Goal: Task Accomplishment & Management: Manage account settings

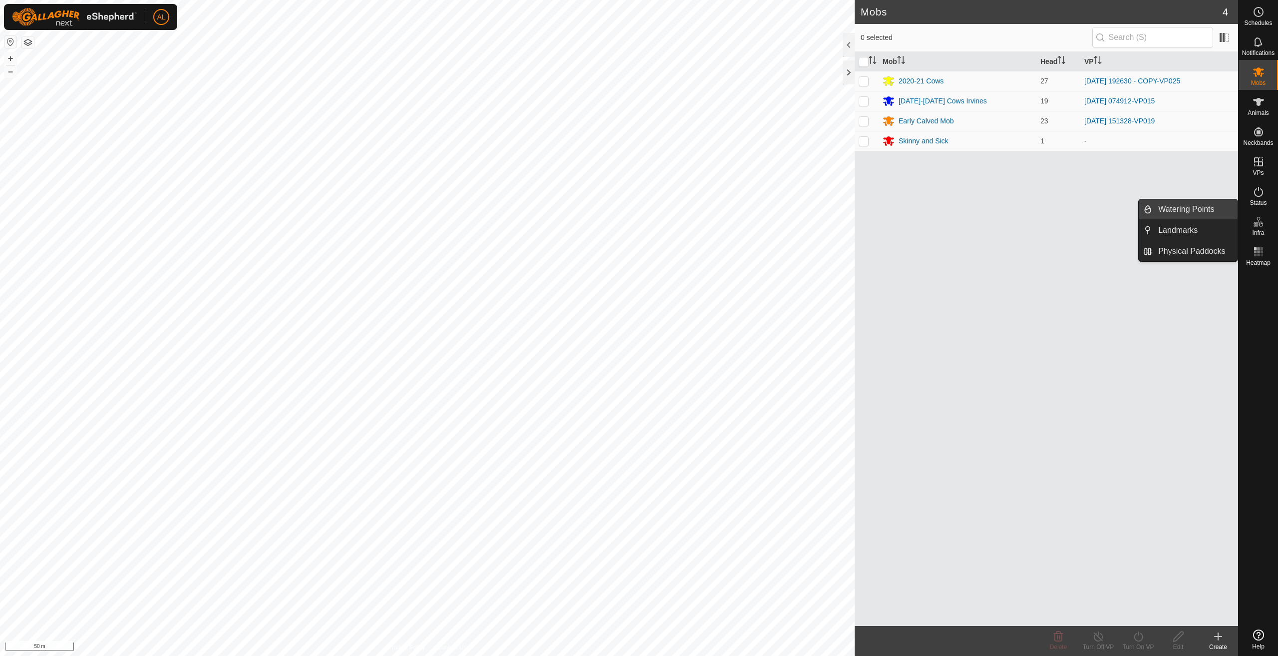
click at [1192, 209] on link "Watering Points" at bounding box center [1195, 209] width 85 height 20
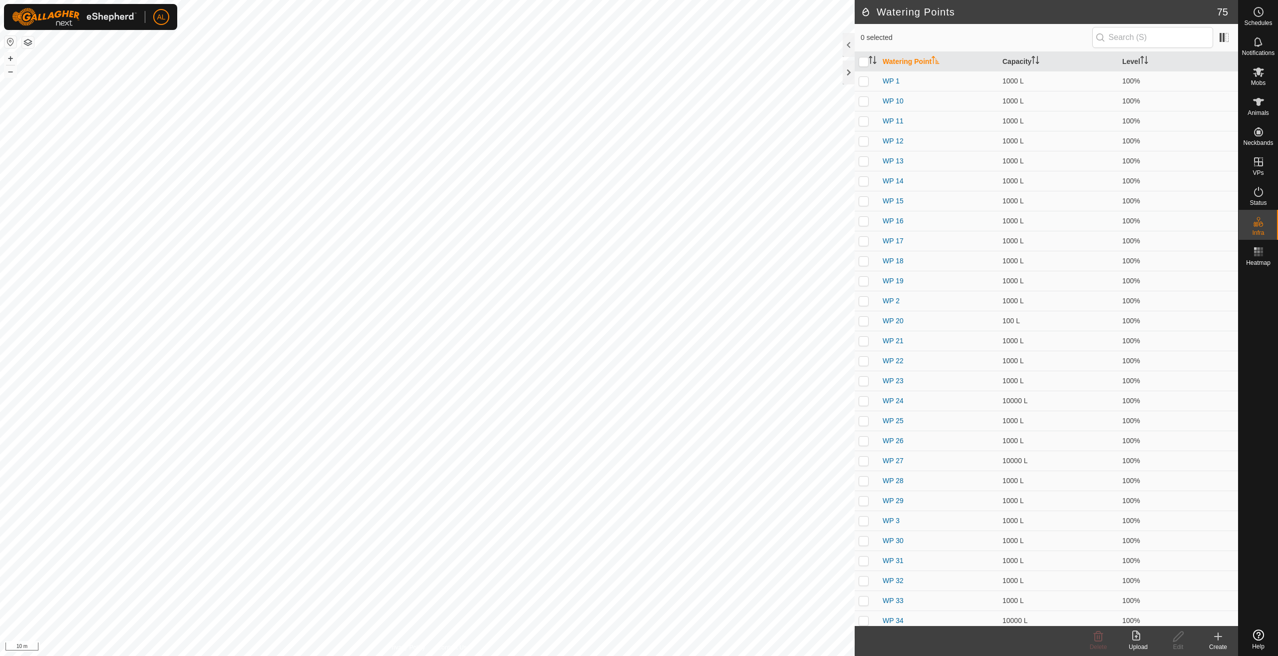
click at [1215, 635] on icon at bounding box center [1218, 636] width 12 height 12
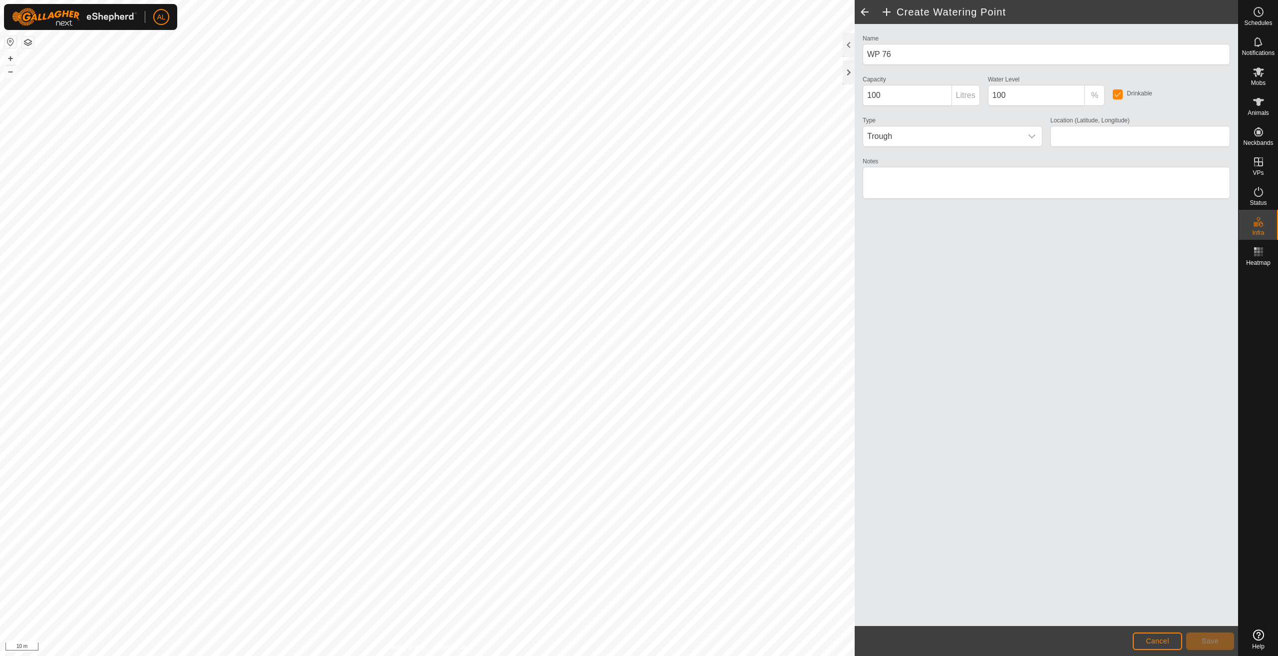
type input "-35.622268, 174.133049"
click at [1198, 643] on button "Save" at bounding box center [1210, 640] width 48 height 17
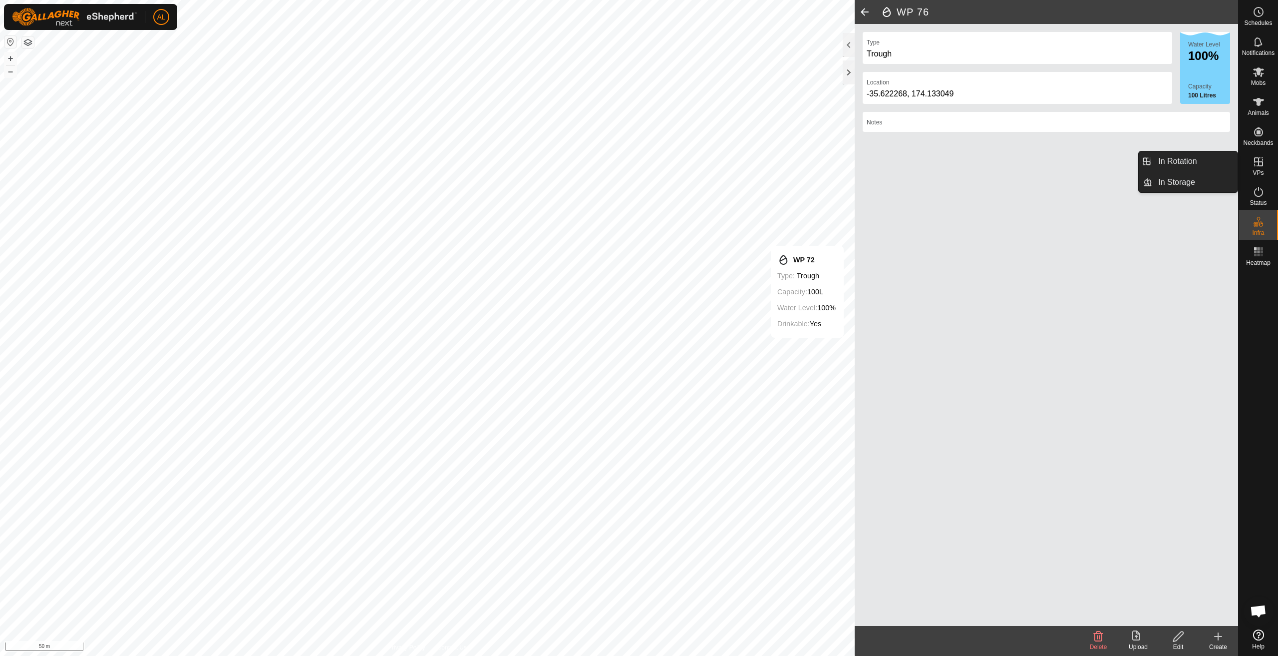
click at [1254, 166] on icon at bounding box center [1258, 161] width 9 height 9
click at [1221, 162] on link "In Rotation" at bounding box center [1195, 161] width 85 height 20
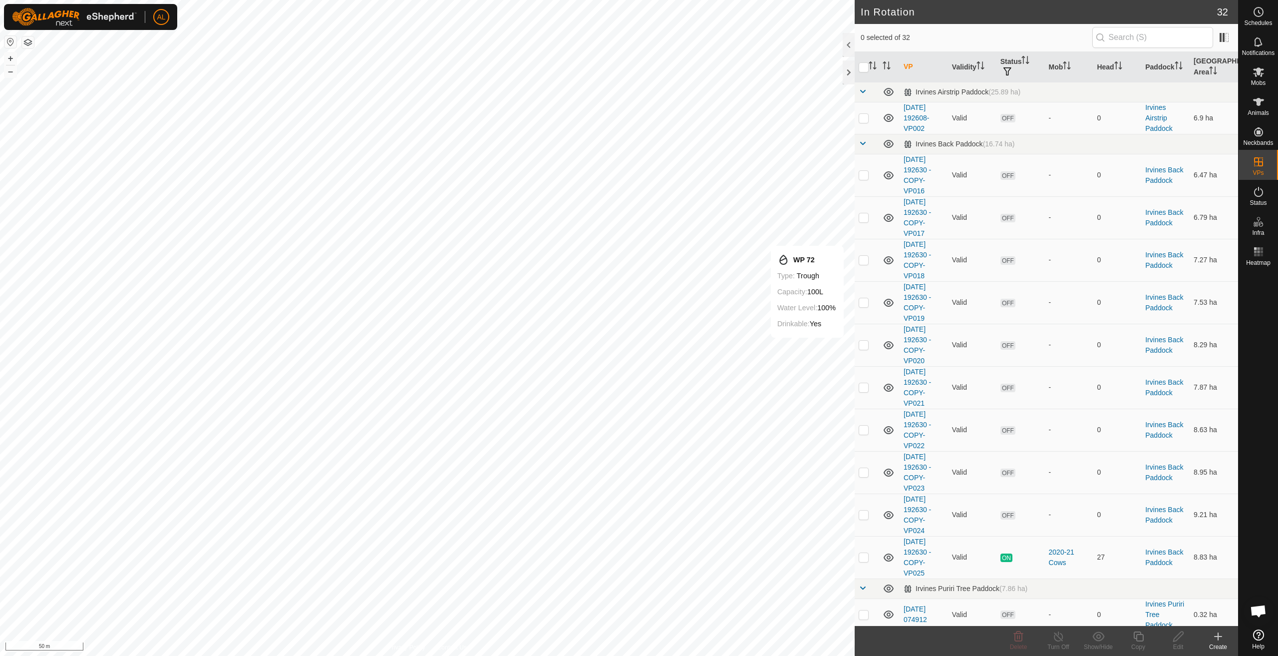
click at [1220, 636] on icon at bounding box center [1218, 636] width 7 height 0
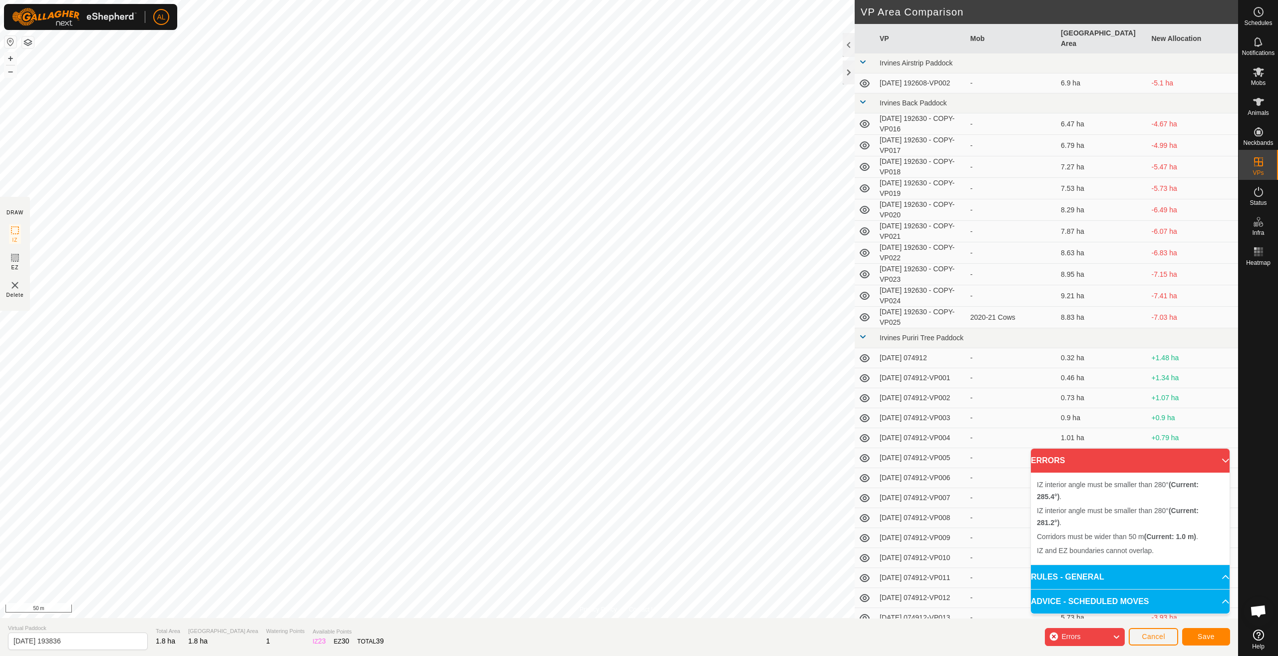
click at [1215, 458] on p-accordion-header "ERRORS" at bounding box center [1130, 460] width 199 height 24
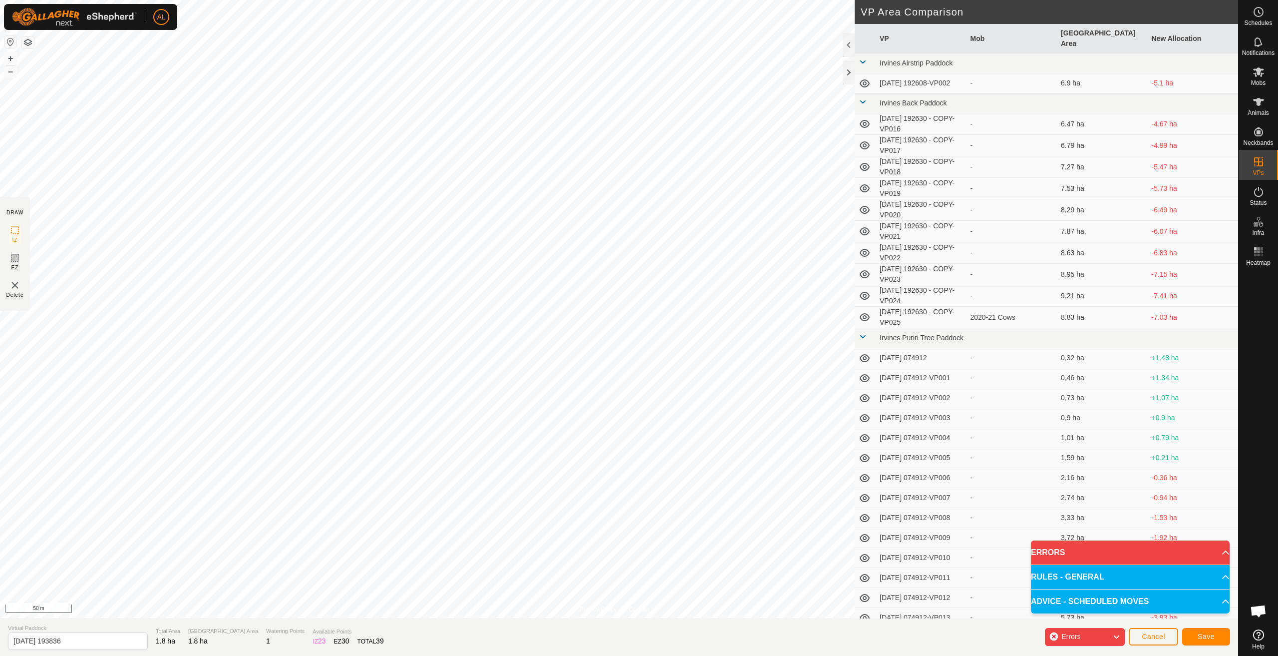
click at [1210, 551] on p-accordion-header "ERRORS" at bounding box center [1130, 552] width 199 height 24
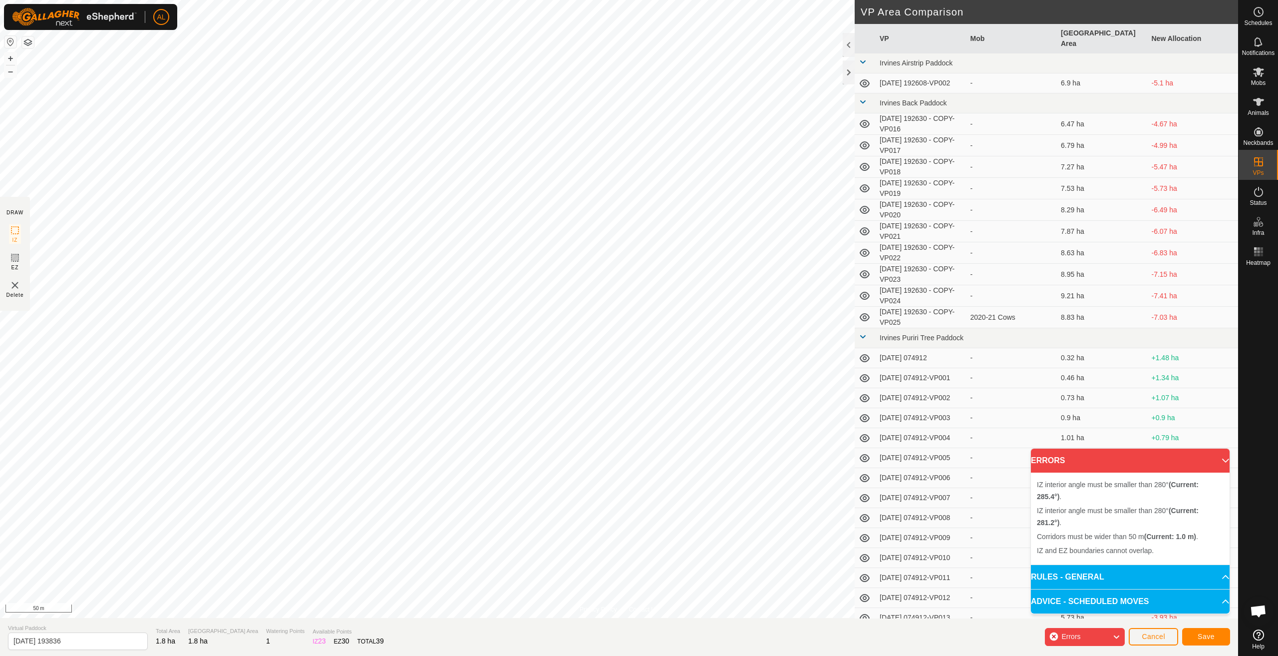
click at [1101, 636] on div "Errors" at bounding box center [1085, 637] width 80 height 18
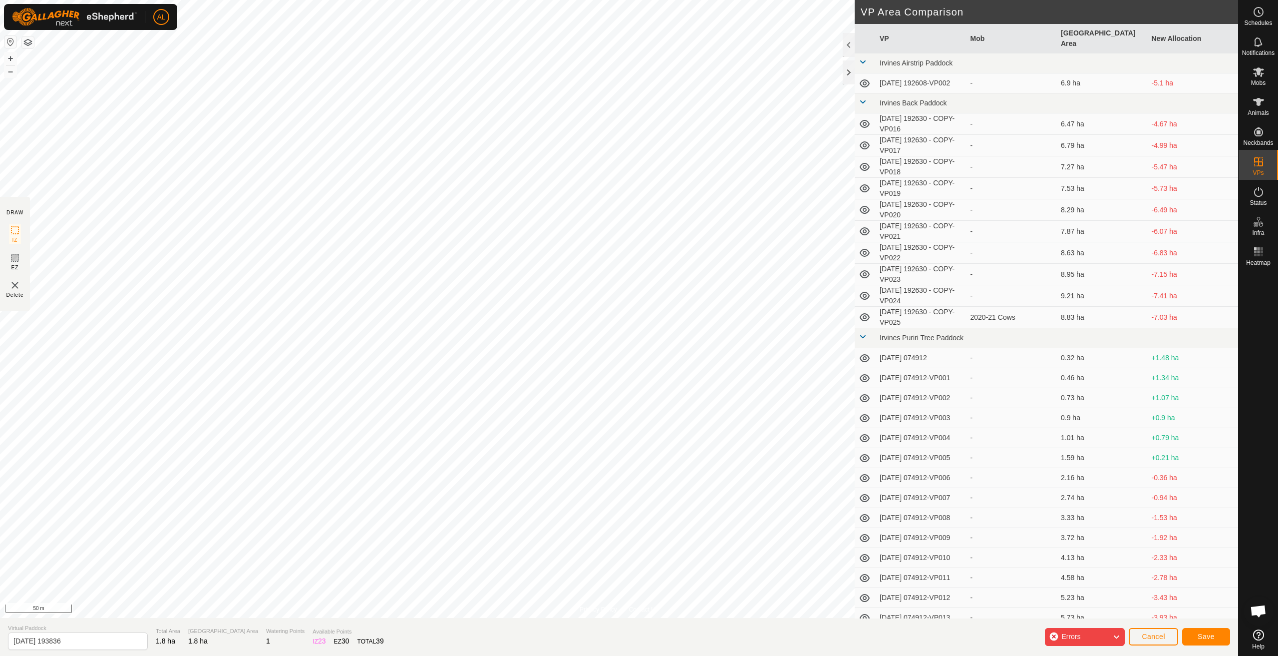
click at [1101, 636] on div "Errors" at bounding box center [1085, 637] width 80 height 18
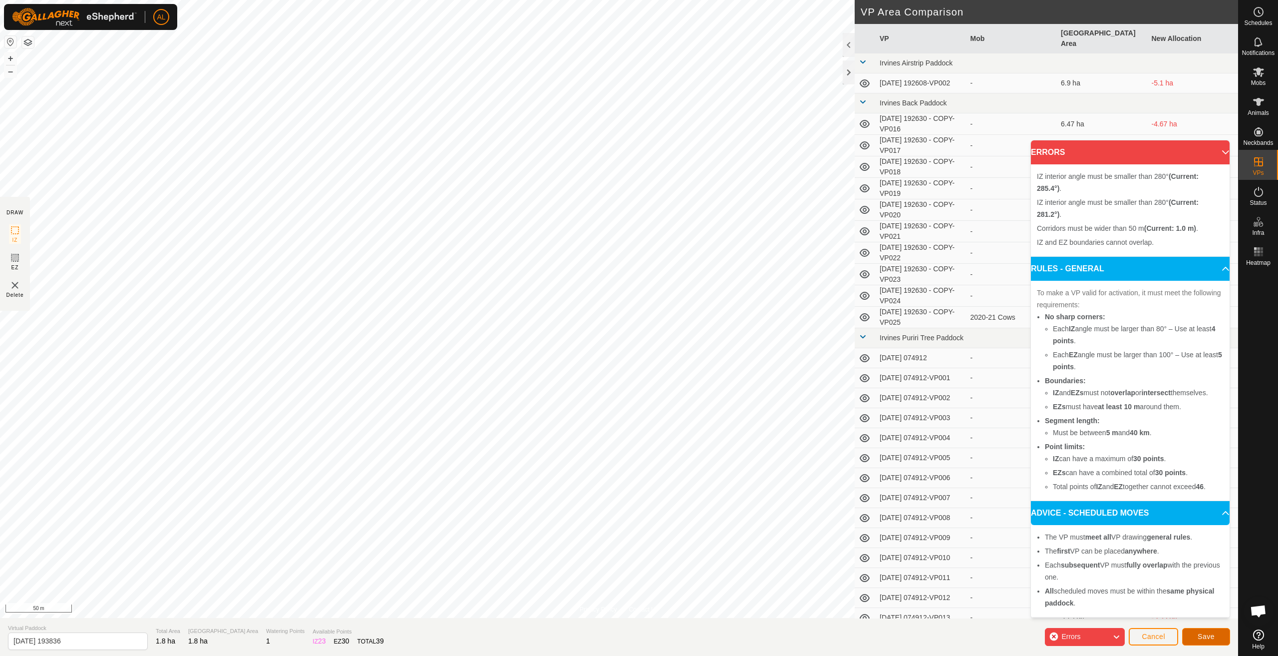
click at [1201, 639] on span "Save" at bounding box center [1206, 636] width 17 height 8
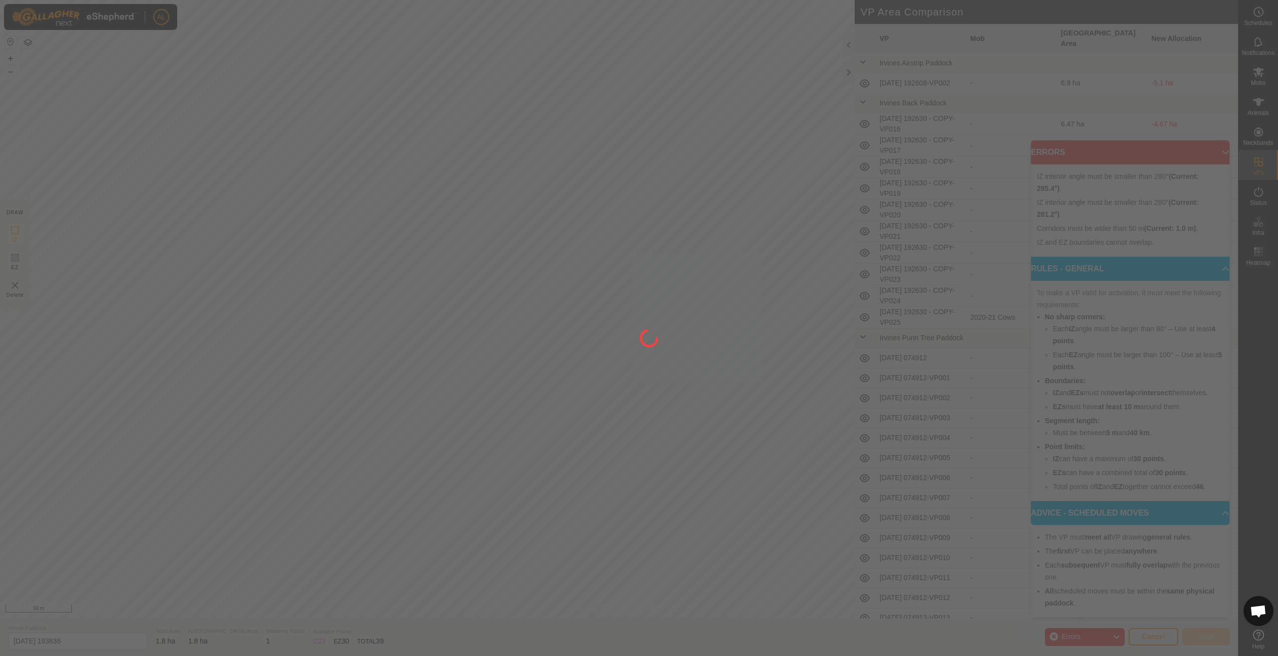
click at [441, 404] on div at bounding box center [639, 328] width 1278 height 656
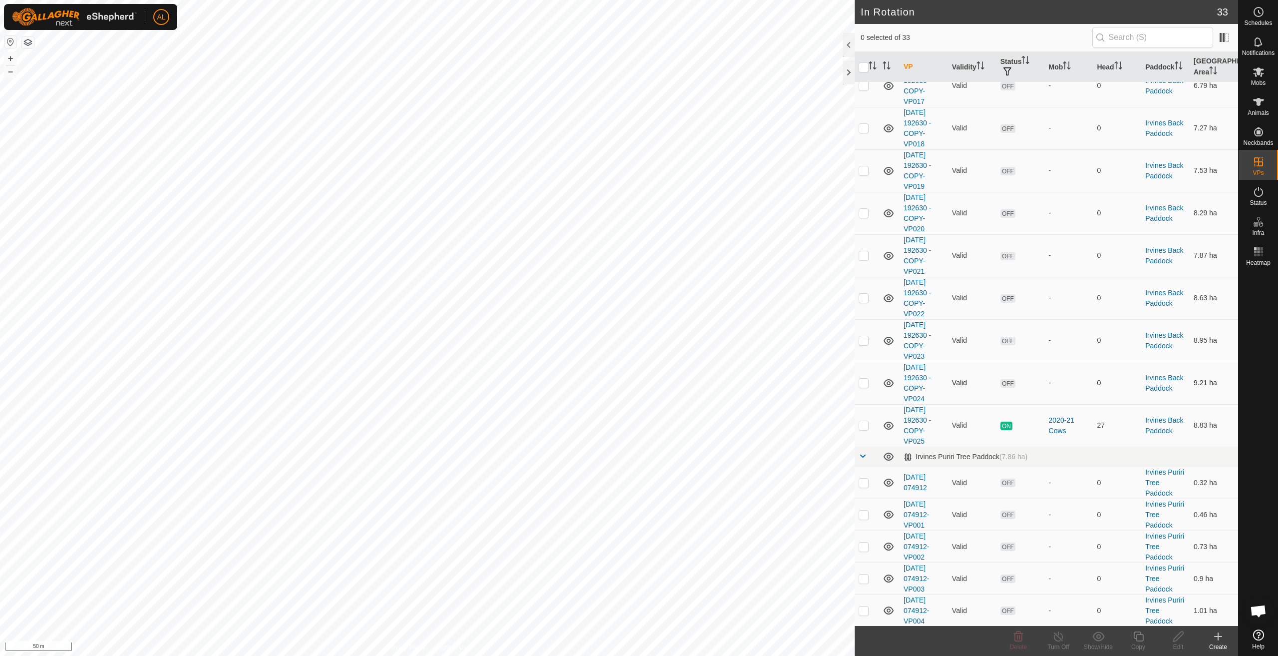
scroll to position [100, 0]
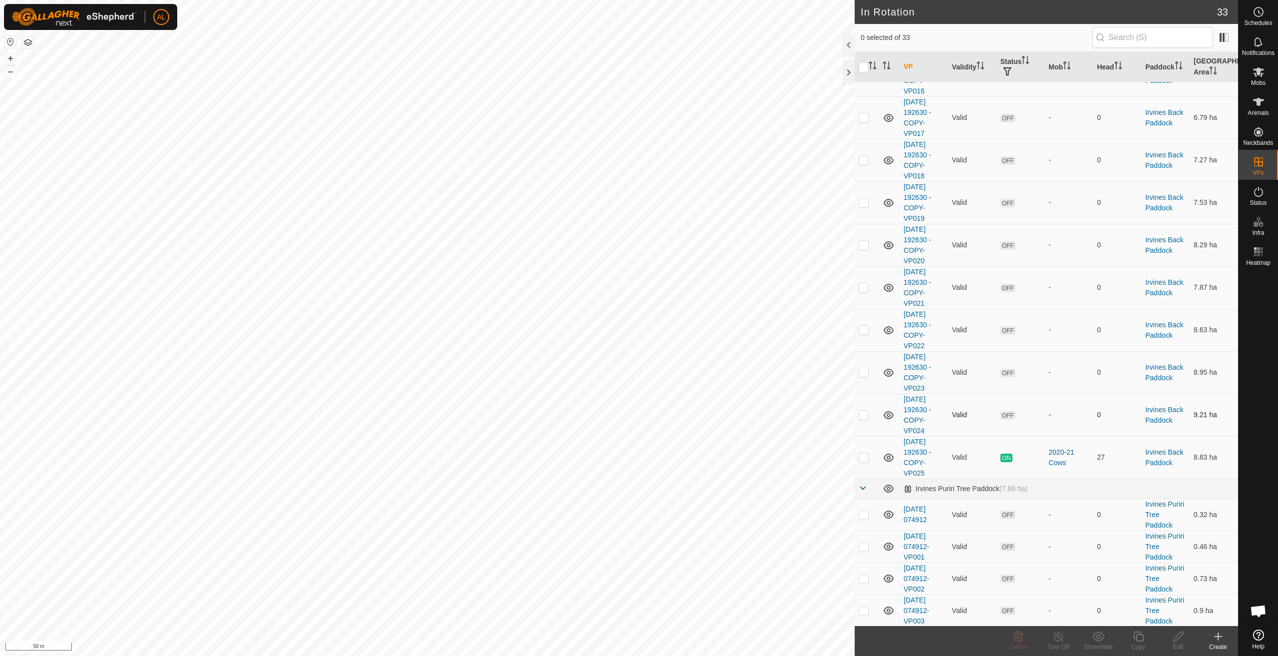
click at [869, 417] on td at bounding box center [867, 414] width 24 height 42
click at [867, 416] on p-checkbox at bounding box center [864, 414] width 10 height 8
click at [865, 413] on p-checkbox at bounding box center [864, 414] width 10 height 8
click at [865, 412] on p-checkbox at bounding box center [864, 414] width 10 height 8
checkbox input "false"
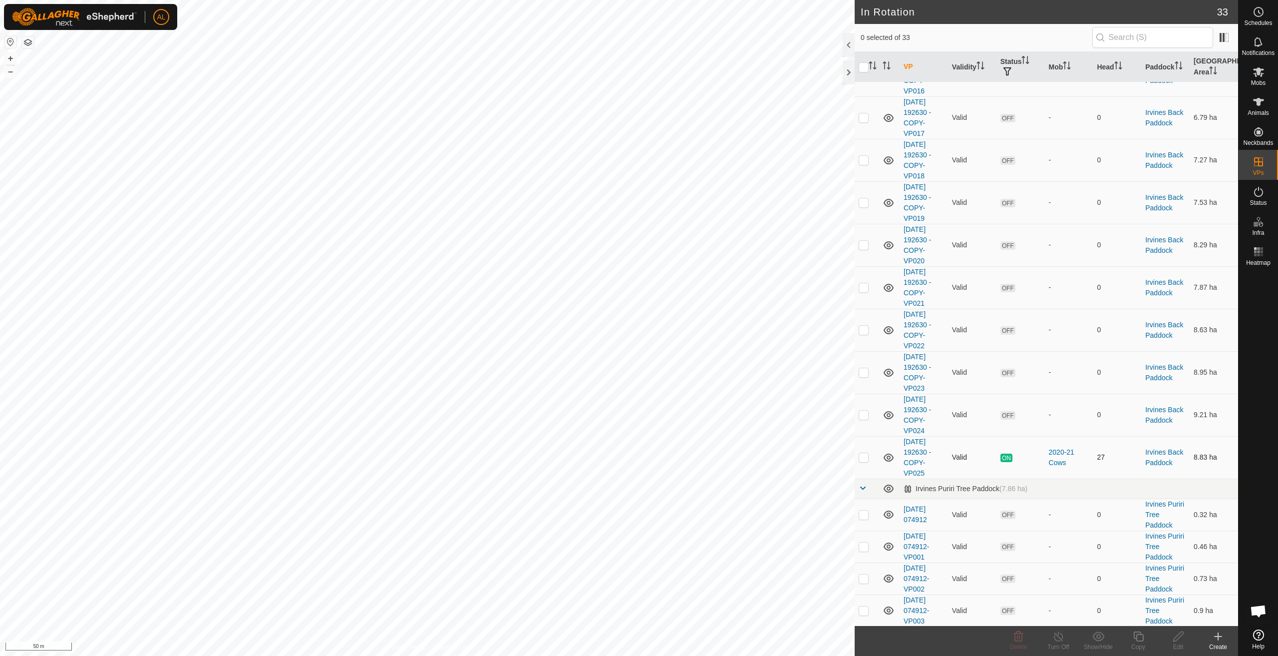
click at [861, 456] on p-checkbox at bounding box center [864, 457] width 10 height 8
click at [862, 457] on p-checkbox at bounding box center [864, 457] width 10 height 8
checkbox input "false"
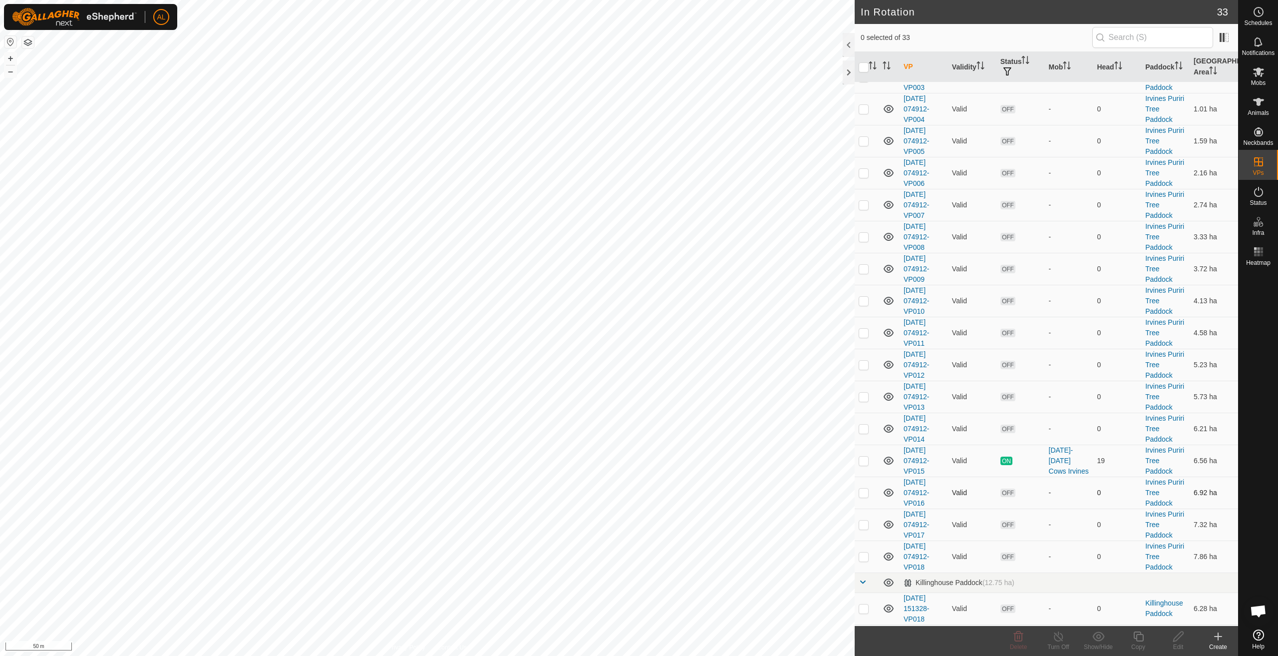
scroll to position [686, 0]
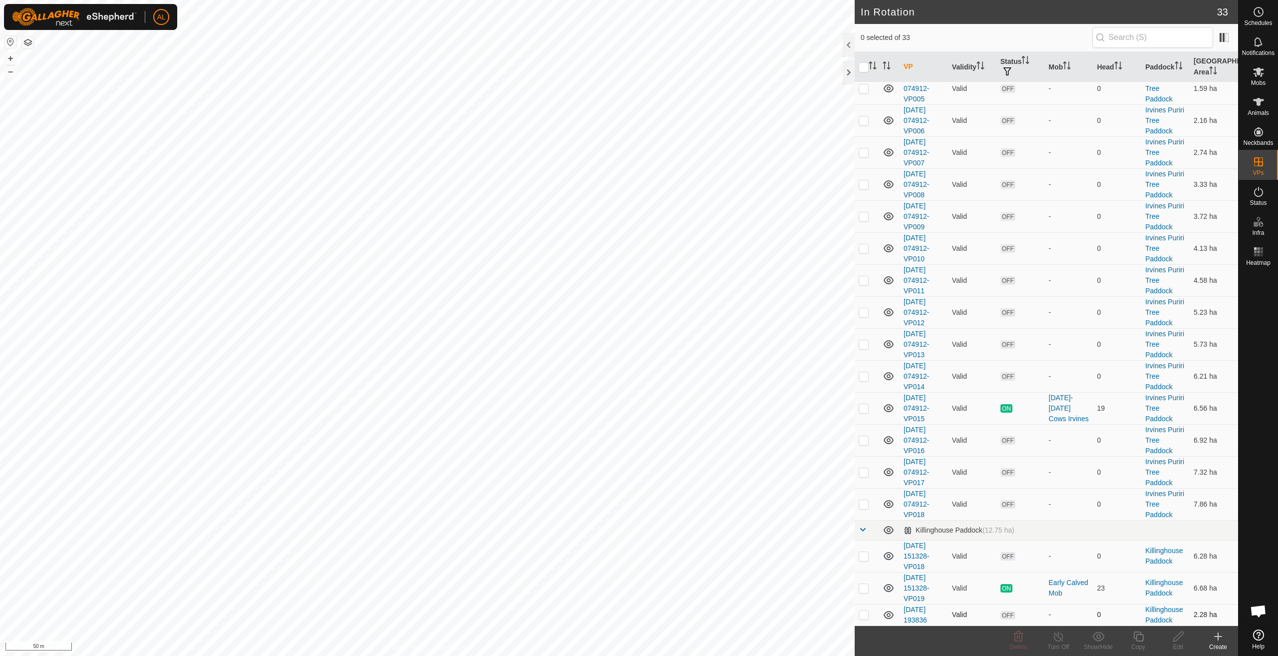
click at [869, 612] on td at bounding box center [867, 614] width 24 height 21
click at [863, 616] on p-checkbox at bounding box center [864, 614] width 10 height 8
checkbox input "false"
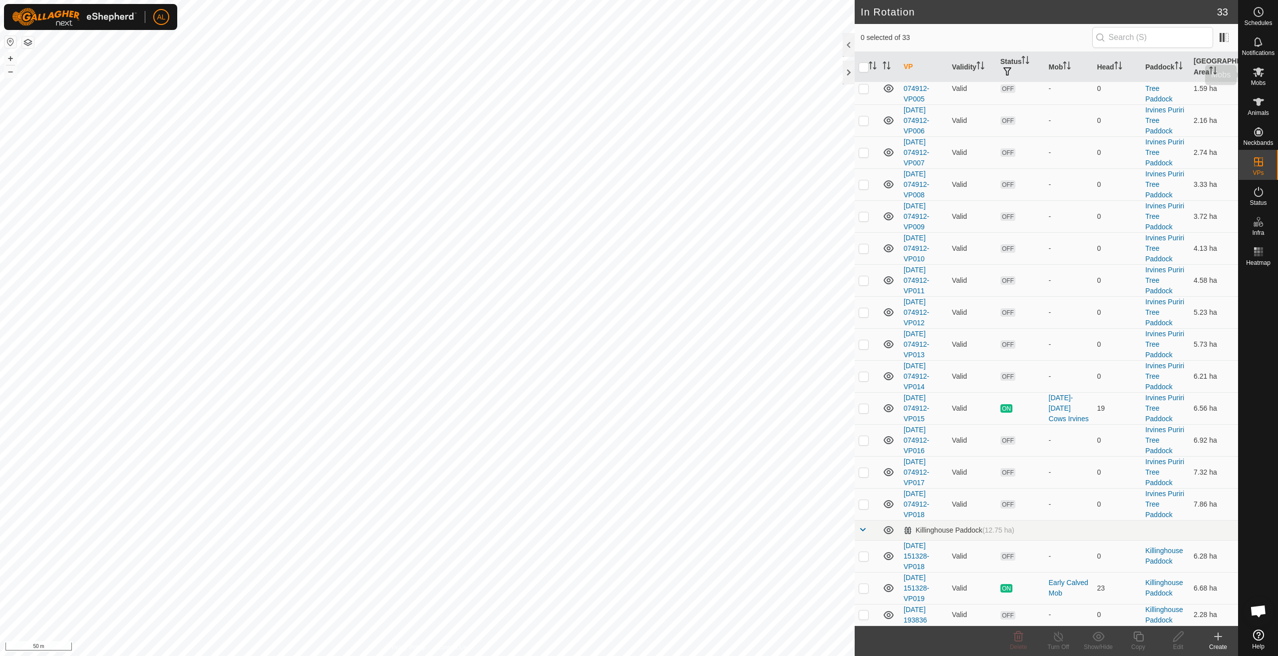
click at [1264, 77] on icon at bounding box center [1259, 72] width 12 height 12
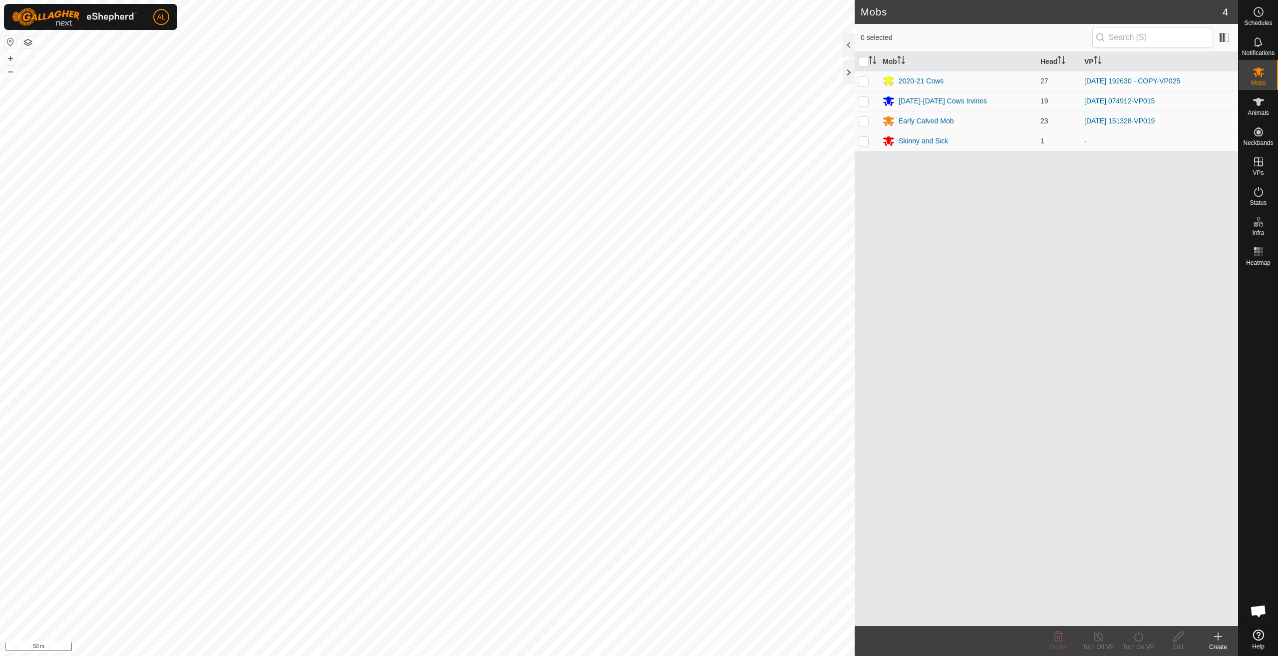
click at [861, 126] on td at bounding box center [867, 121] width 24 height 20
checkbox input "true"
click at [1097, 642] on div "Turn Off VP" at bounding box center [1099, 646] width 40 height 9
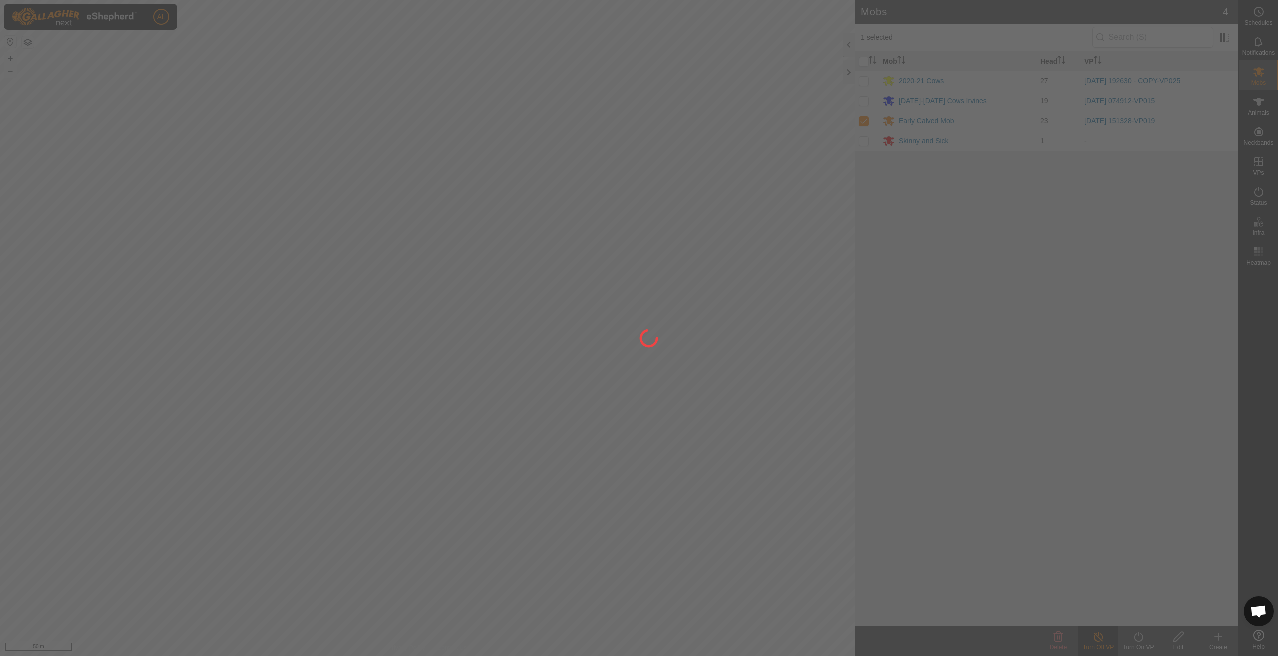
click at [1138, 639] on div at bounding box center [639, 328] width 1278 height 656
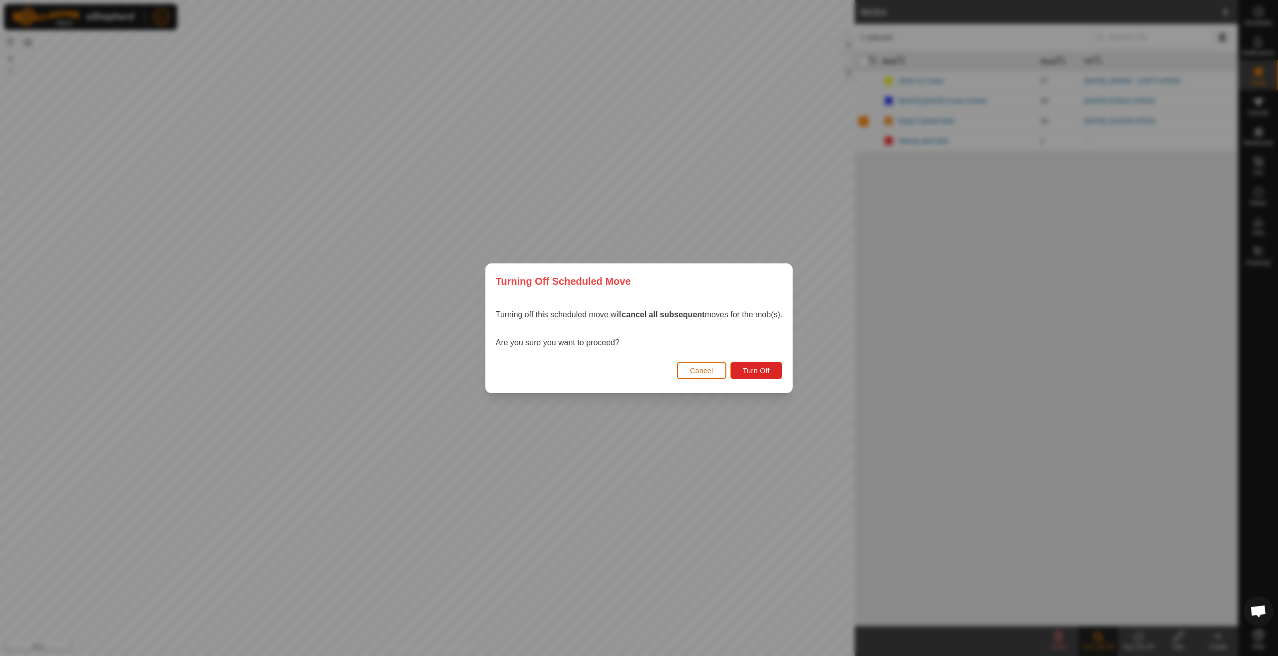
click at [698, 367] on span "Cancel" at bounding box center [701, 371] width 23 height 8
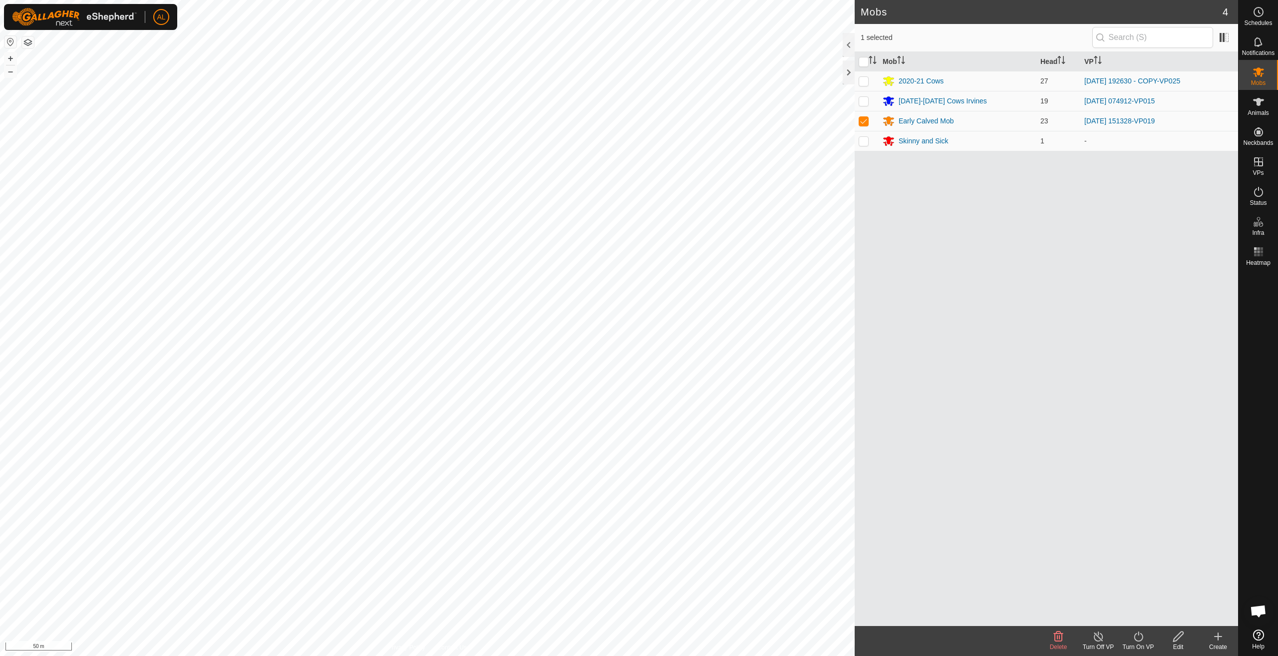
click at [1140, 638] on icon at bounding box center [1139, 636] width 12 height 12
click at [1143, 611] on link "Now" at bounding box center [1168, 614] width 99 height 20
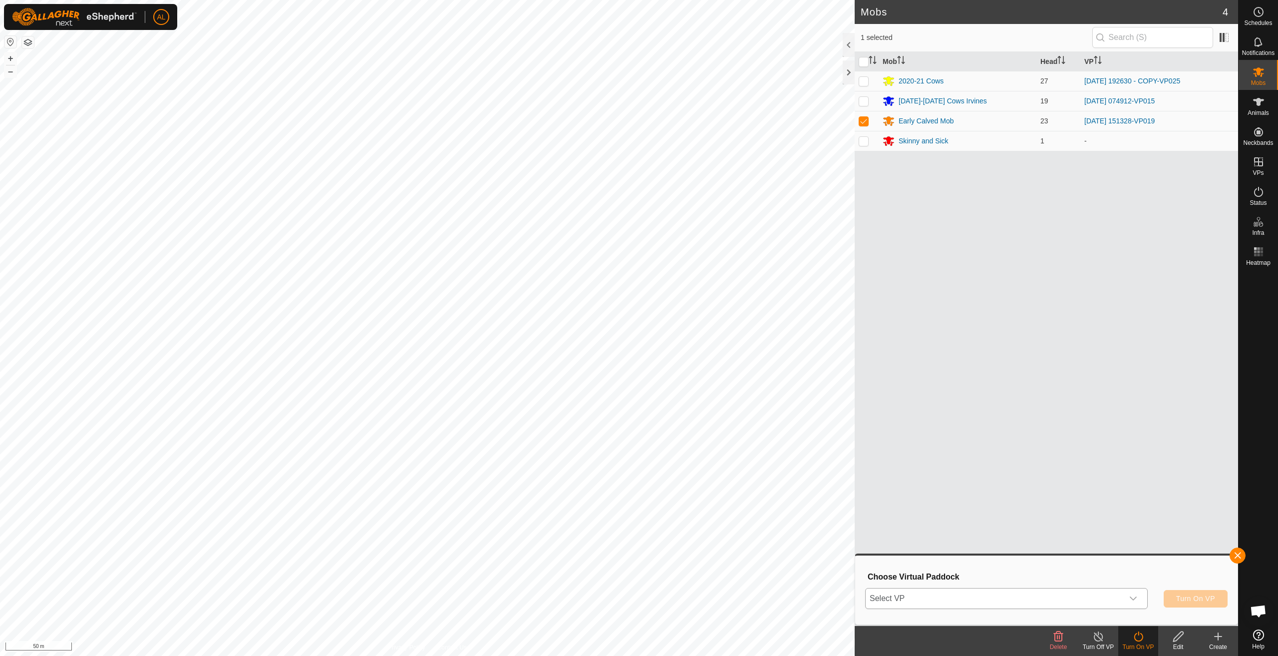
click at [1032, 588] on span "Select VP" at bounding box center [995, 598] width 258 height 20
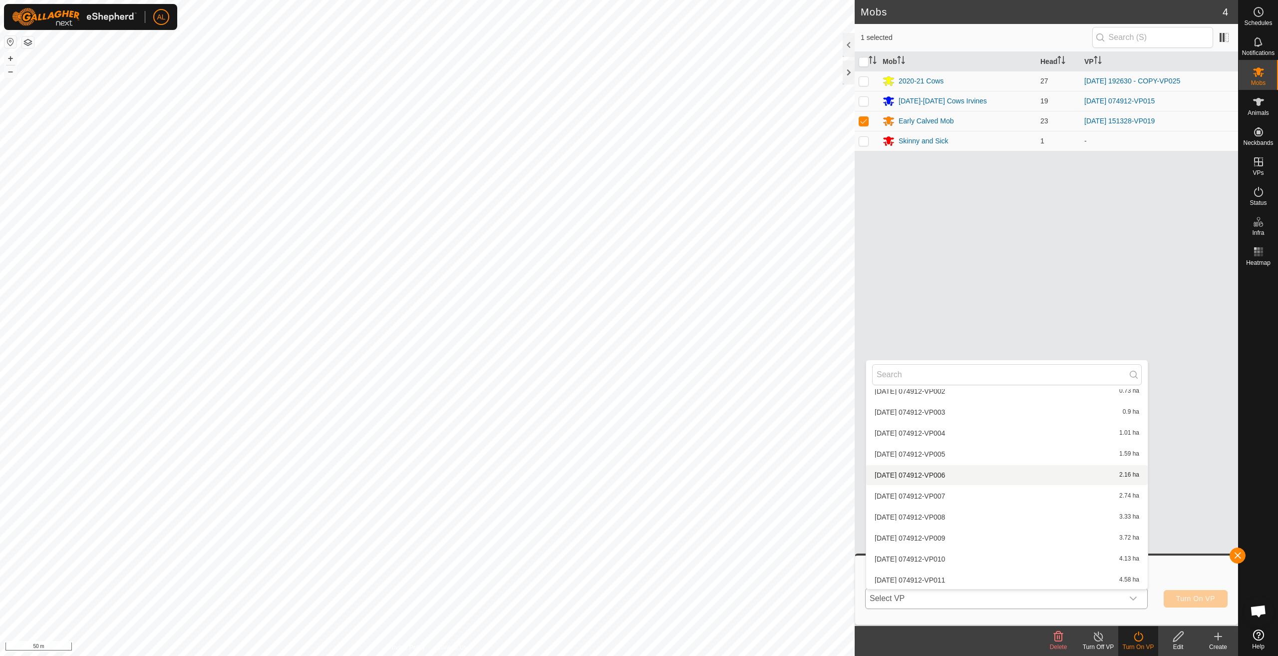
scroll to position [583, 0]
click at [966, 578] on li "[DATE] 193836 2.28 ha" at bounding box center [1007, 579] width 282 height 20
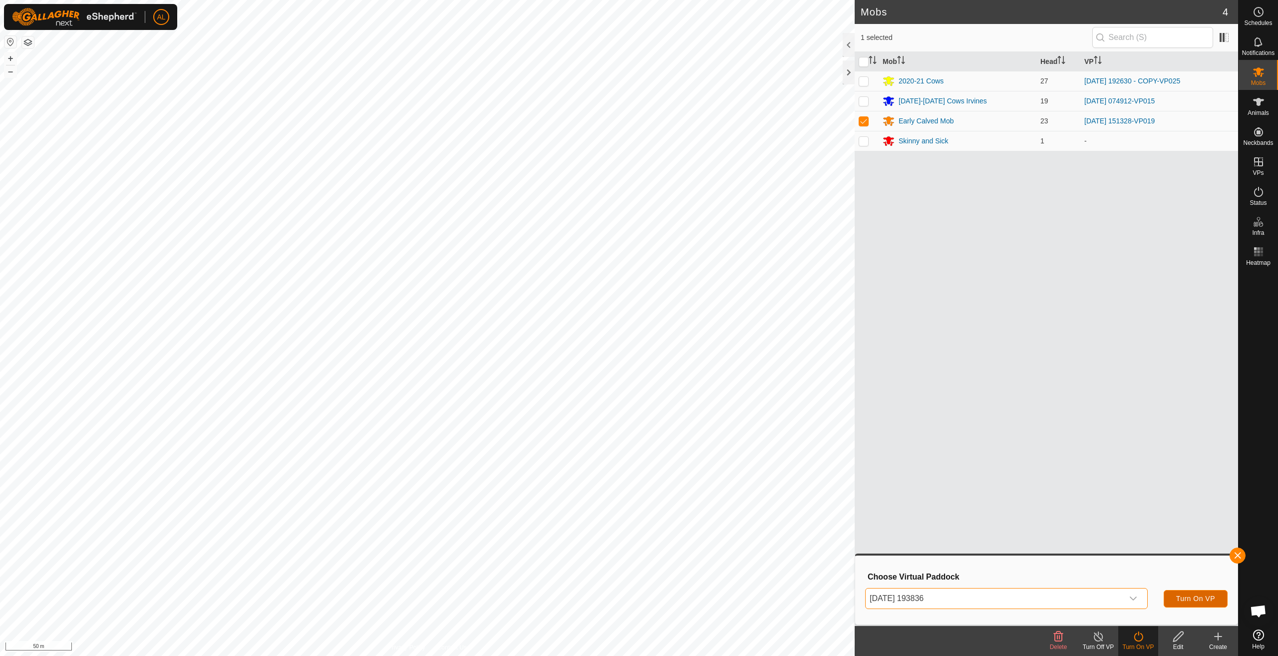
click at [1185, 599] on span "Turn On VP" at bounding box center [1195, 598] width 39 height 8
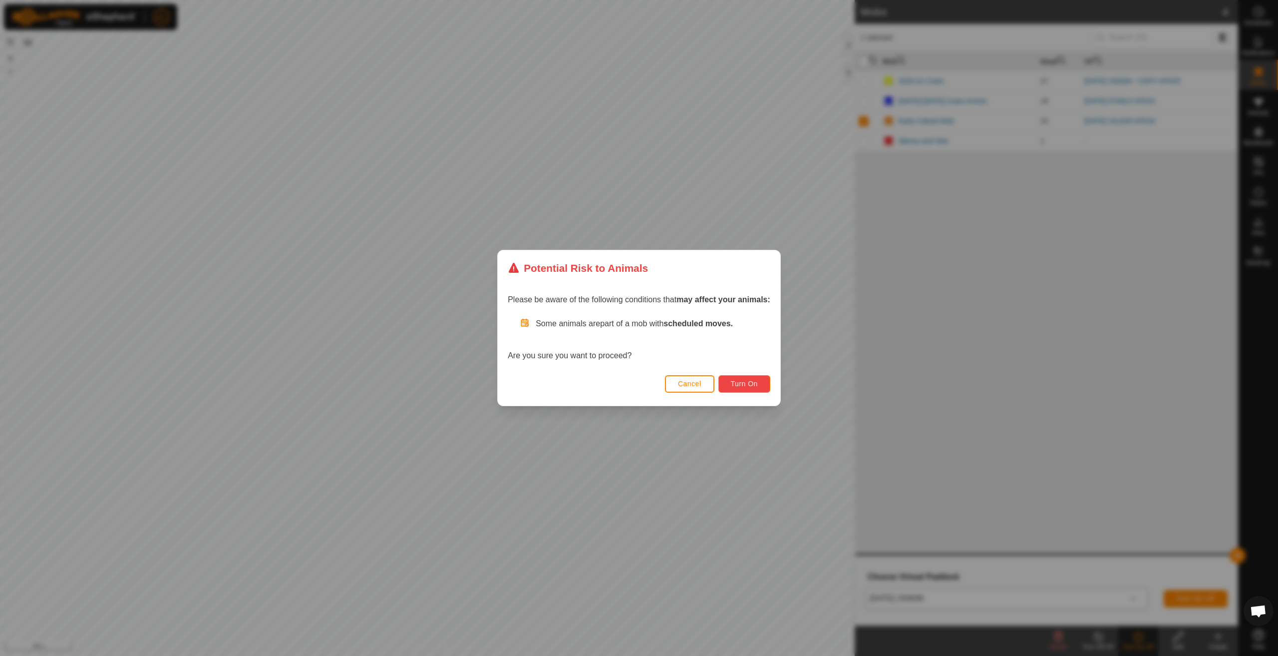
click at [757, 382] on span "Turn On" at bounding box center [744, 384] width 27 height 8
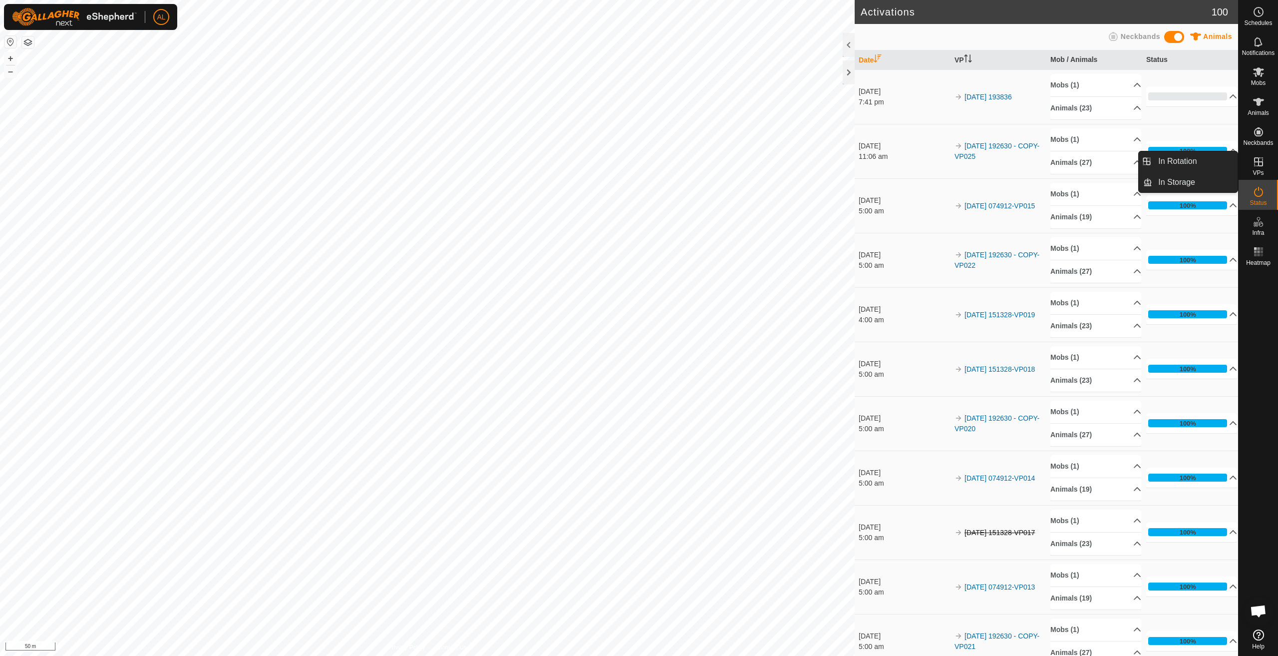
click at [1261, 160] on icon at bounding box center [1259, 162] width 12 height 12
click at [1216, 156] on link "In Rotation" at bounding box center [1195, 161] width 85 height 20
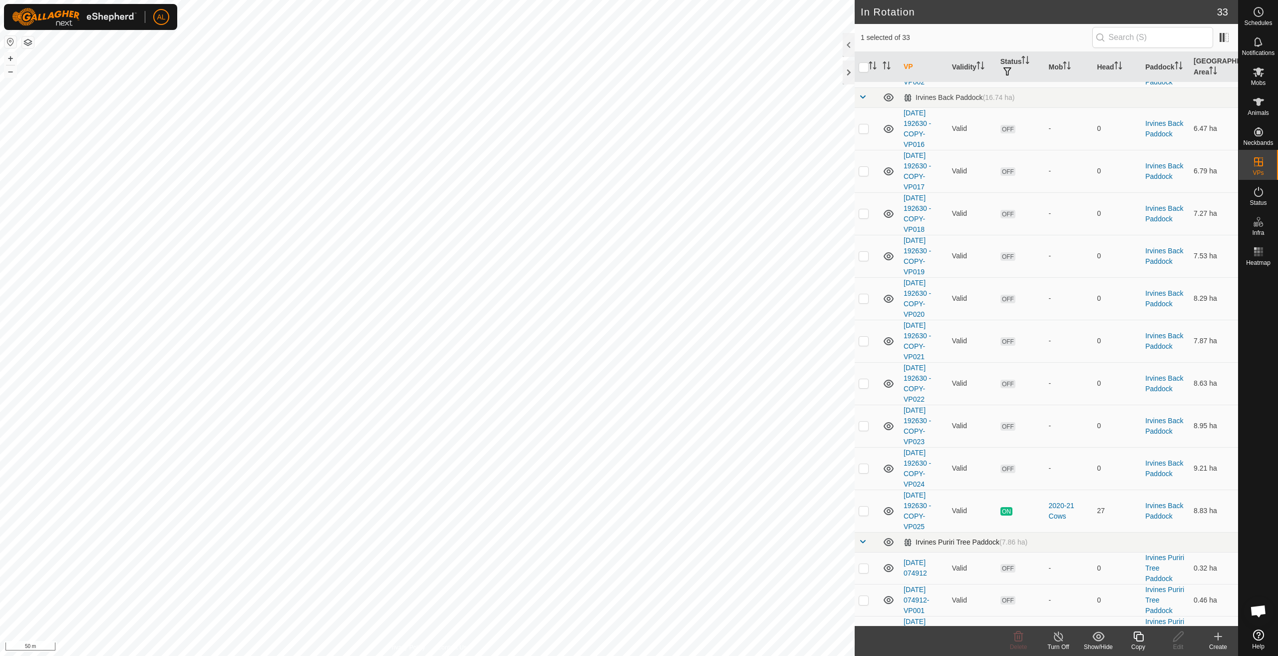
scroll to position [200, 0]
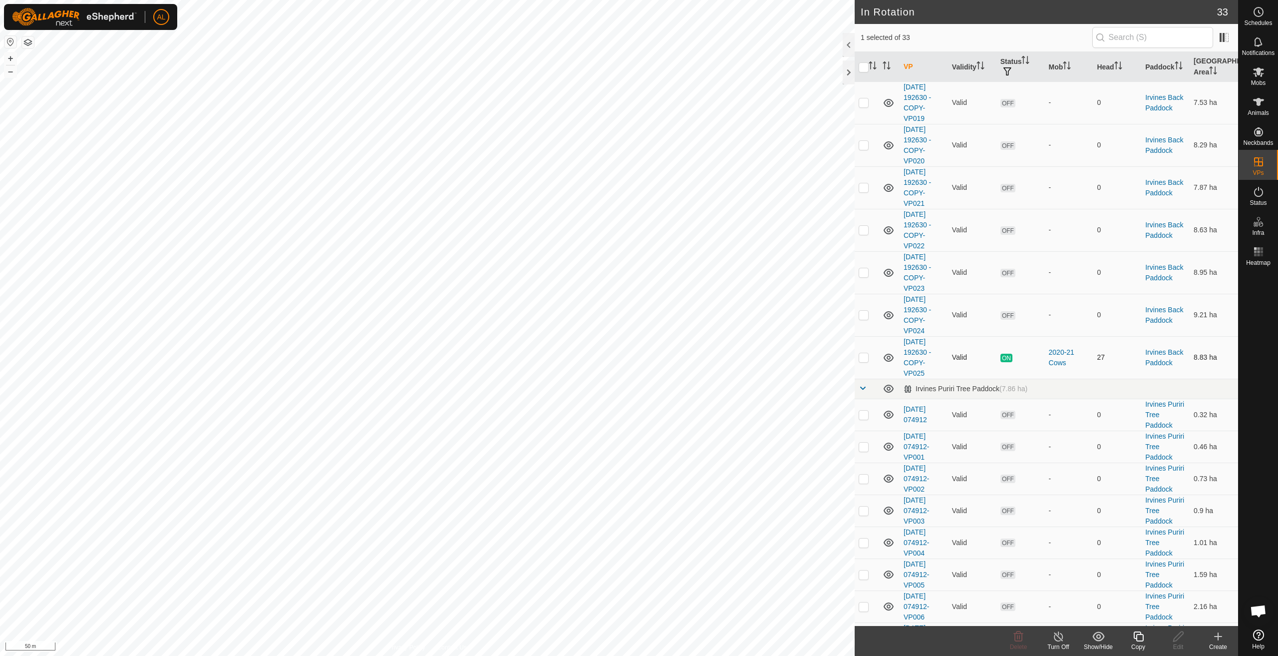
click at [867, 359] on p-checkbox at bounding box center [864, 357] width 10 height 8
checkbox input "true"
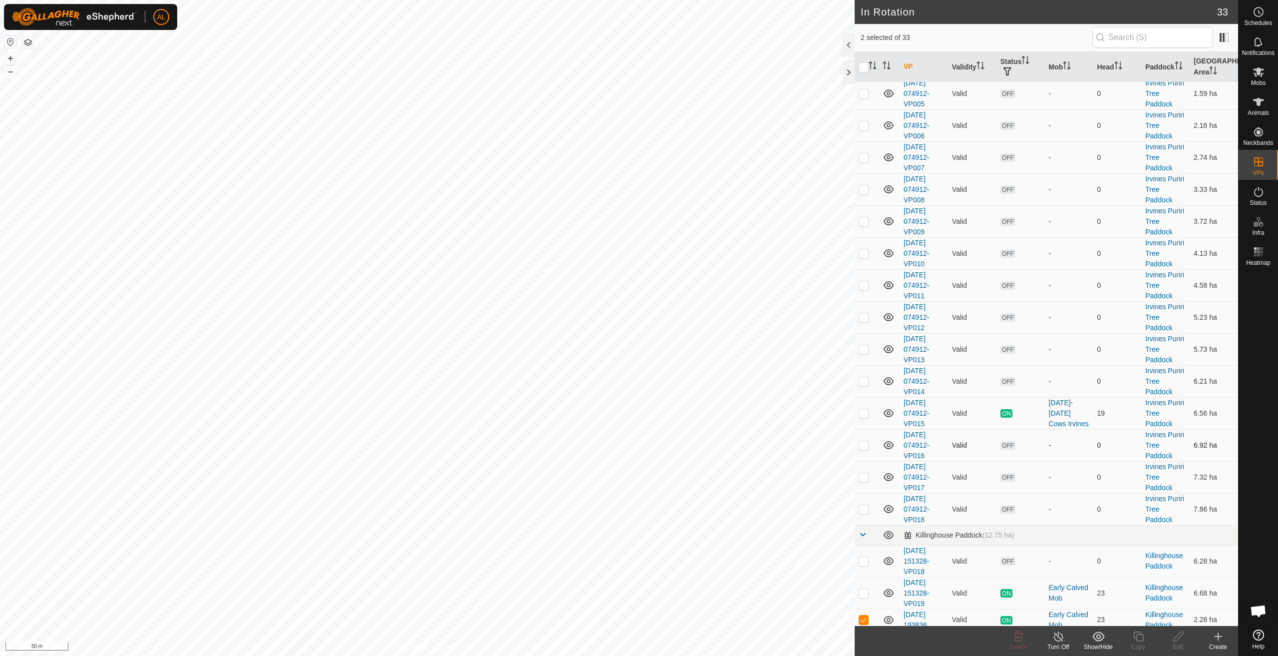
scroll to position [686, 0]
click at [866, 614] on p-checkbox at bounding box center [864, 614] width 10 height 8
checkbox input "false"
click at [1137, 640] on icon at bounding box center [1139, 636] width 10 height 10
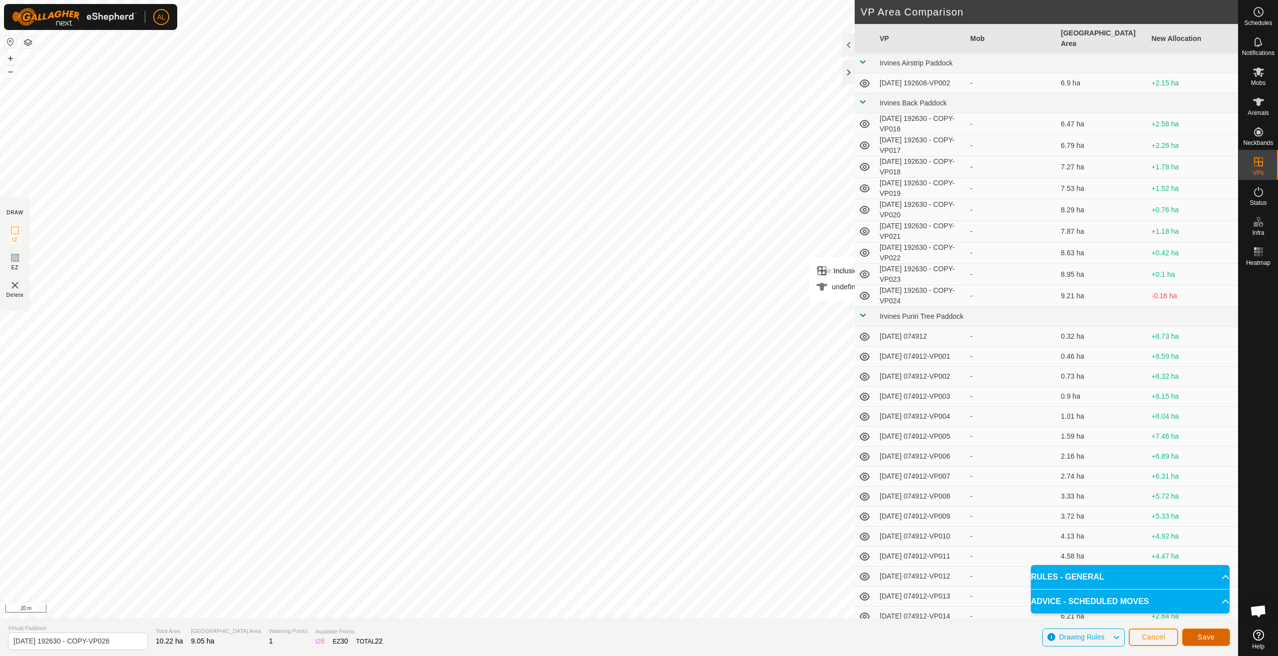
click at [1201, 632] on button "Save" at bounding box center [1206, 636] width 48 height 17
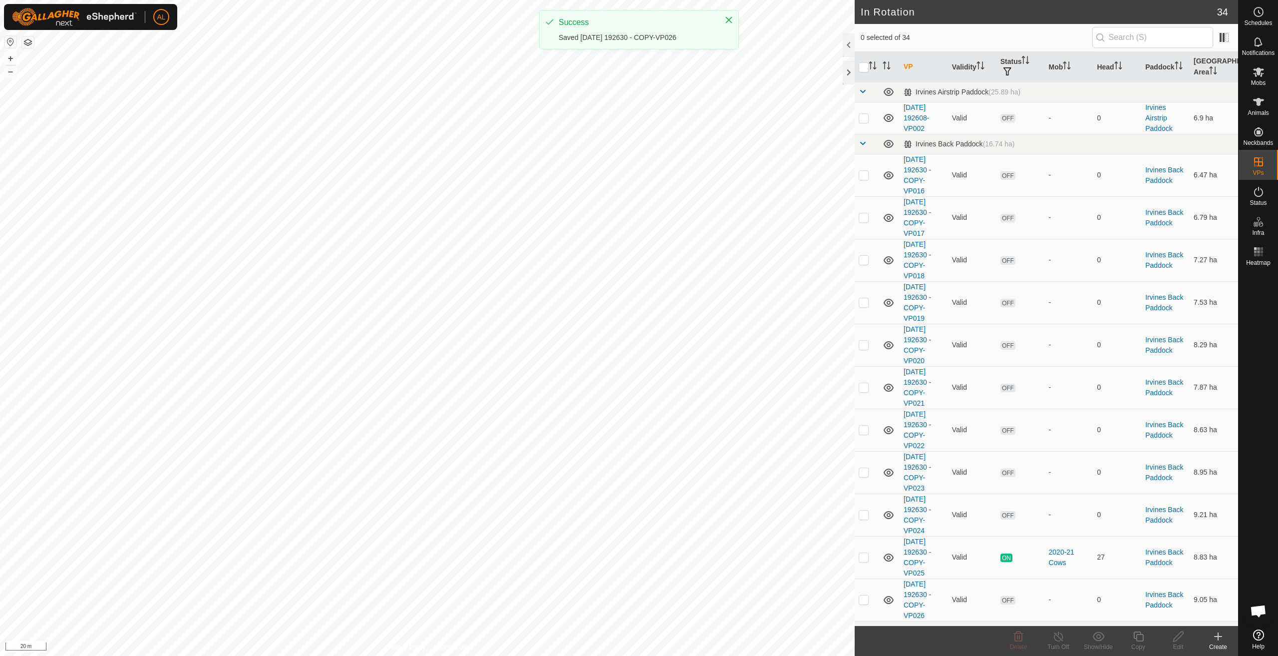
scroll to position [50, 0]
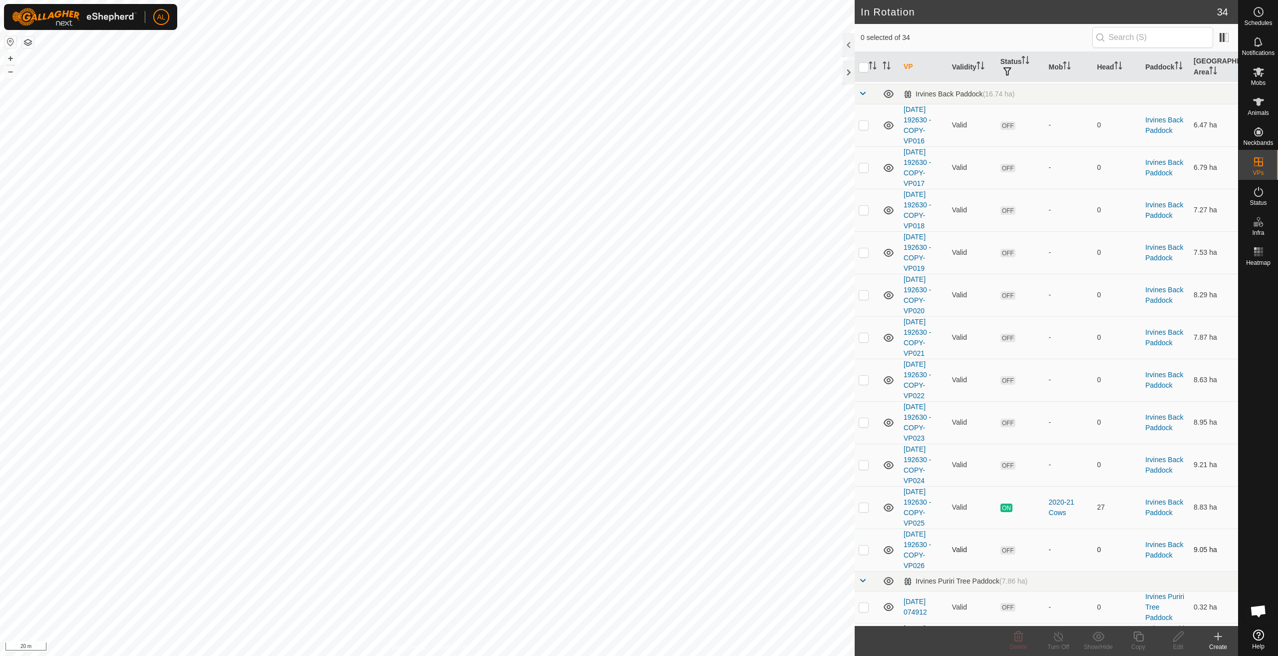
click at [864, 549] on p-checkbox at bounding box center [864, 549] width 10 height 8
checkbox input "true"
click at [1134, 641] on div "Copy" at bounding box center [1139, 641] width 40 height 30
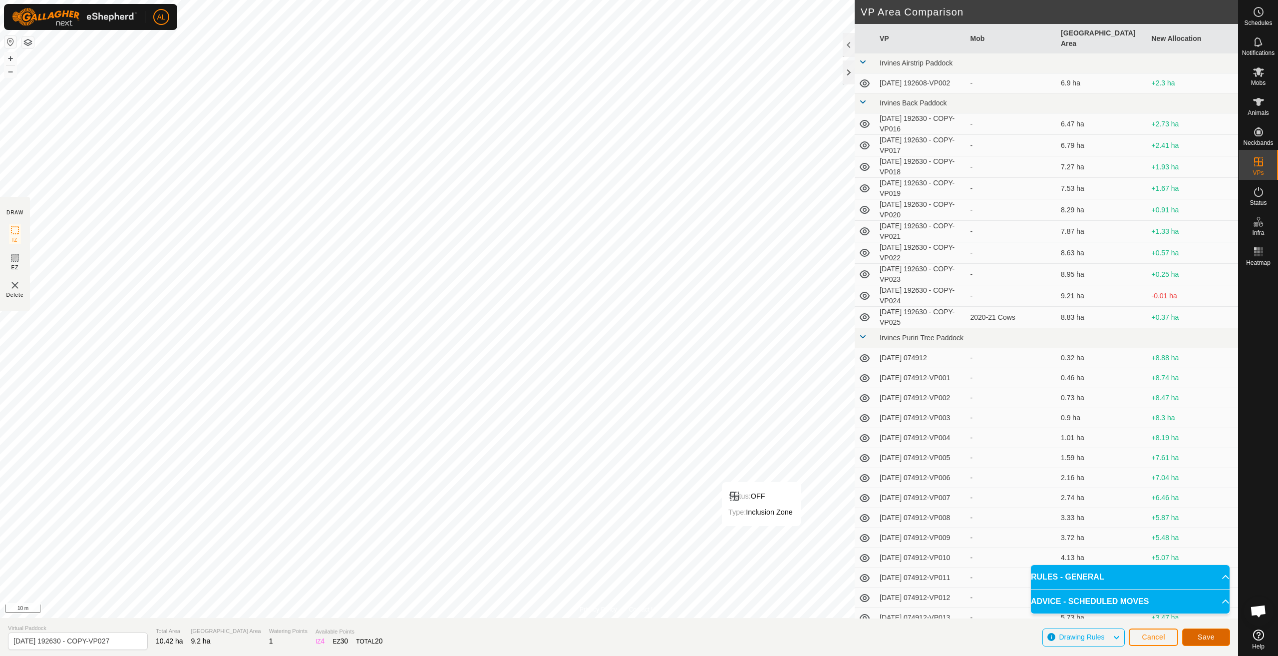
click at [1210, 637] on span "Save" at bounding box center [1206, 637] width 17 height 8
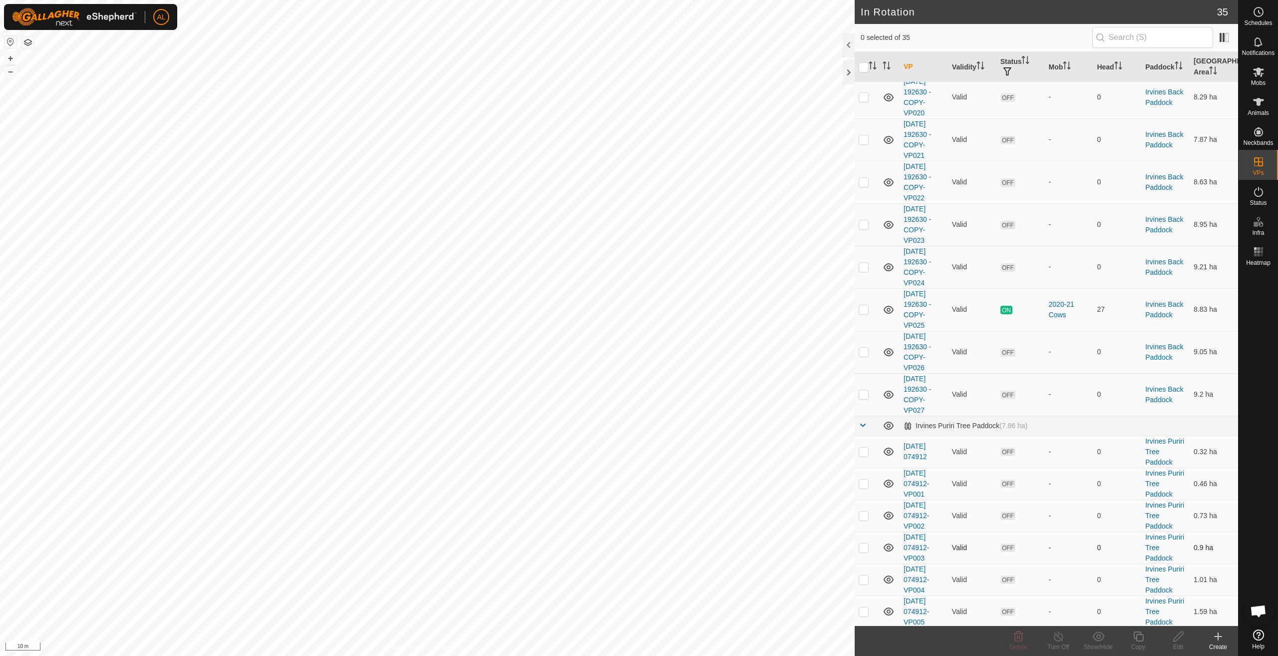
scroll to position [250, 0]
click at [865, 390] on p-checkbox at bounding box center [864, 392] width 10 height 8
click at [862, 385] on td at bounding box center [867, 392] width 24 height 42
click at [864, 390] on p-checkbox at bounding box center [864, 392] width 10 height 8
checkbox input "true"
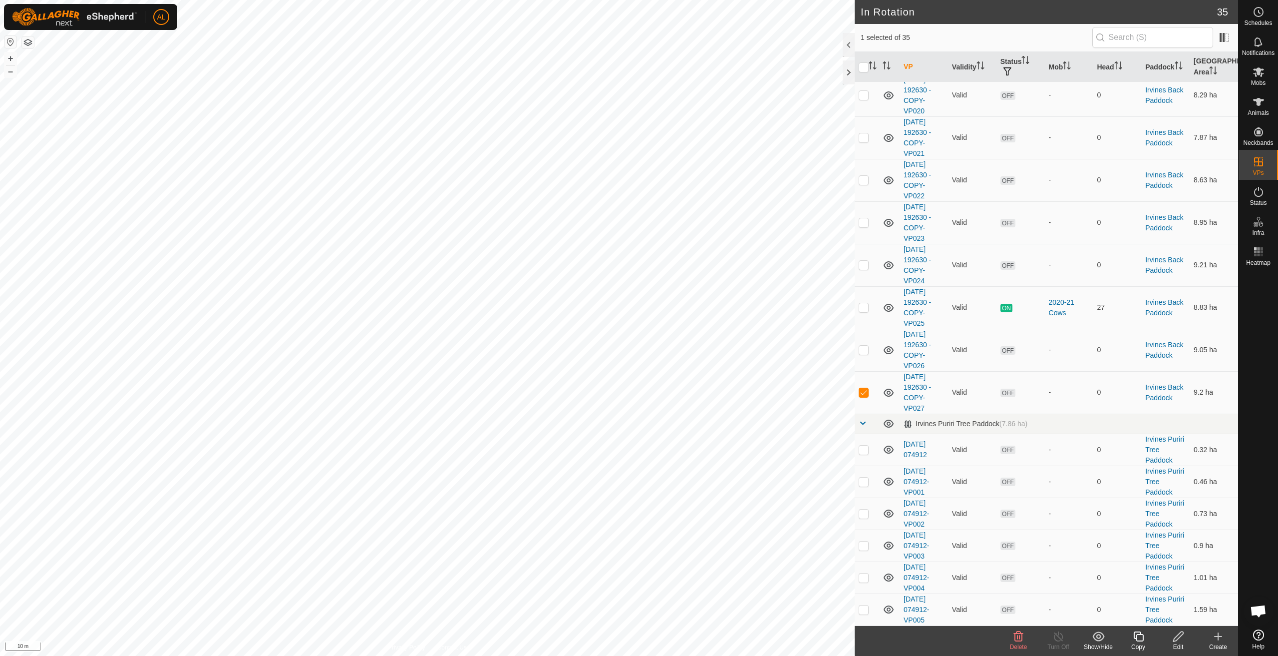
click at [1181, 642] on icon at bounding box center [1178, 636] width 12 height 12
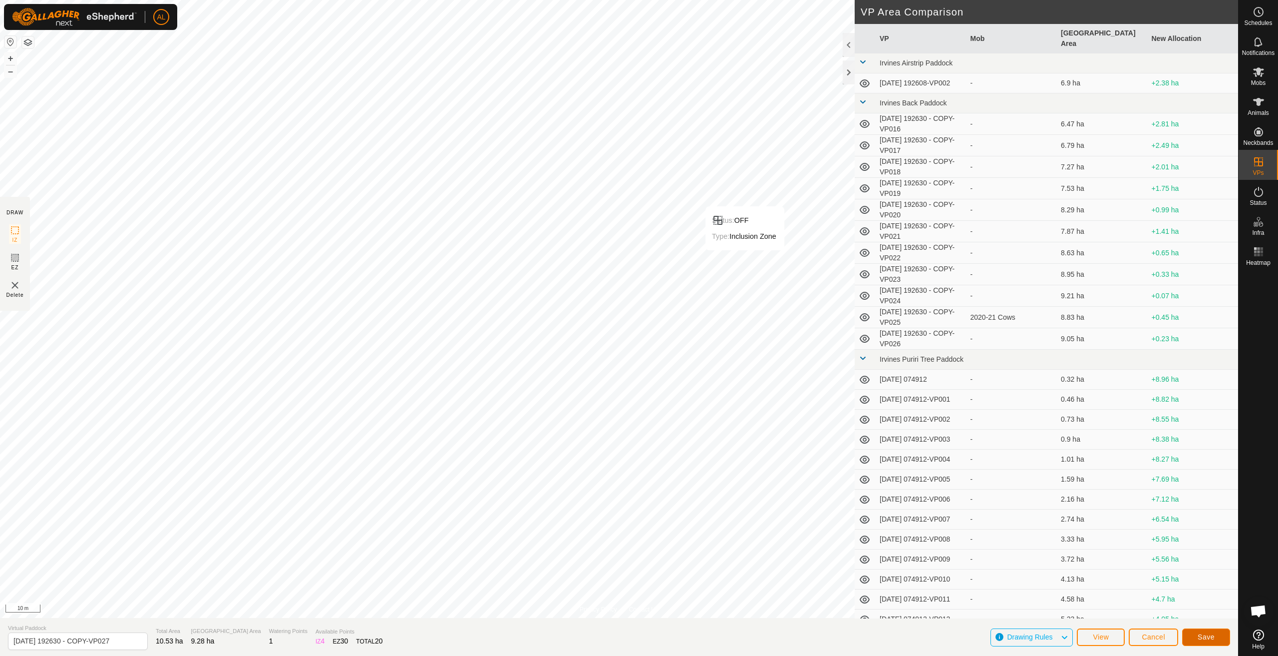
click at [1203, 631] on button "Save" at bounding box center [1206, 636] width 48 height 17
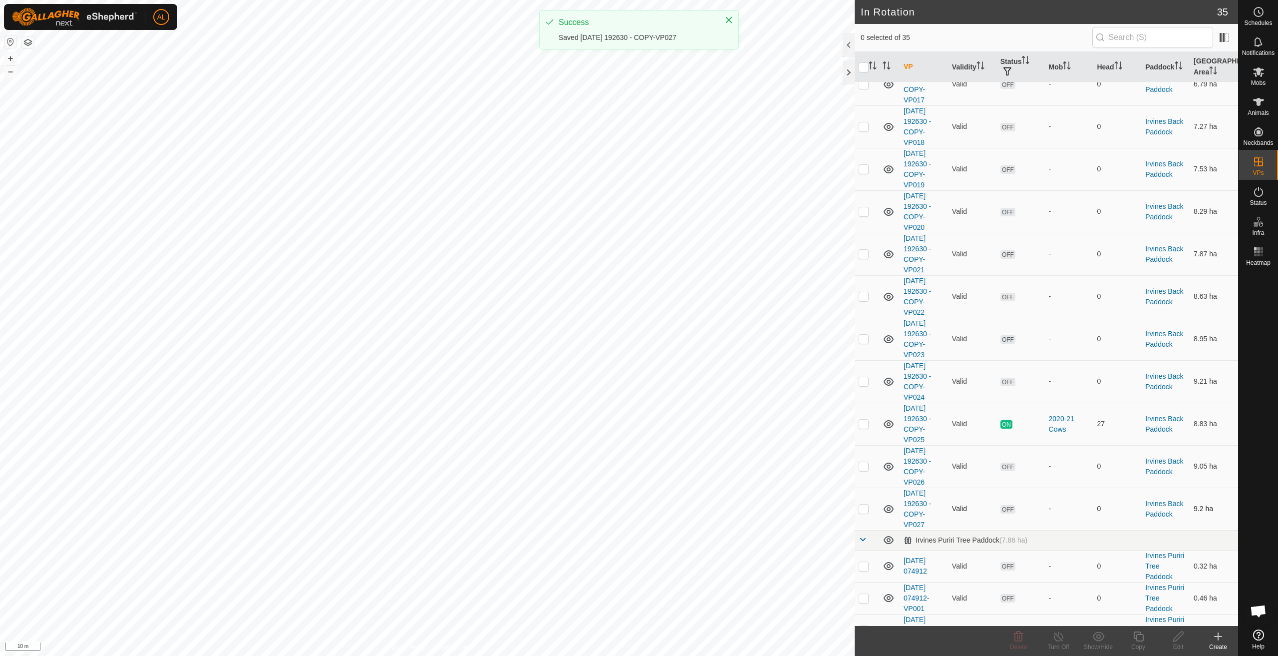
scroll to position [150, 0]
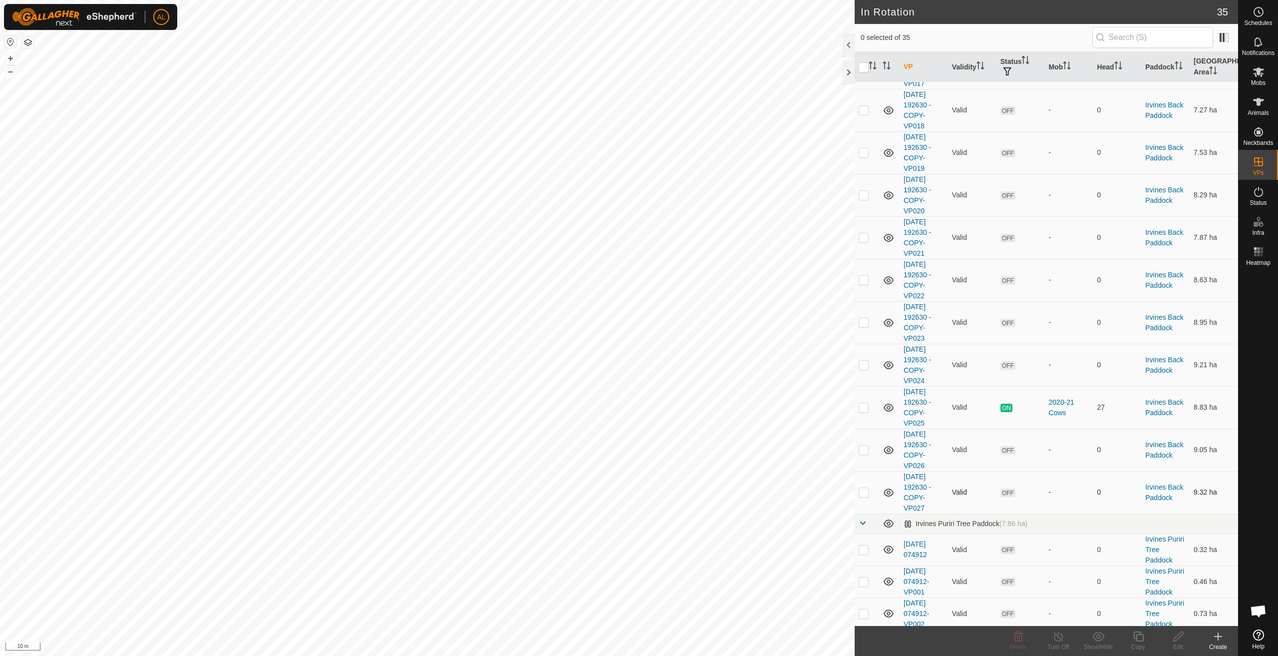
click at [862, 492] on p-checkbox at bounding box center [864, 492] width 10 height 8
checkbox input "true"
click at [1141, 638] on icon at bounding box center [1139, 636] width 12 height 12
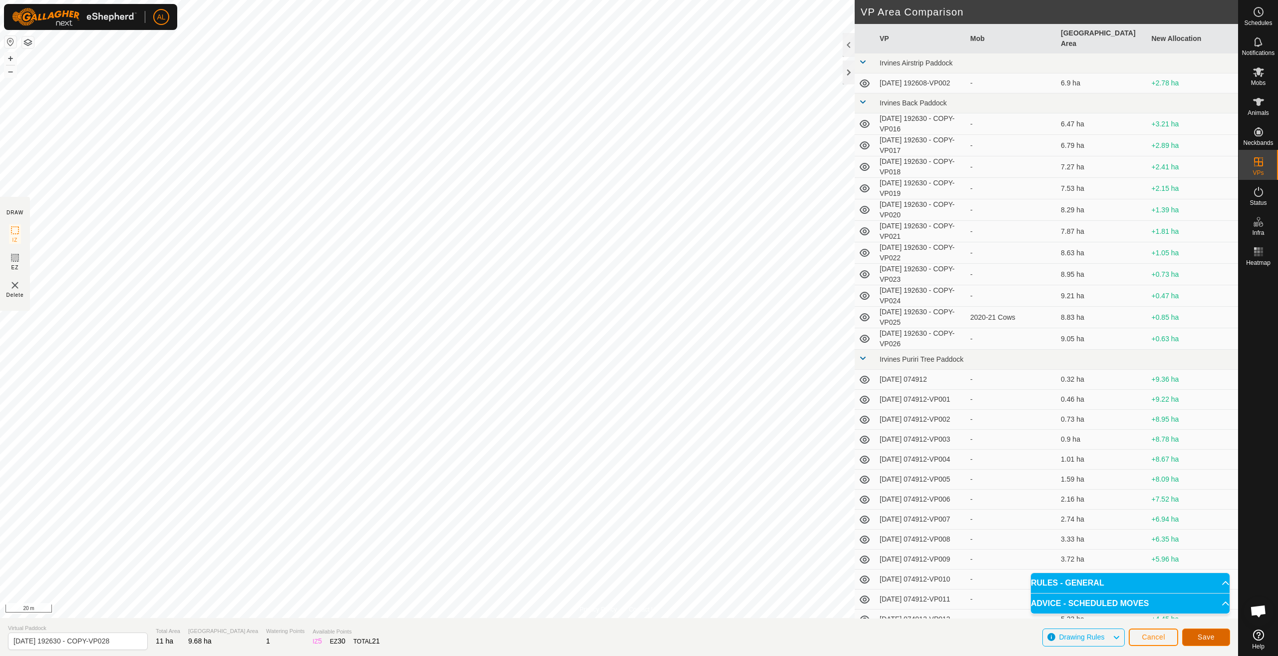
click at [1201, 637] on span "Save" at bounding box center [1206, 637] width 17 height 8
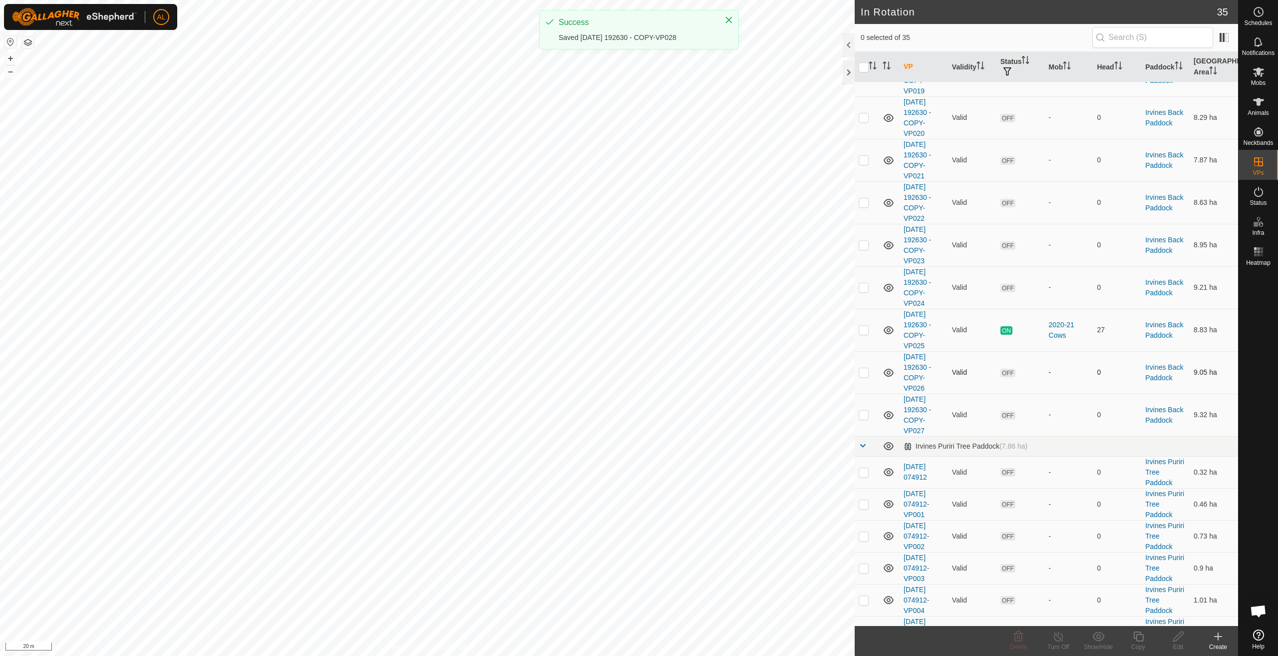
scroll to position [250, 0]
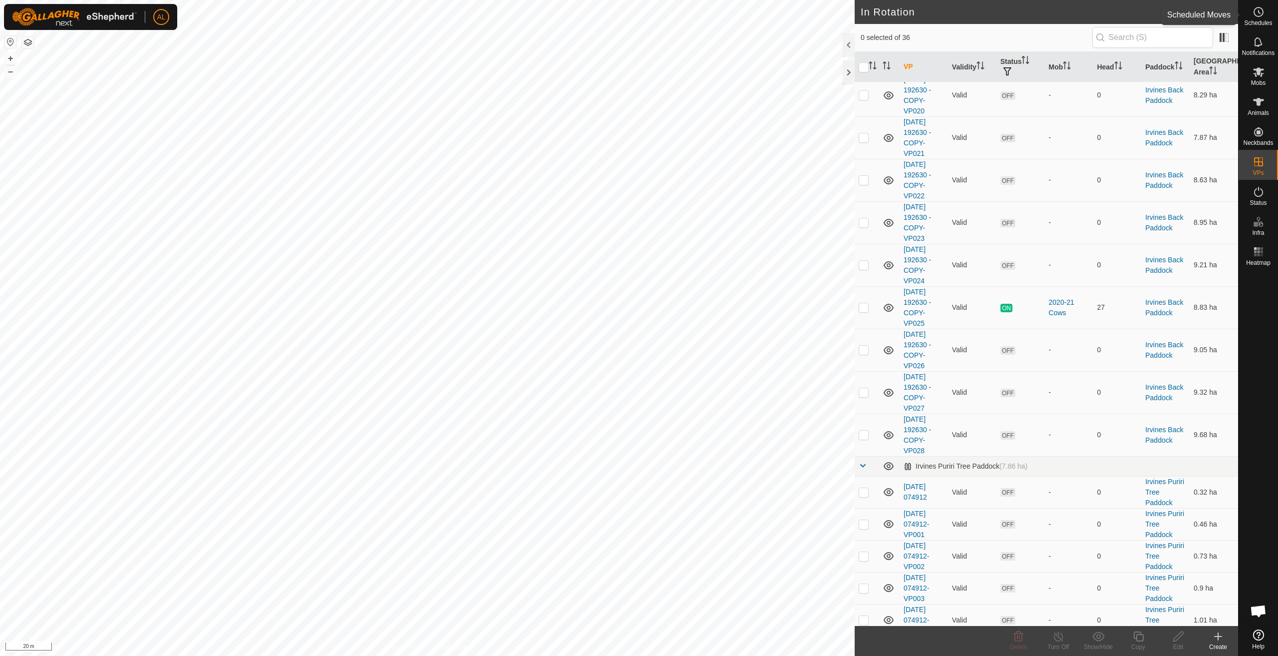
click at [1263, 11] on circle at bounding box center [1258, 11] width 9 height 9
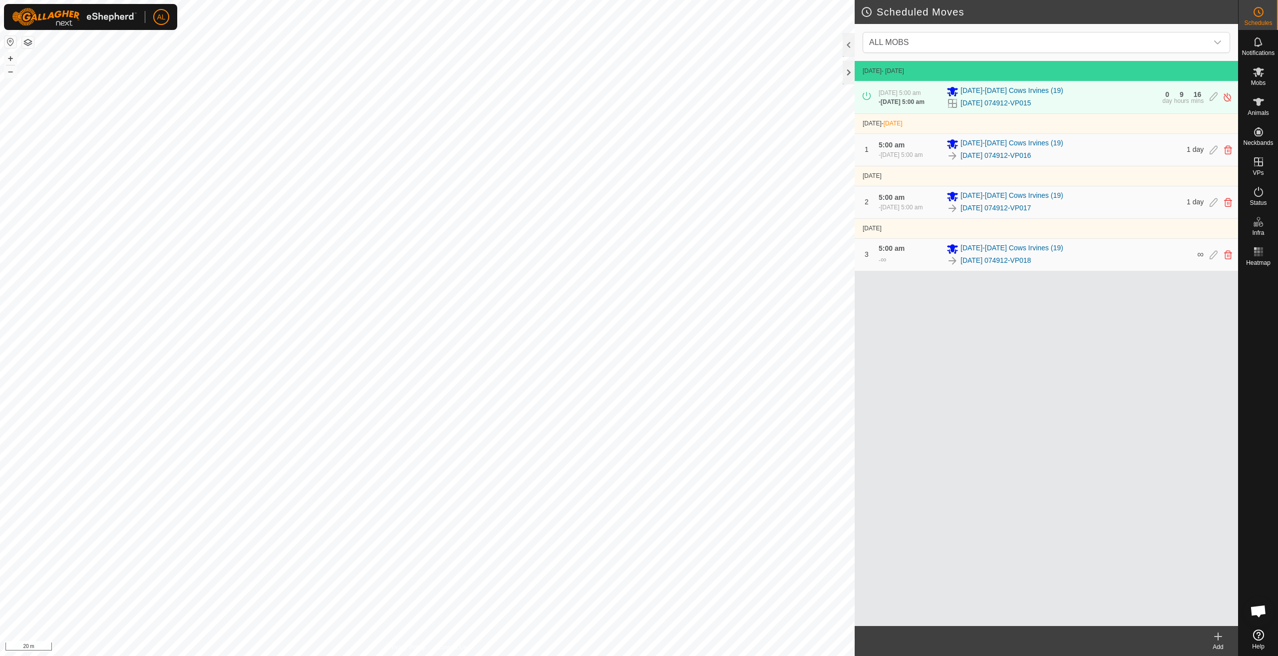
click at [1222, 644] on div "Add" at bounding box center [1218, 646] width 40 height 9
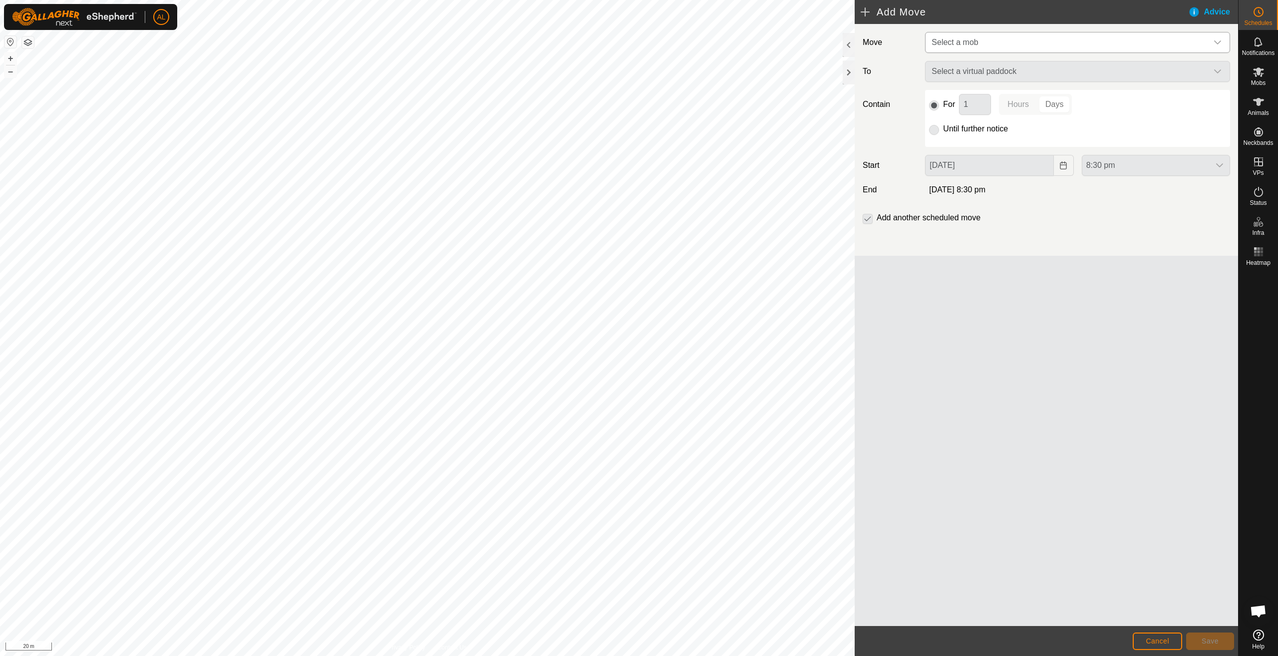
click at [1013, 48] on span "Select a mob" at bounding box center [1068, 42] width 280 height 20
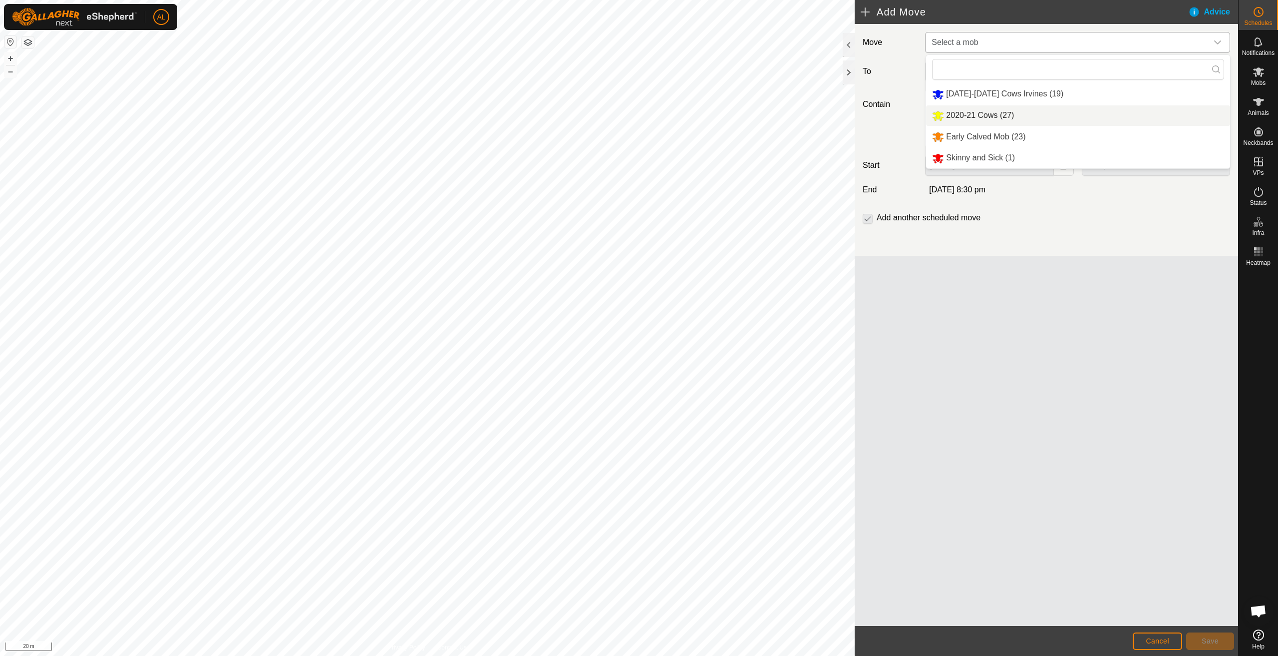
click at [1001, 111] on li "2020-21 Cows (27)" at bounding box center [1078, 115] width 304 height 20
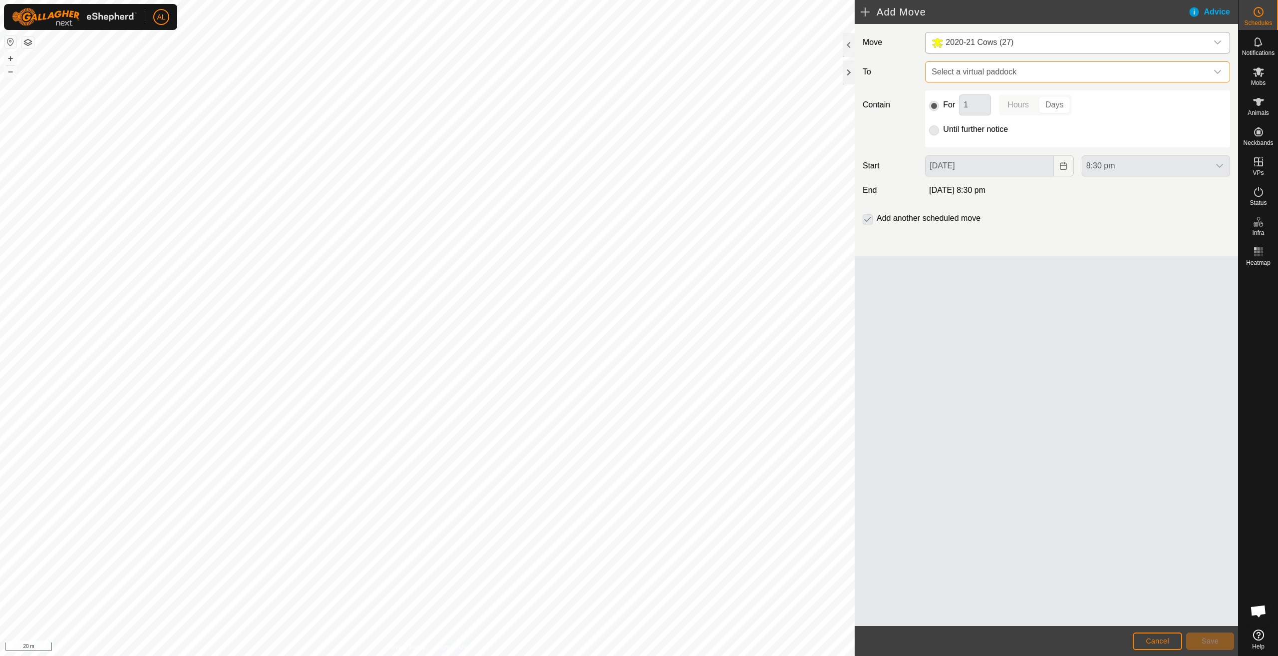
click at [1028, 62] on span "Select a virtual paddock" at bounding box center [1068, 72] width 280 height 20
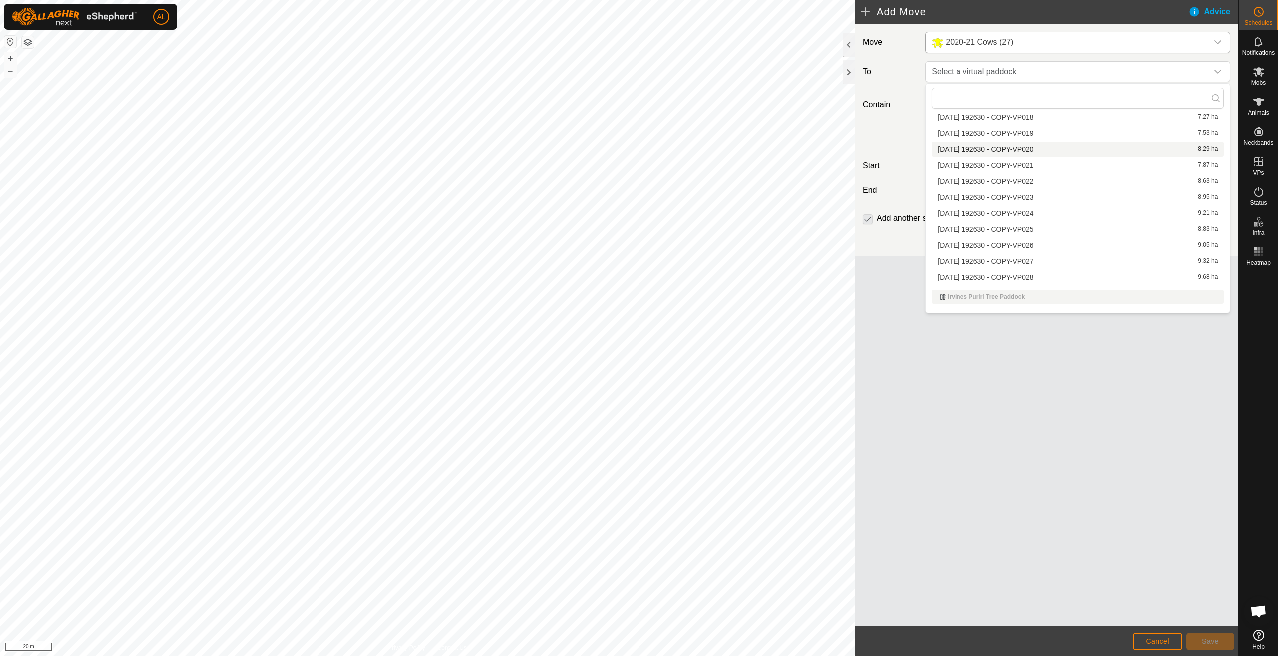
scroll to position [117, 0]
click at [1006, 226] on li "[DATE] 192630 - COPY-VP026 9.05 ha" at bounding box center [1078, 225] width 292 height 15
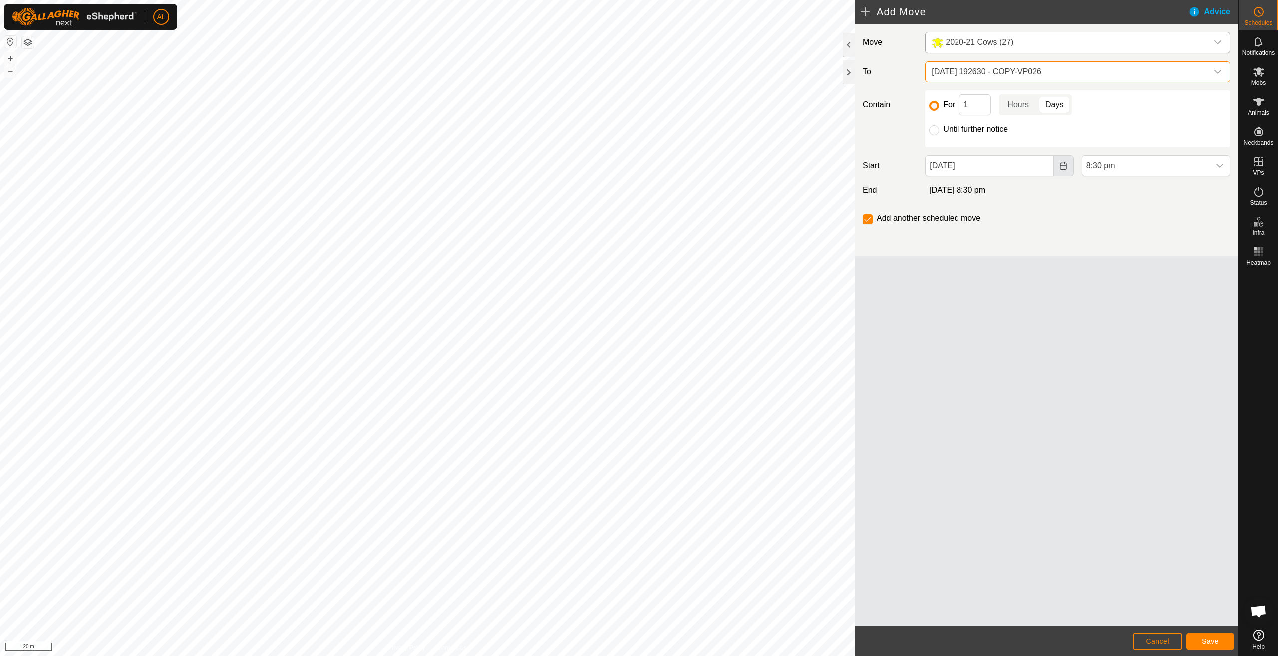
click at [1063, 172] on button "Choose Date" at bounding box center [1064, 165] width 20 height 21
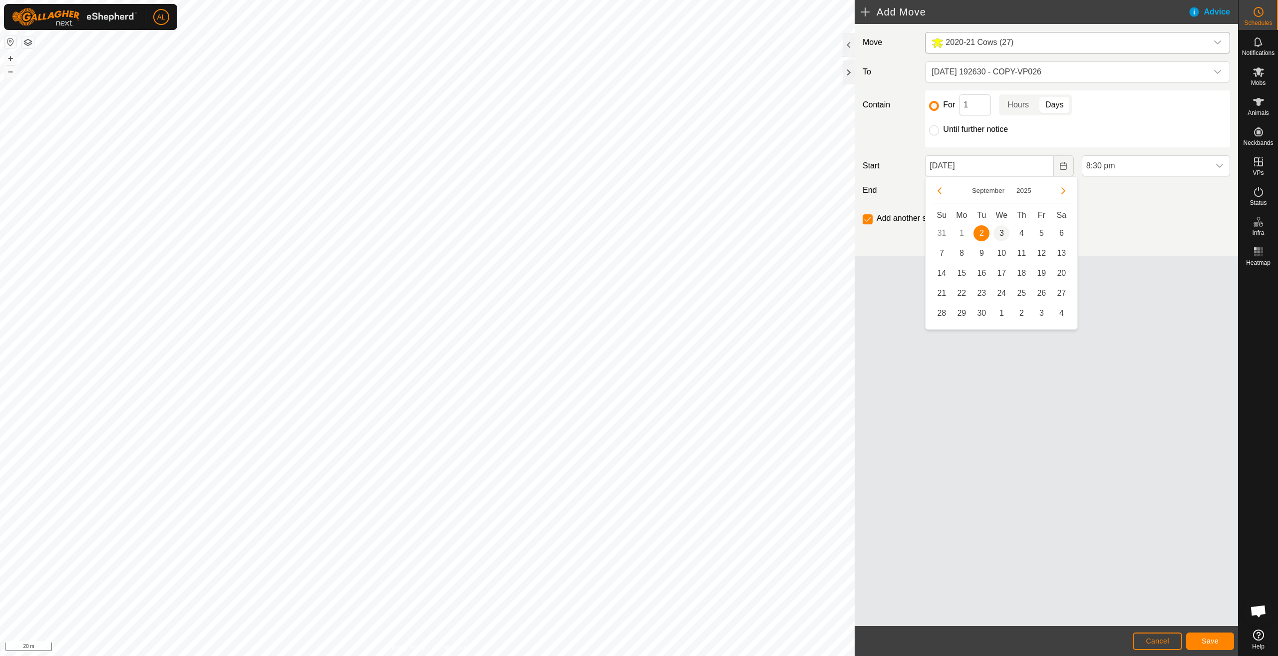
click at [1001, 233] on span "3" at bounding box center [1002, 233] width 16 height 16
type input "[DATE]"
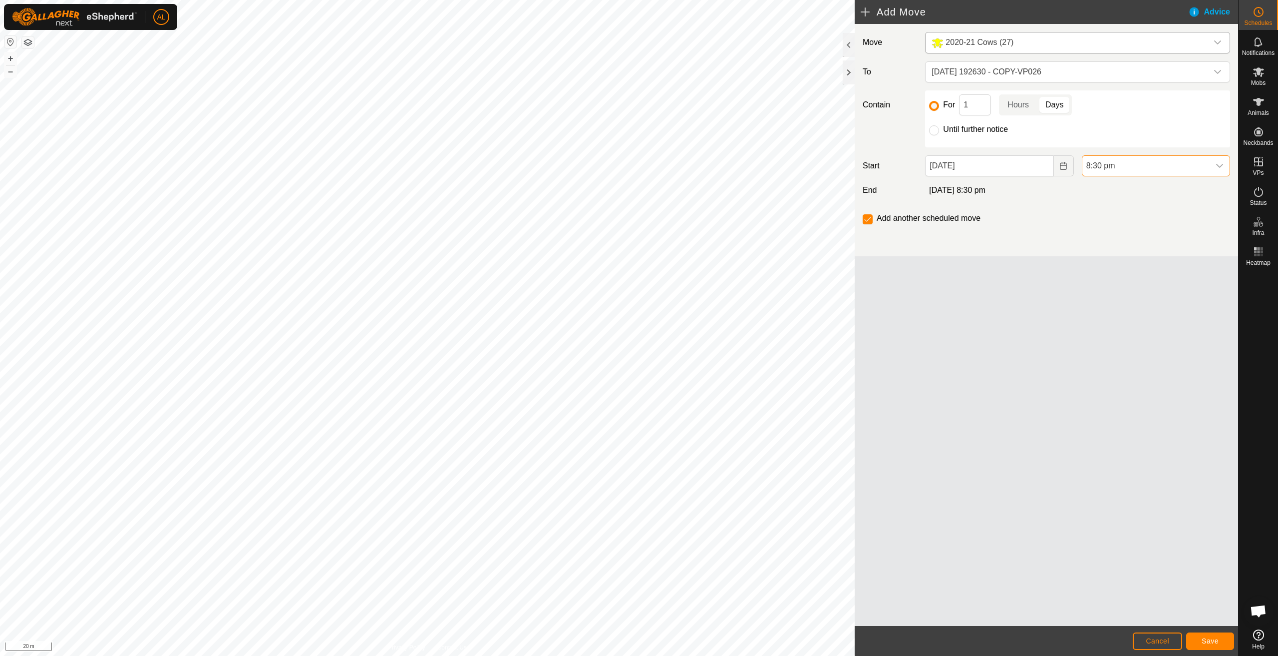
click at [1107, 170] on span "8:30 pm" at bounding box center [1146, 166] width 127 height 20
click at [1115, 219] on li "5:00 am" at bounding box center [1156, 221] width 147 height 20
click at [1203, 636] on button "Save" at bounding box center [1210, 640] width 48 height 17
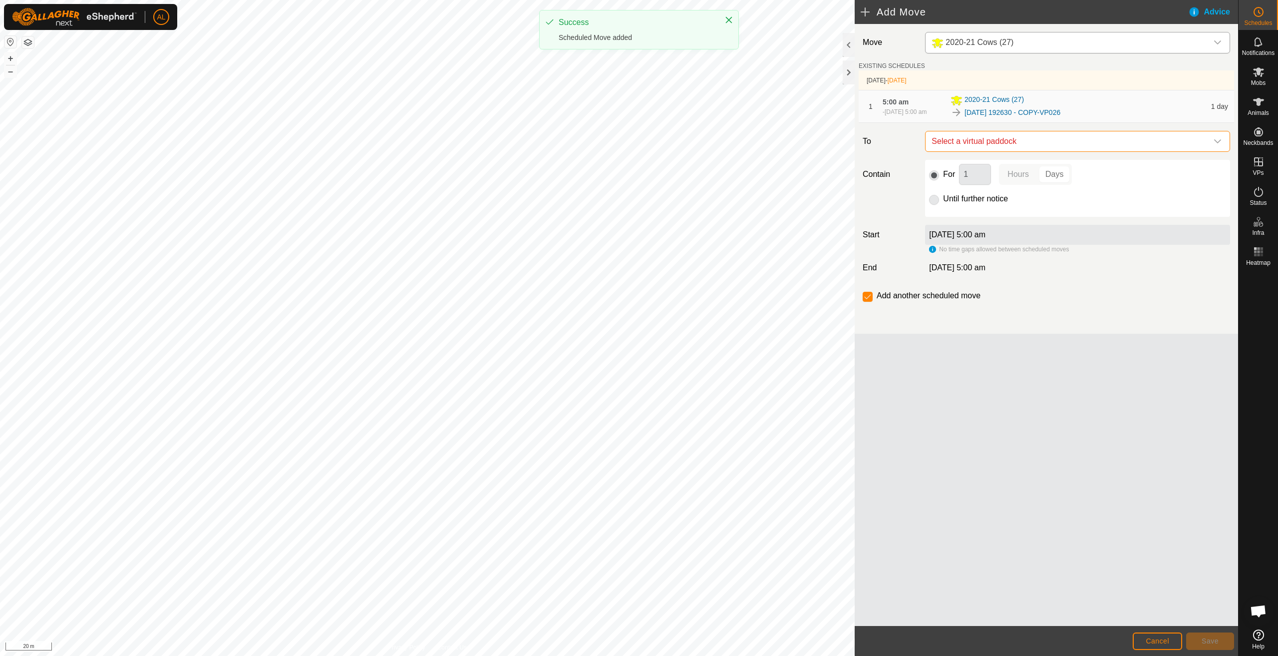
click at [1049, 143] on span "Select a virtual paddock" at bounding box center [1068, 141] width 280 height 20
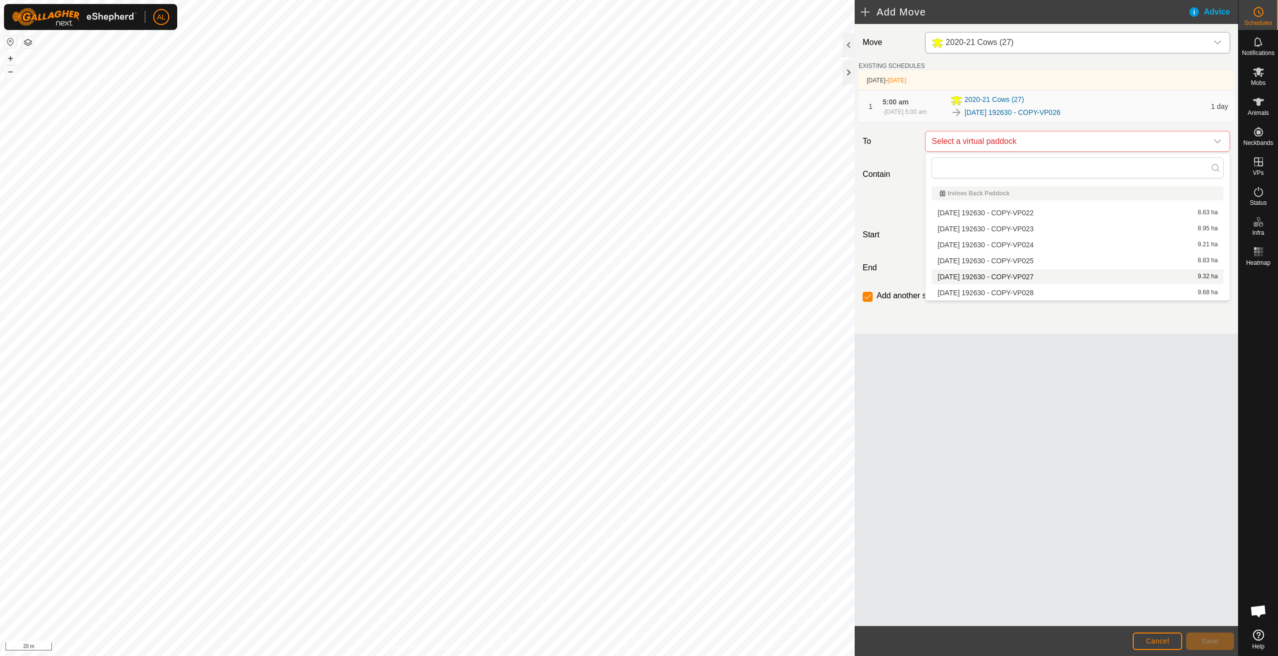
click at [1032, 278] on li "[DATE] 192630 - COPY-VP027 9.32 ha" at bounding box center [1078, 276] width 292 height 15
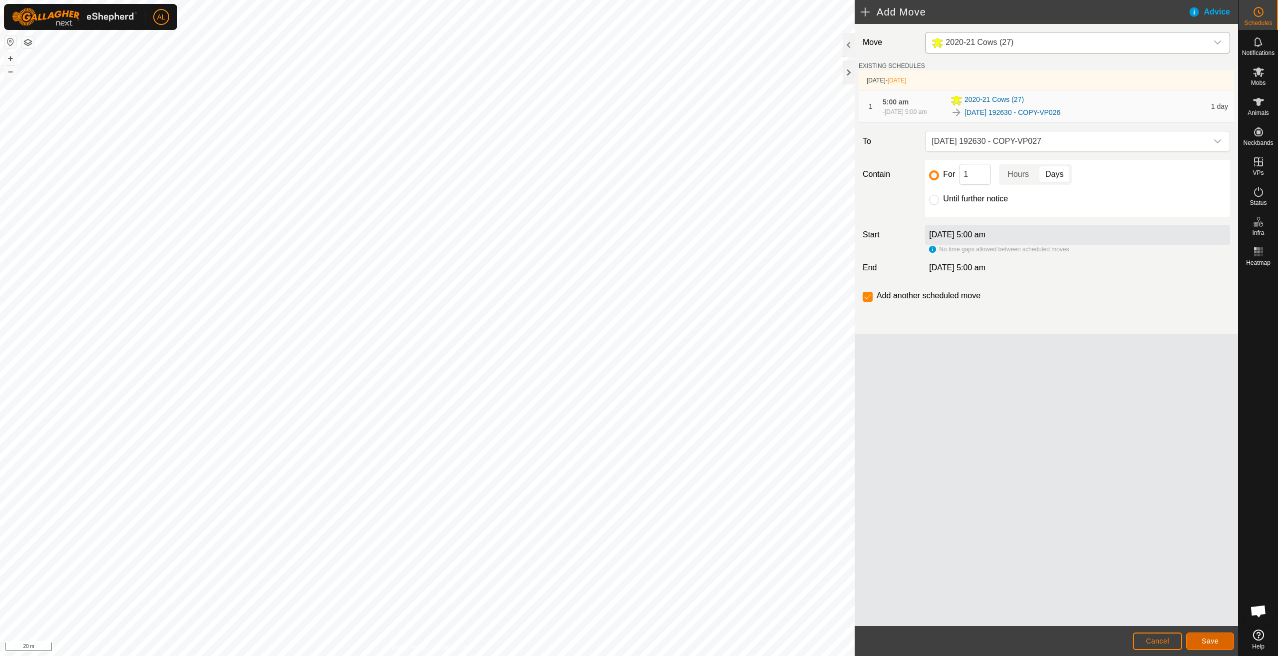
click at [1204, 638] on span "Save" at bounding box center [1210, 641] width 17 height 8
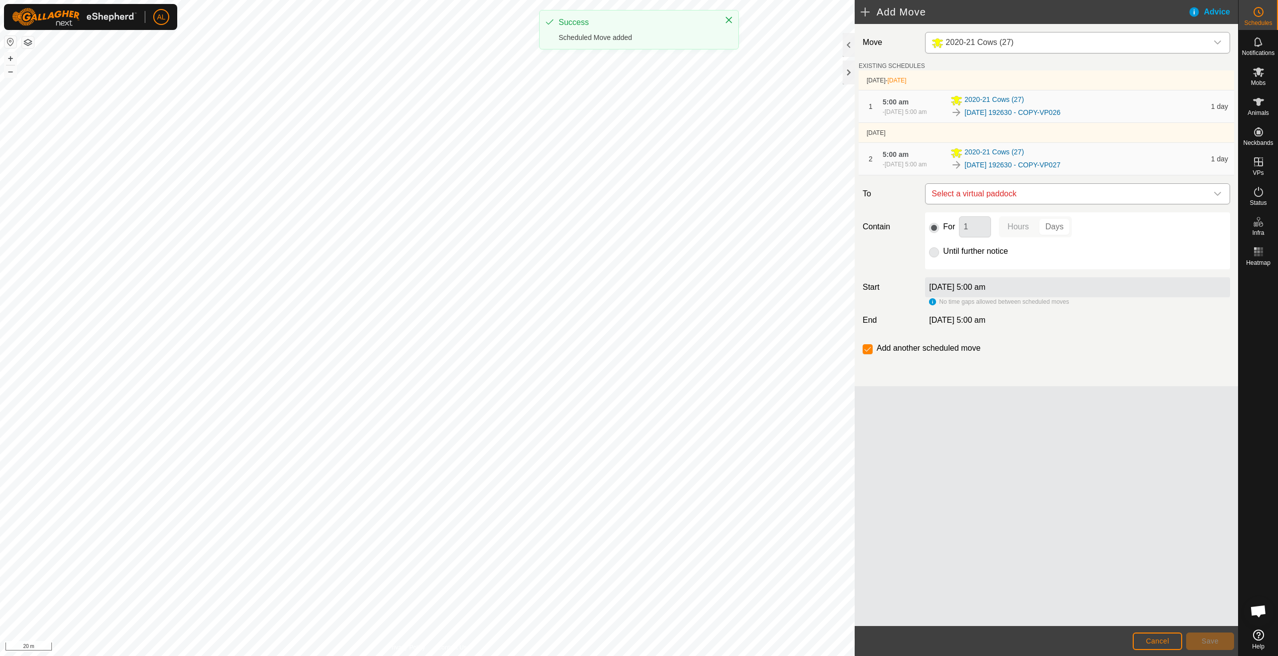
click at [980, 195] on span "Select a virtual paddock" at bounding box center [1068, 194] width 280 height 20
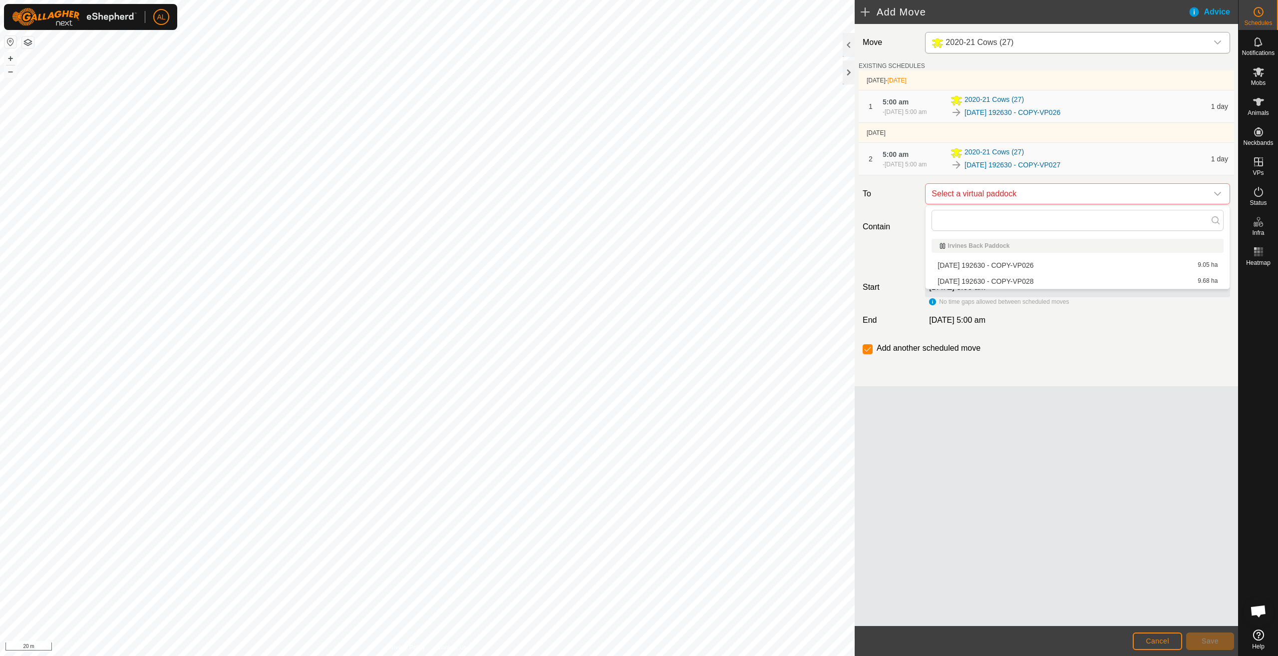
click at [997, 282] on li "[DATE] 192630 - COPY-VP028 9.68 ha" at bounding box center [1078, 281] width 292 height 15
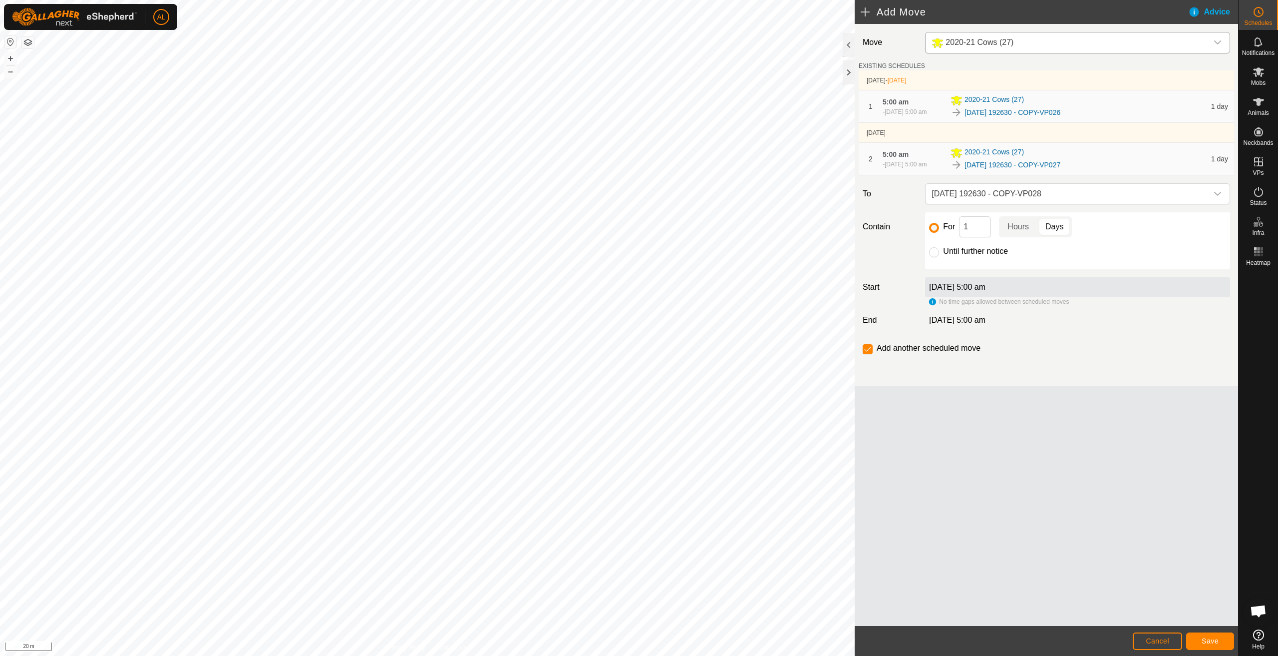
click at [967, 248] on label "Until further notice" at bounding box center [975, 251] width 65 height 8
click at [939, 248] on input "Until further notice" at bounding box center [934, 252] width 10 height 10
radio input "true"
checkbox input "false"
click at [1214, 637] on span "Save" at bounding box center [1210, 641] width 17 height 8
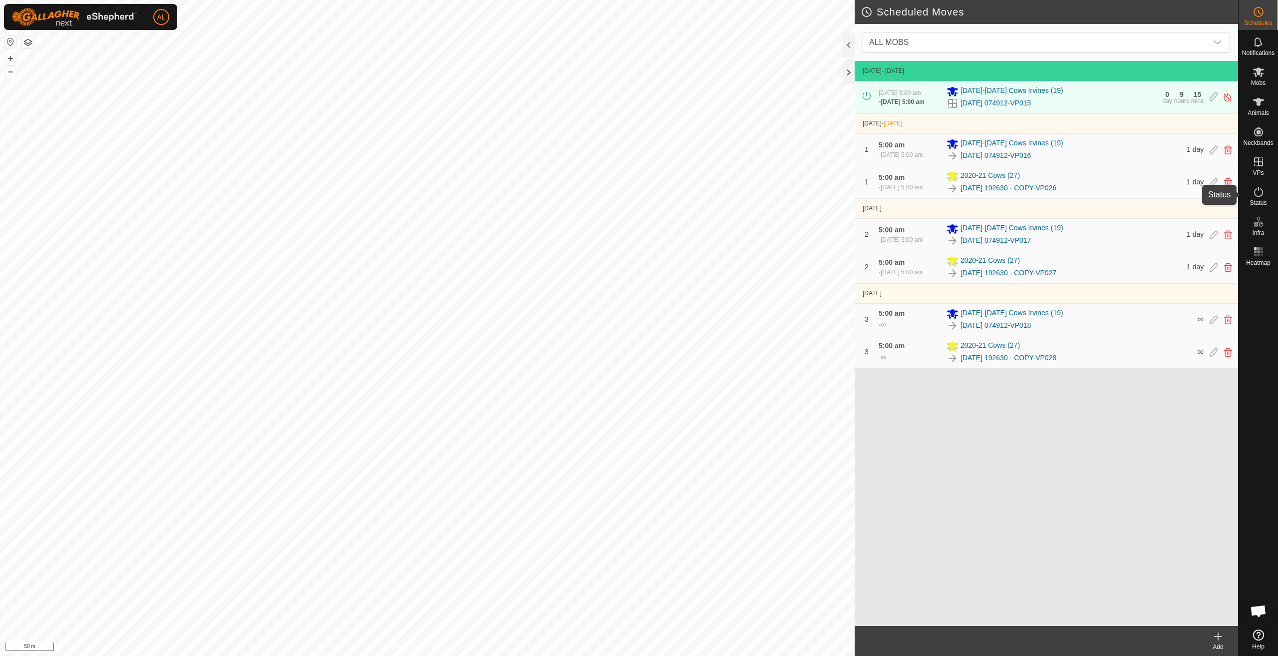
click at [1261, 186] on icon at bounding box center [1259, 192] width 12 height 12
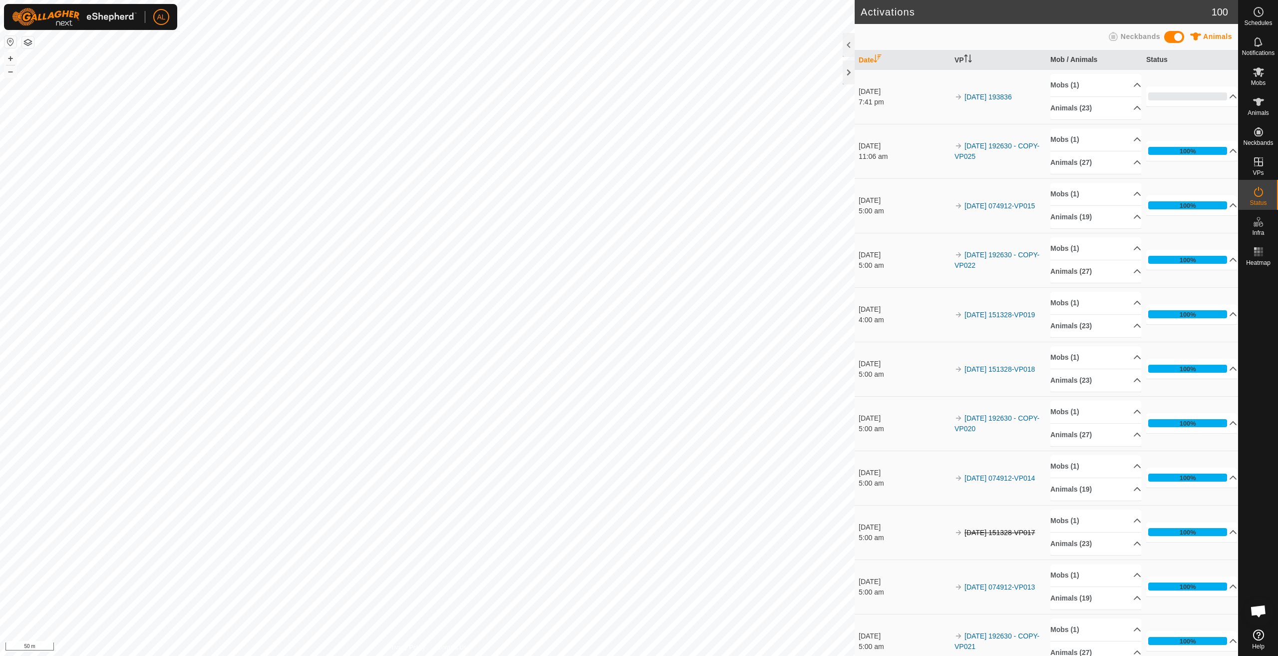
click at [1257, 195] on icon at bounding box center [1259, 192] width 12 height 12
click at [1218, 156] on link "In Rotation" at bounding box center [1195, 161] width 85 height 20
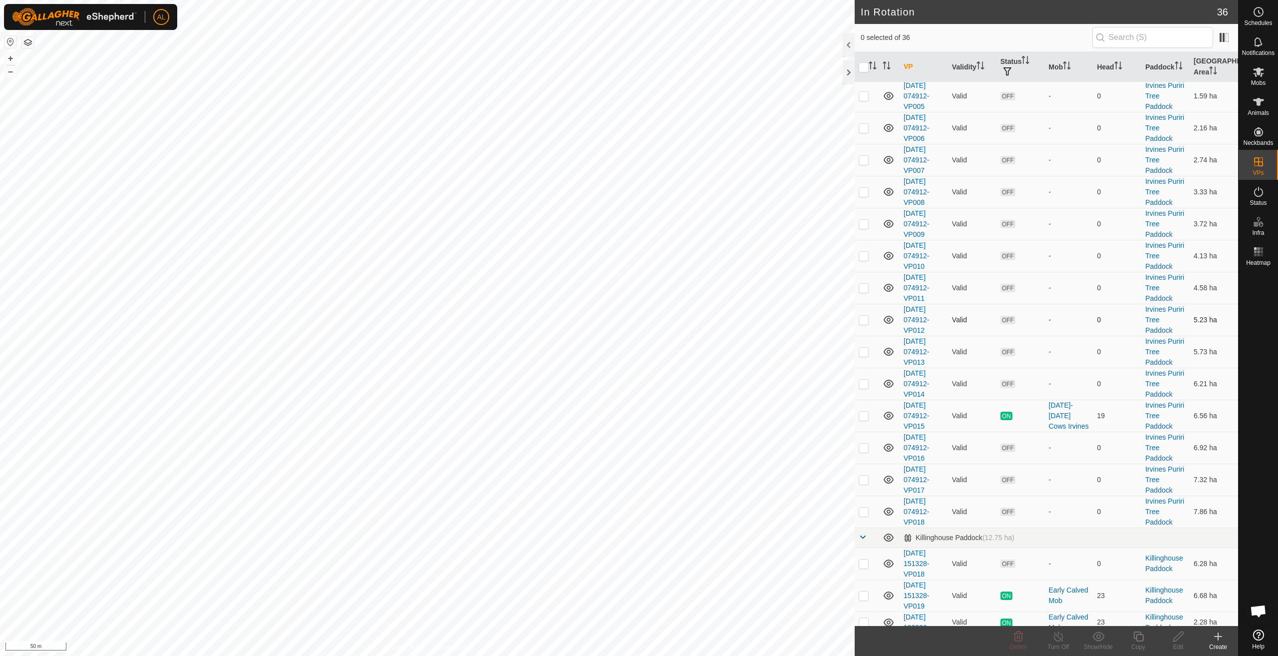
scroll to position [813, 0]
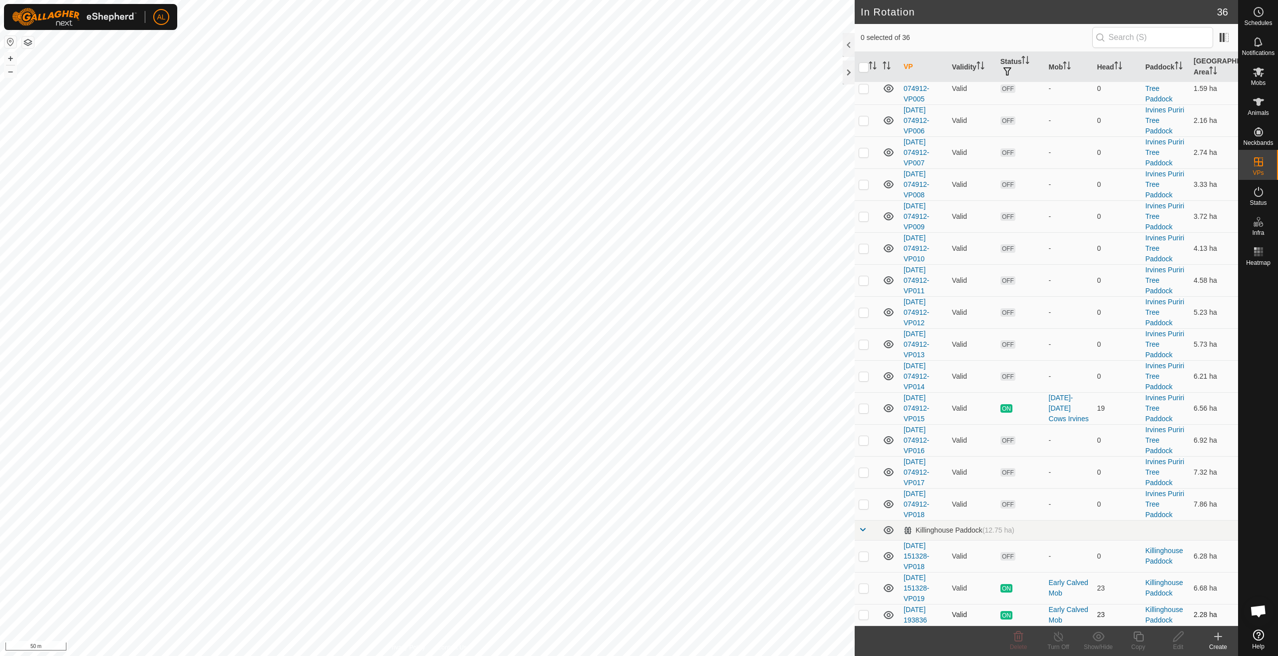
click at [867, 616] on p-checkbox at bounding box center [864, 614] width 10 height 8
checkbox input "true"
click at [1138, 642] on div "Copy" at bounding box center [1139, 641] width 40 height 30
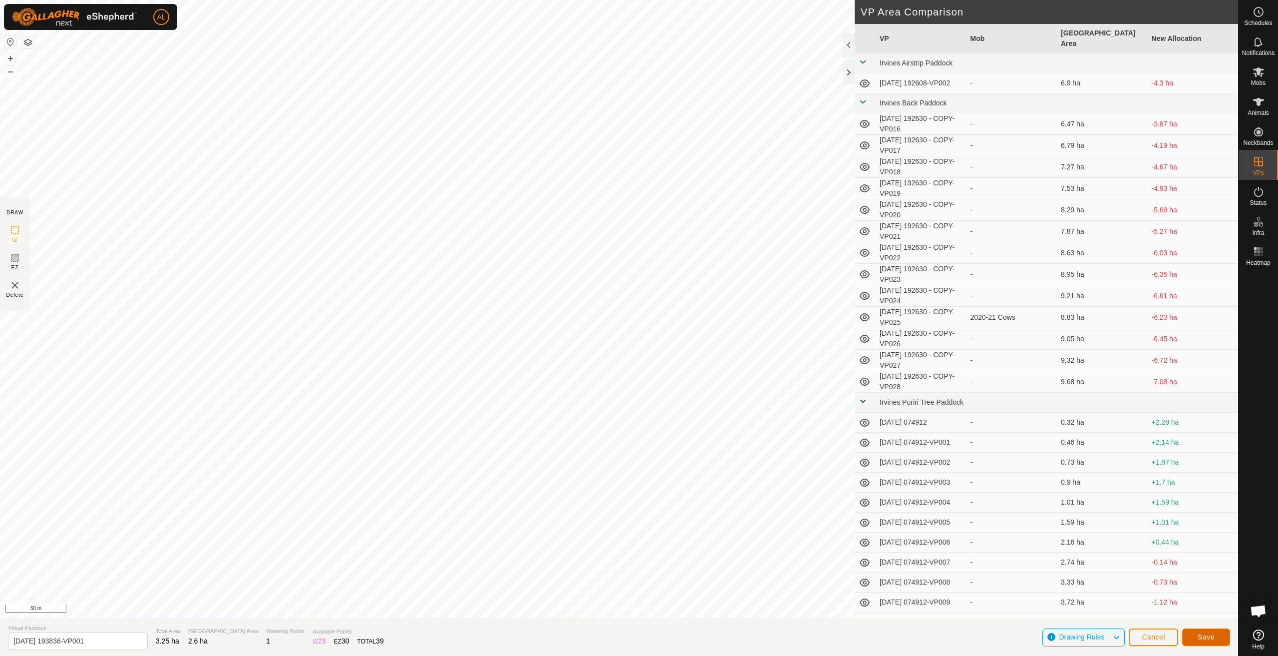
click at [1213, 636] on span "Save" at bounding box center [1206, 637] width 17 height 8
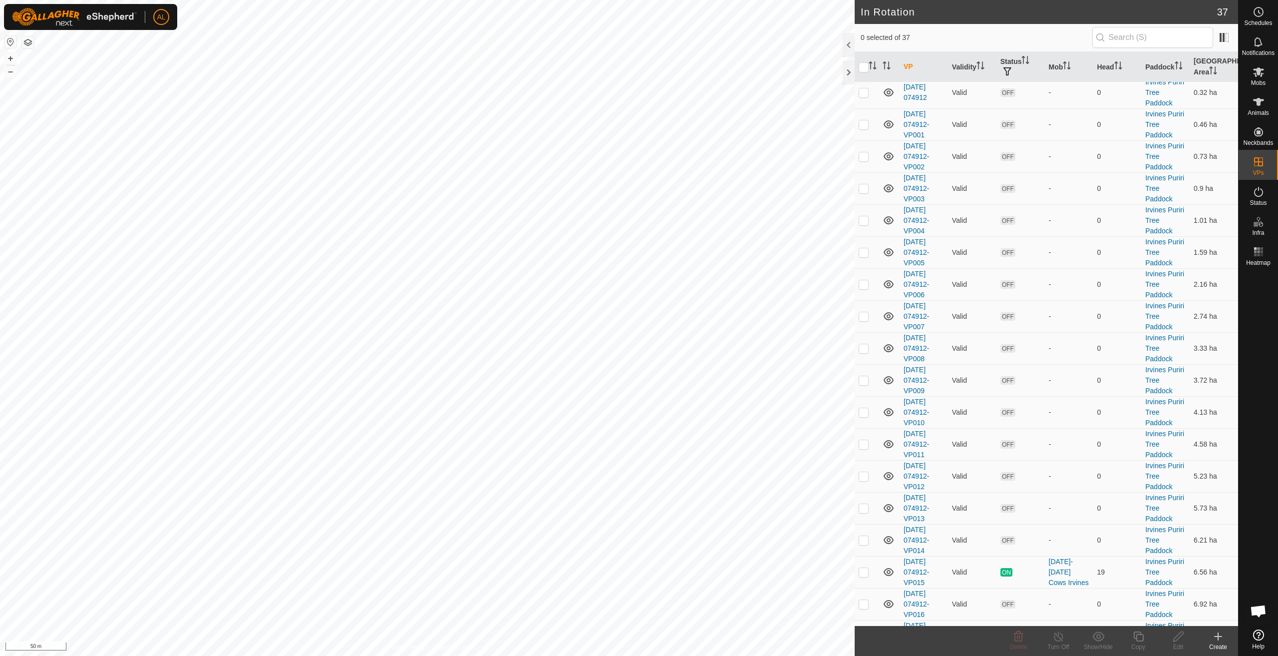
scroll to position [845, 0]
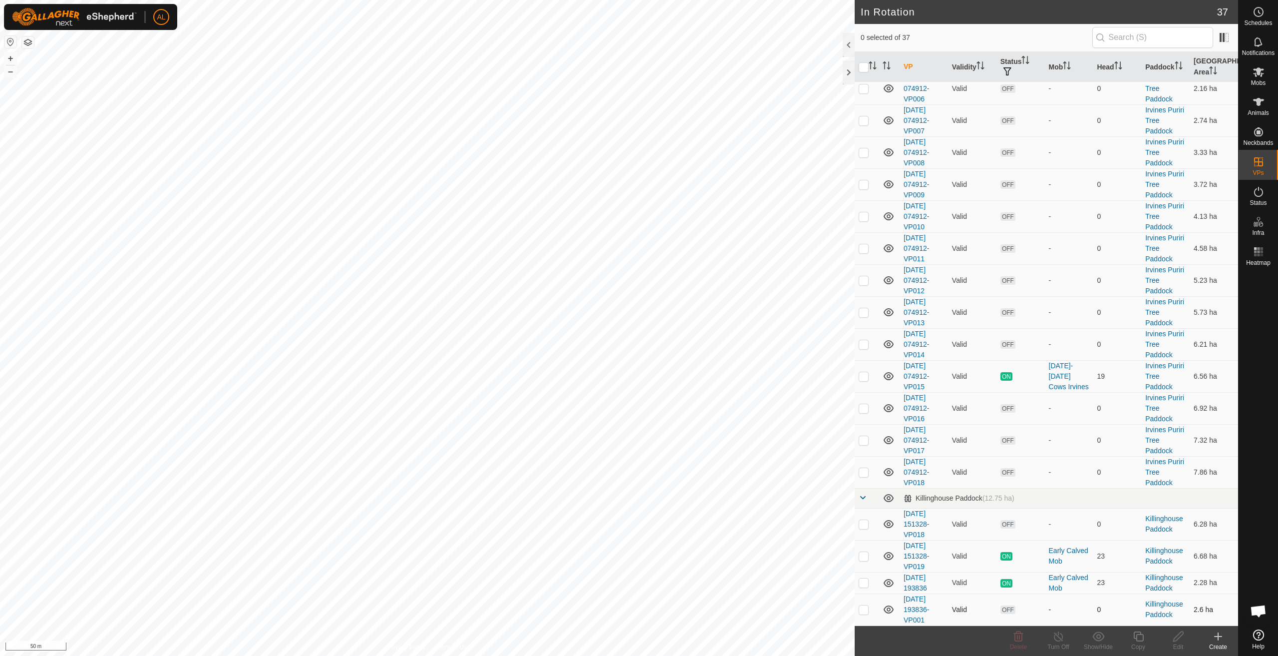
click at [866, 607] on p-checkbox at bounding box center [864, 609] width 10 height 8
checkbox input "true"
click at [1134, 636] on icon at bounding box center [1139, 636] width 12 height 12
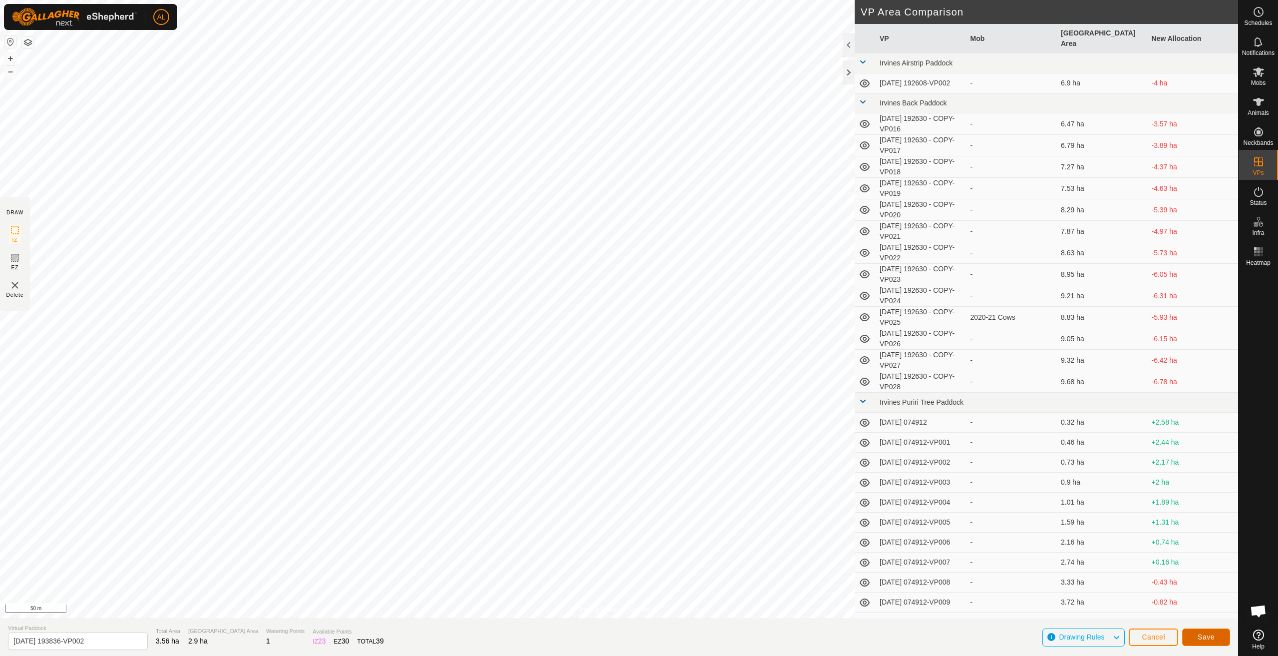
click at [1210, 633] on span "Save" at bounding box center [1206, 637] width 17 height 8
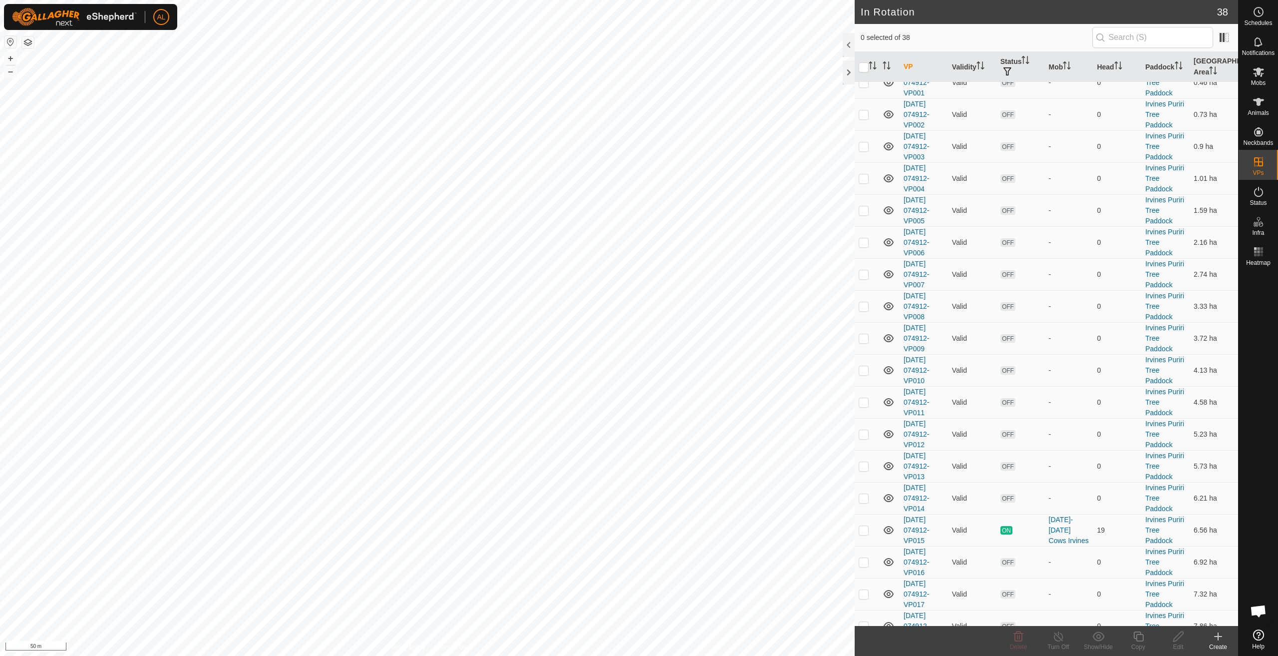
scroll to position [877, 0]
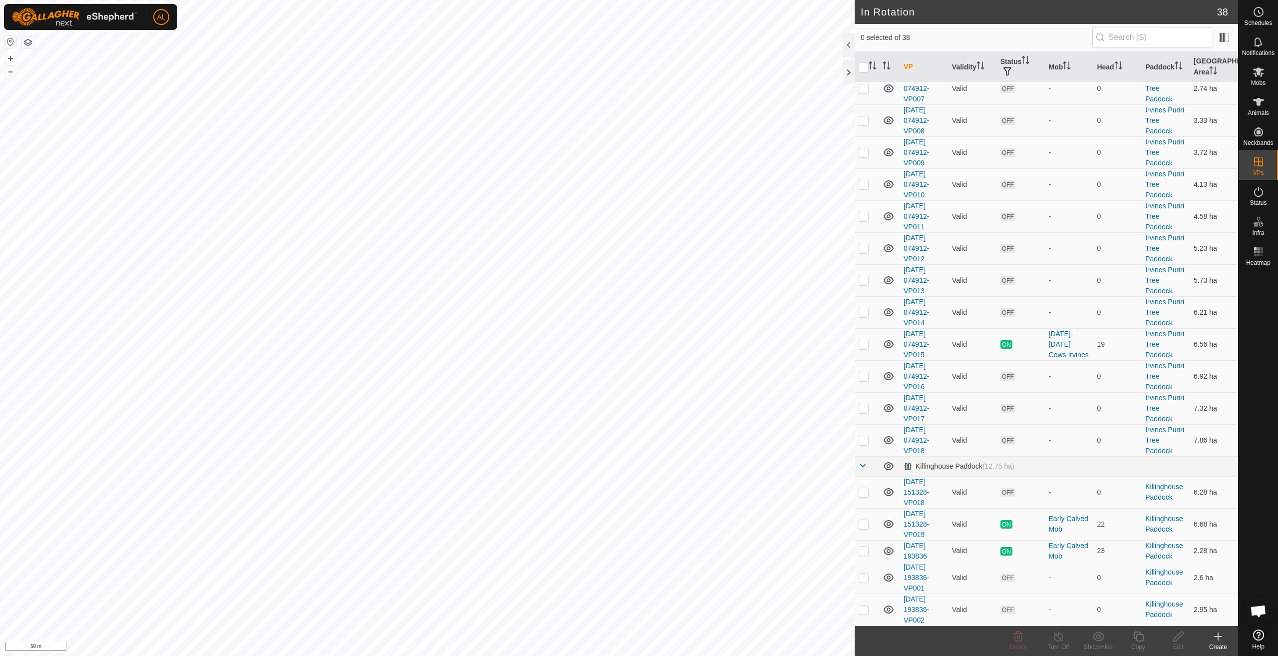
click at [1264, 21] on span "Schedules" at bounding box center [1258, 23] width 28 height 6
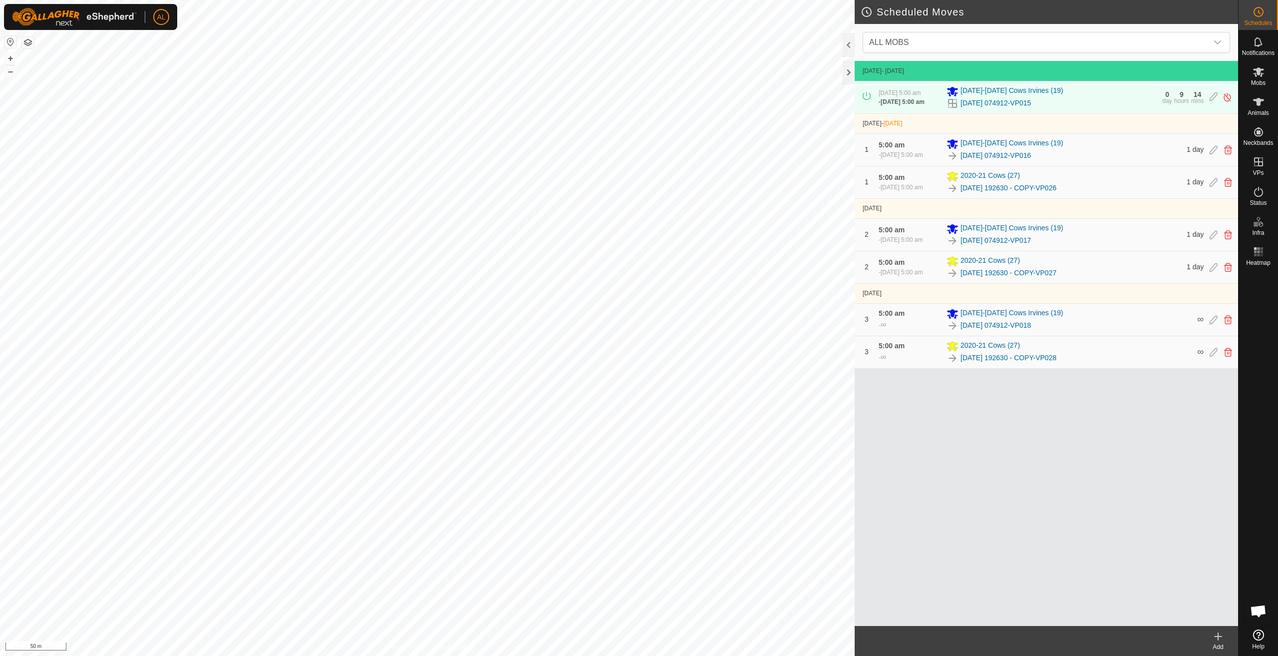
click at [1220, 634] on icon at bounding box center [1218, 636] width 12 height 12
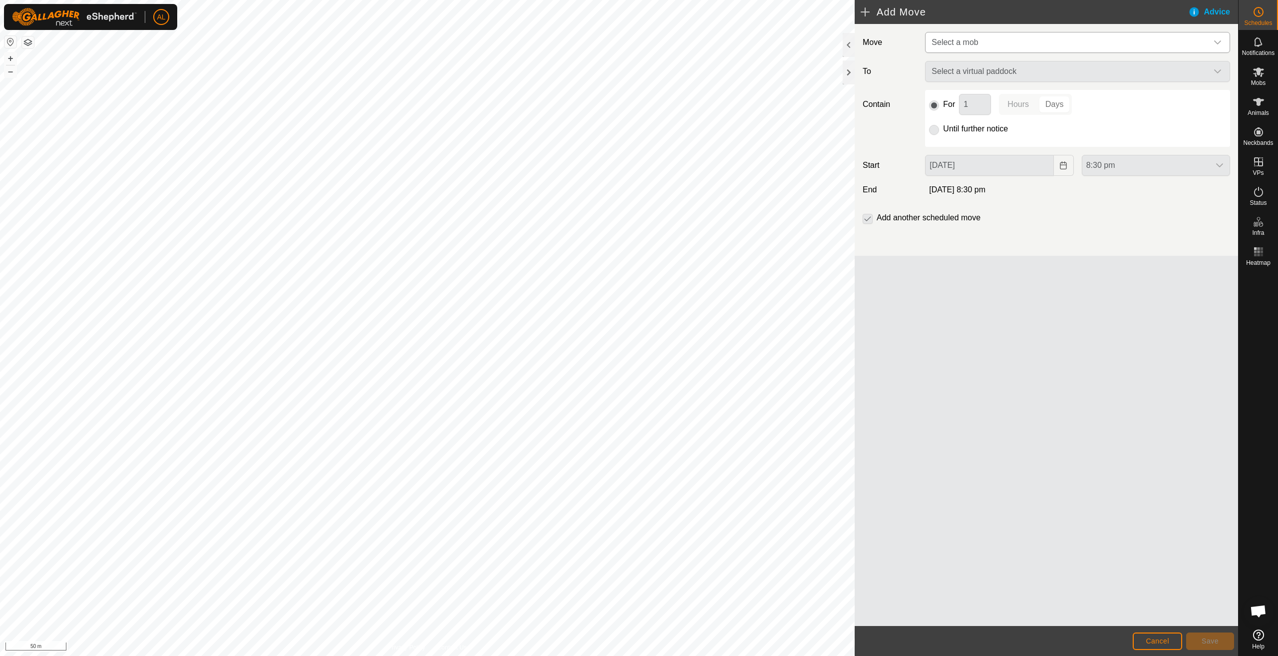
click at [997, 47] on span "Select a mob" at bounding box center [1068, 42] width 280 height 20
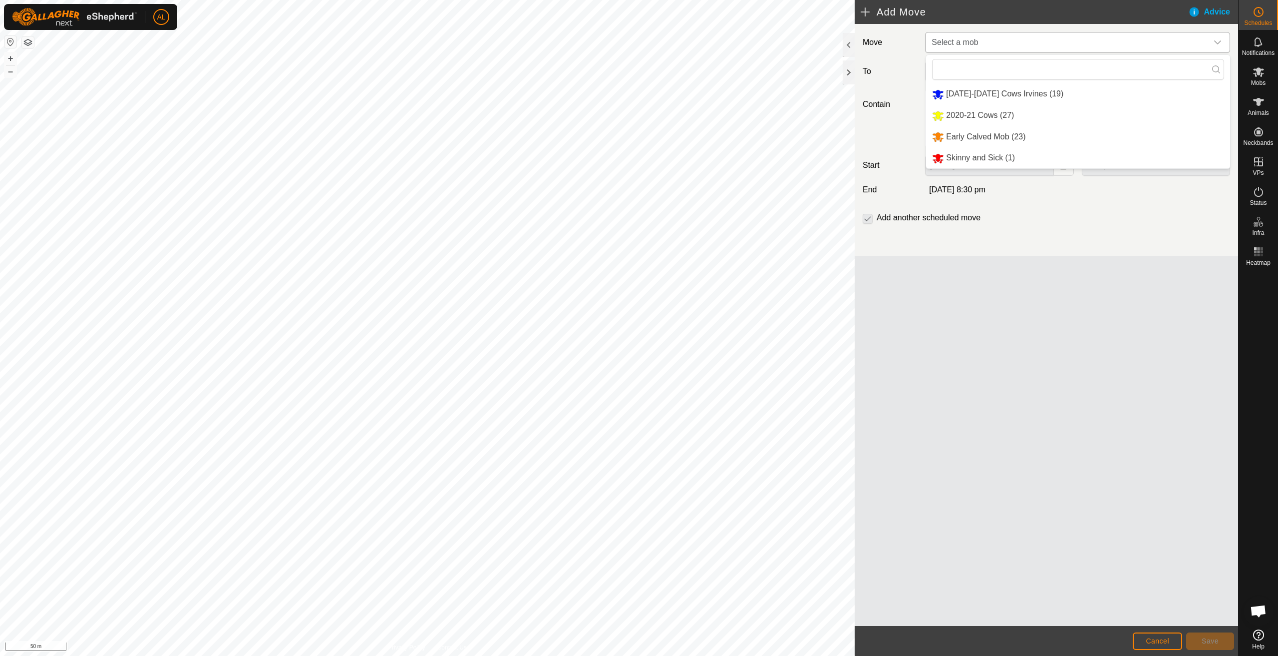
click at [992, 137] on li "Early Calved Mob (23)" at bounding box center [1078, 137] width 304 height 20
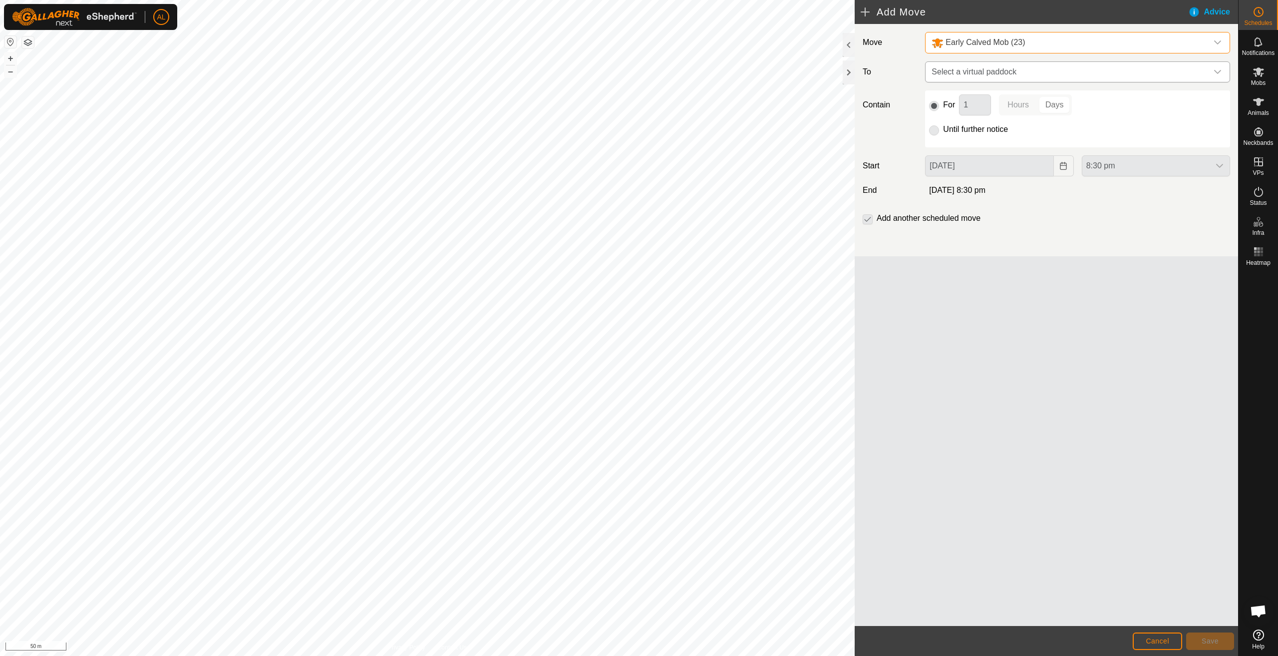
click at [1006, 74] on span "Select a virtual paddock" at bounding box center [1068, 72] width 280 height 20
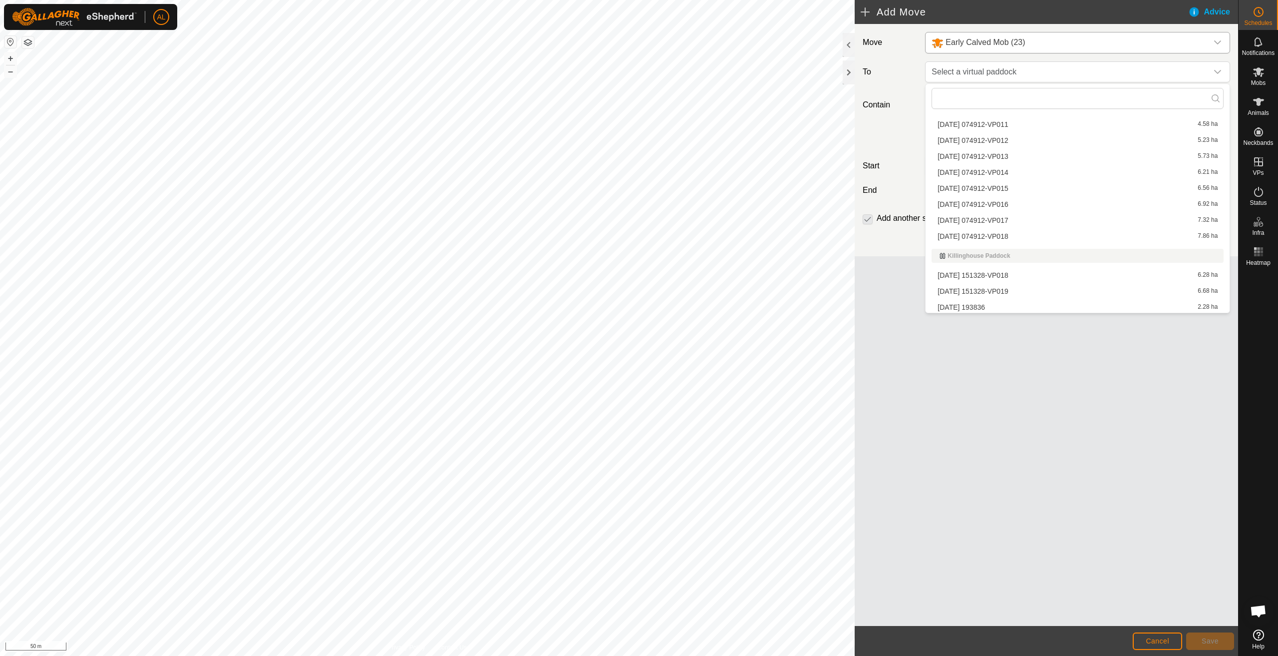
scroll to position [498, 0]
drag, startPoint x: 1017, startPoint y: 274, endPoint x: 1023, endPoint y: 355, distance: 81.1
drag, startPoint x: 1023, startPoint y: 355, endPoint x: 986, endPoint y: 342, distance: 39.2
click at [985, 342] on div "Move Early Calved Mob (23) To Select a virtual paddock Contain For 1 Hours Days…" at bounding box center [1047, 325] width 384 height 602
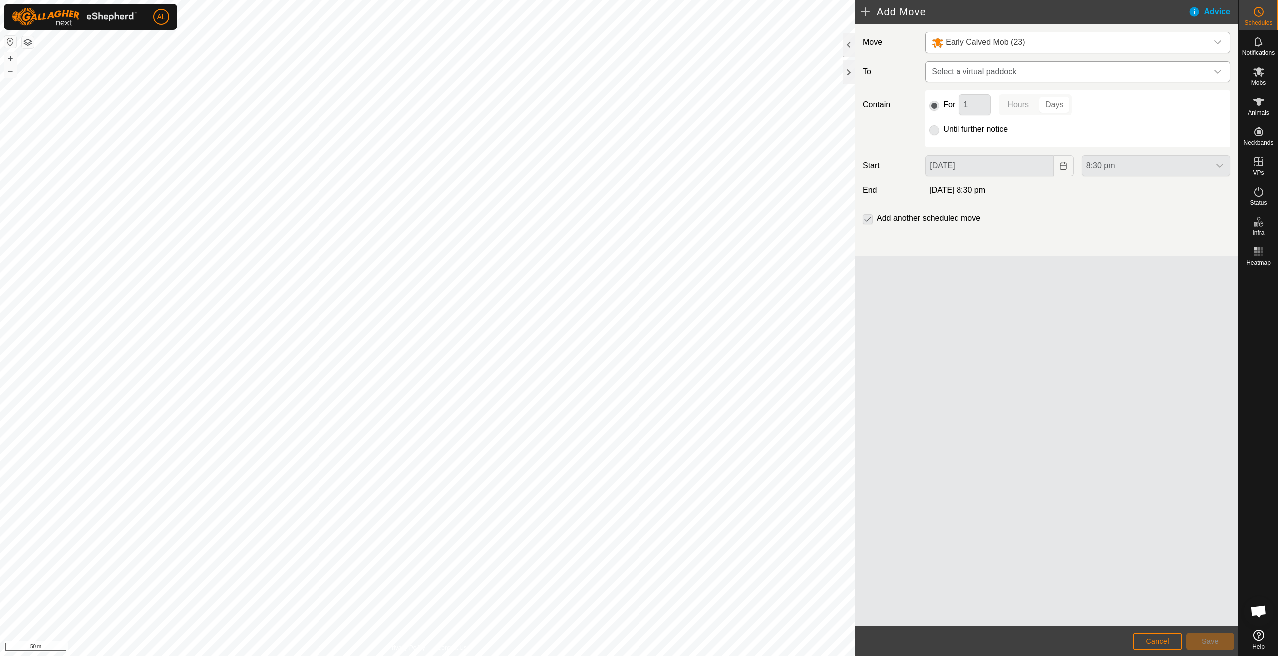
click at [1019, 66] on span "Select a virtual paddock" at bounding box center [1068, 72] width 280 height 20
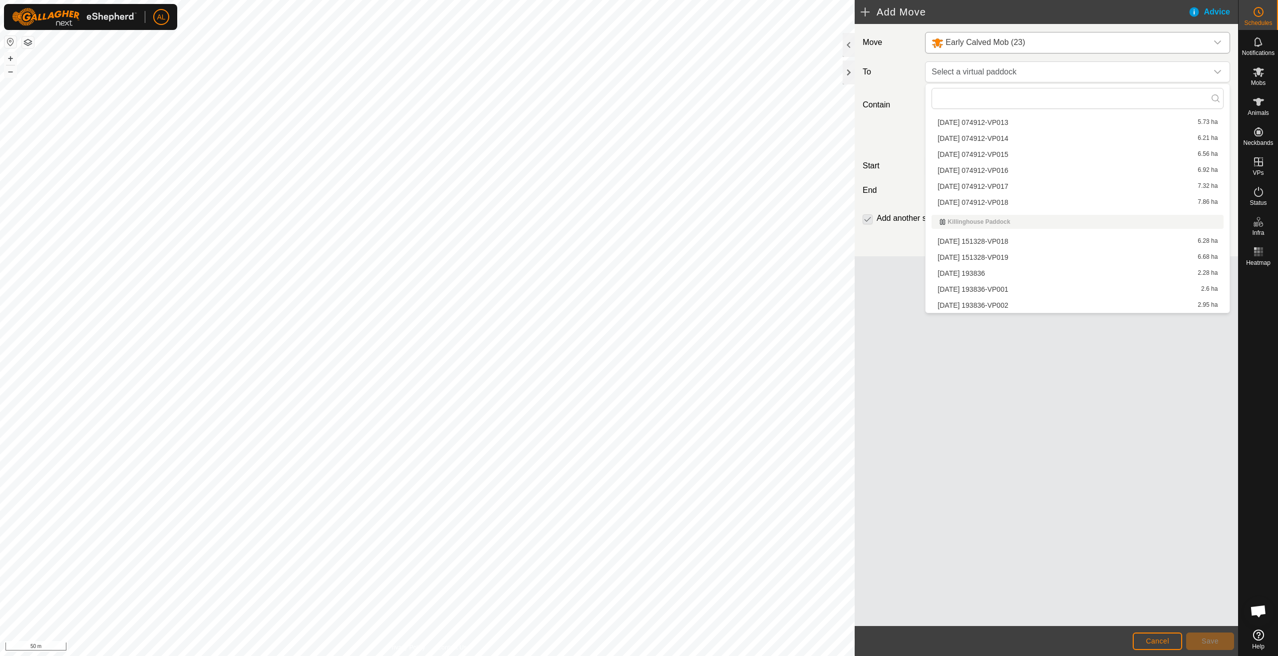
click at [1022, 289] on li "[DATE] 193836-VP001 2.6 ha" at bounding box center [1078, 289] width 292 height 15
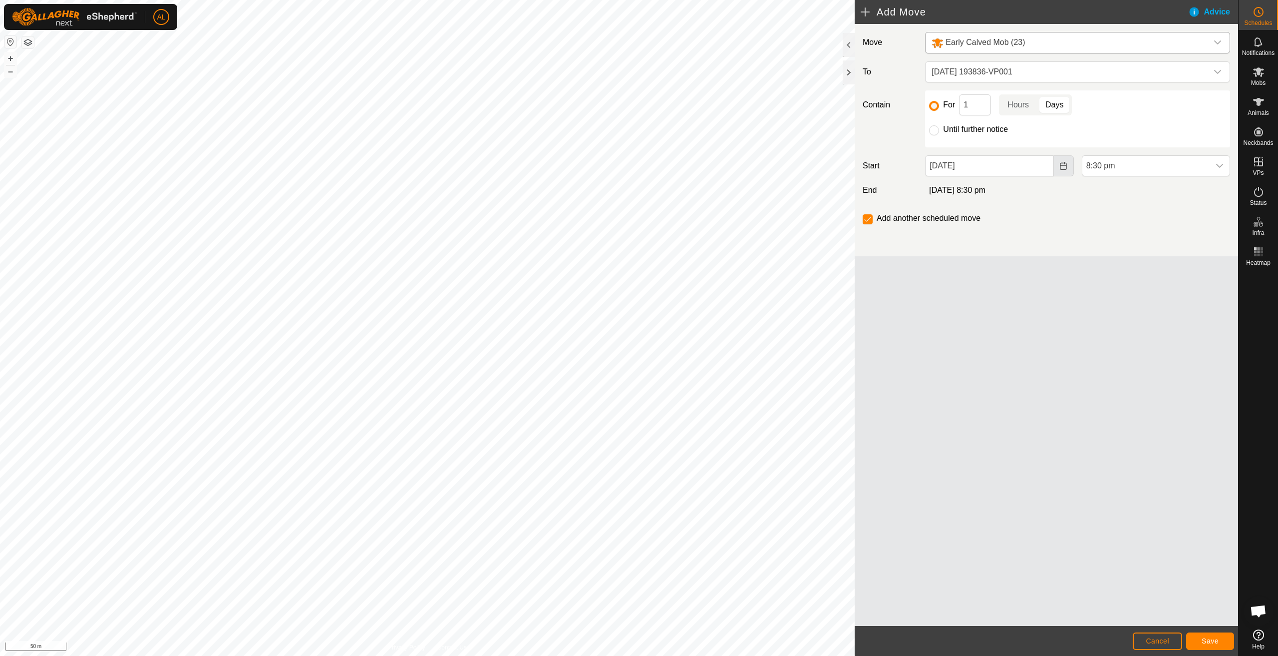
click at [1065, 163] on icon "Choose Date" at bounding box center [1064, 166] width 8 height 8
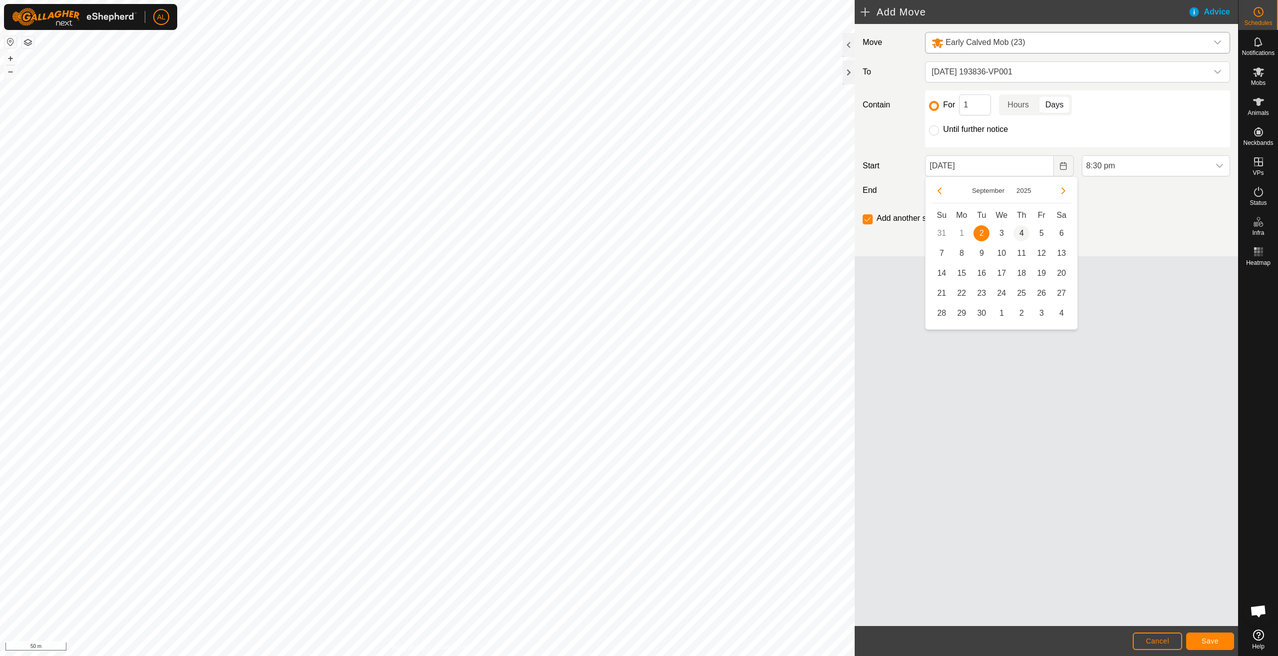
click at [1023, 232] on span "4" at bounding box center [1022, 233] width 16 height 16
type input "[DATE]"
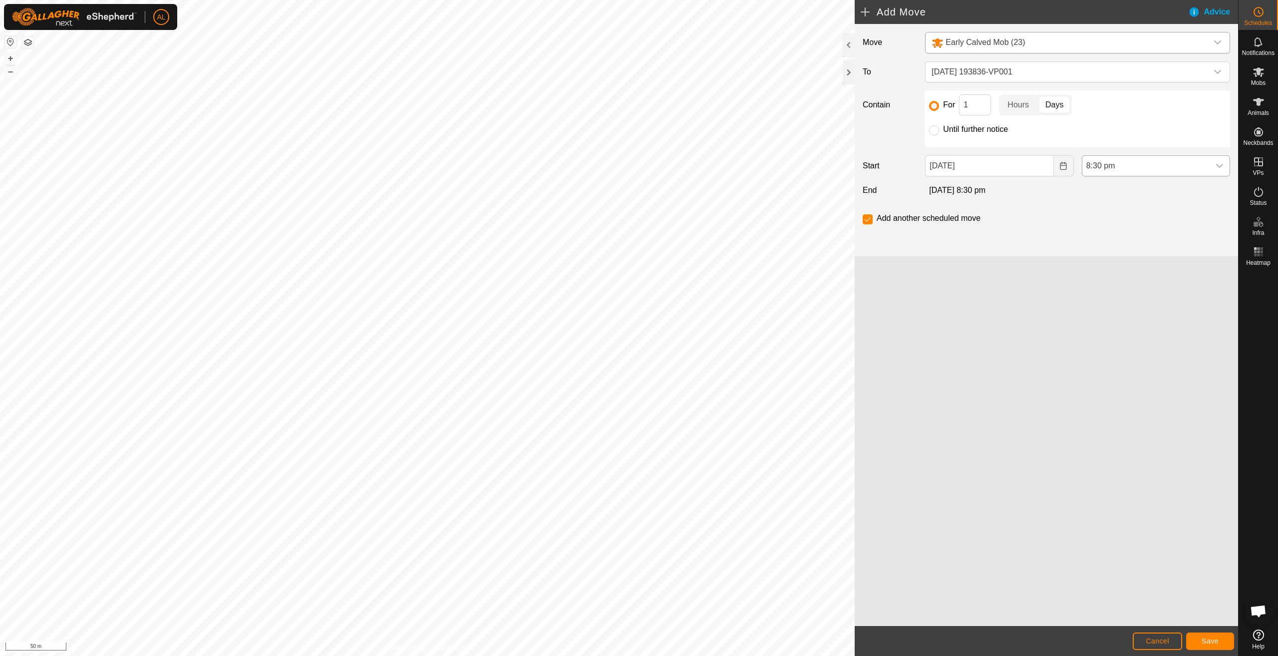
click at [1115, 168] on span "8:30 pm" at bounding box center [1146, 166] width 127 height 20
click at [1112, 220] on li "5:00 am" at bounding box center [1156, 225] width 147 height 20
click at [1199, 634] on button "Save" at bounding box center [1210, 640] width 48 height 17
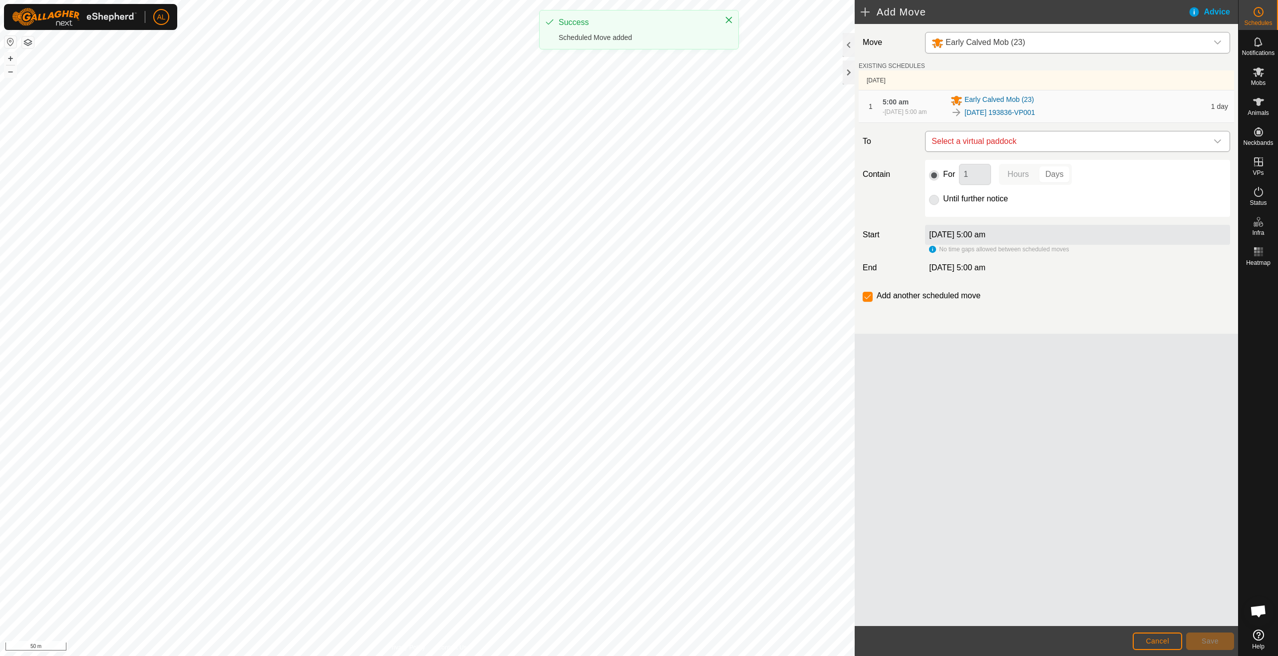
click at [1008, 143] on span "Select a virtual paddock" at bounding box center [1068, 141] width 280 height 20
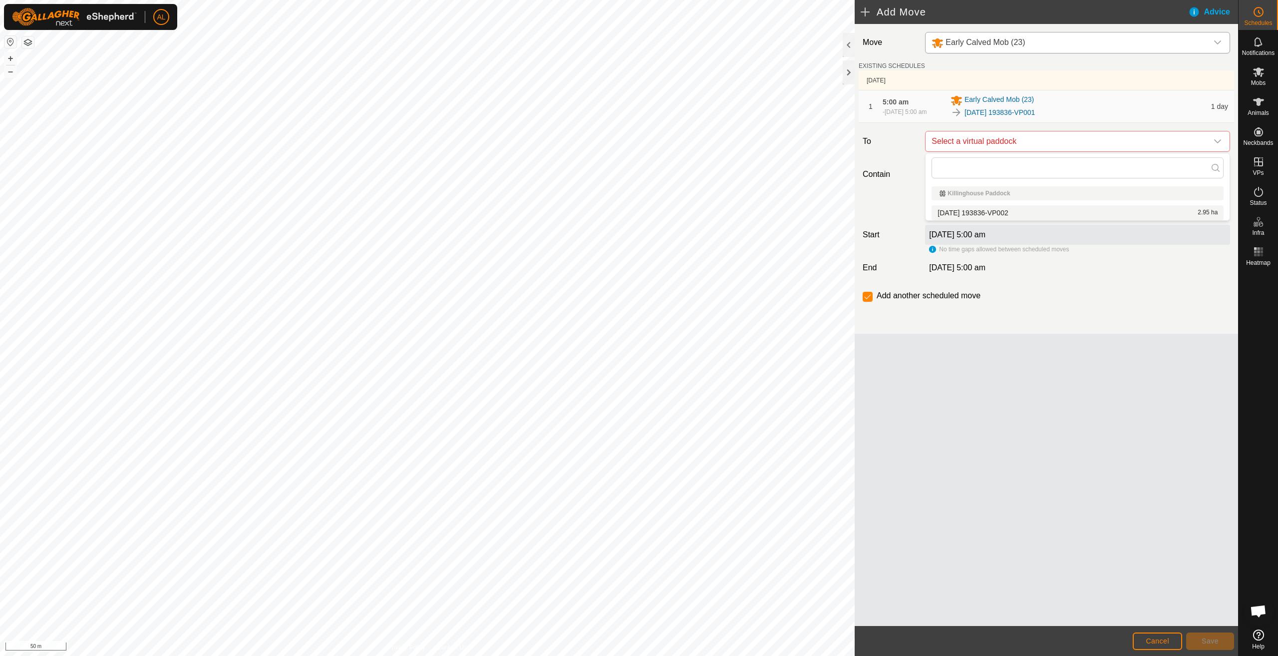
click at [981, 213] on li "[DATE] 193836-VP002 2.95 ha" at bounding box center [1078, 212] width 292 height 15
click at [985, 201] on label "Until further notice" at bounding box center [975, 199] width 65 height 8
click at [939, 201] on input "Until further notice" at bounding box center [934, 200] width 10 height 10
radio input "true"
checkbox input "false"
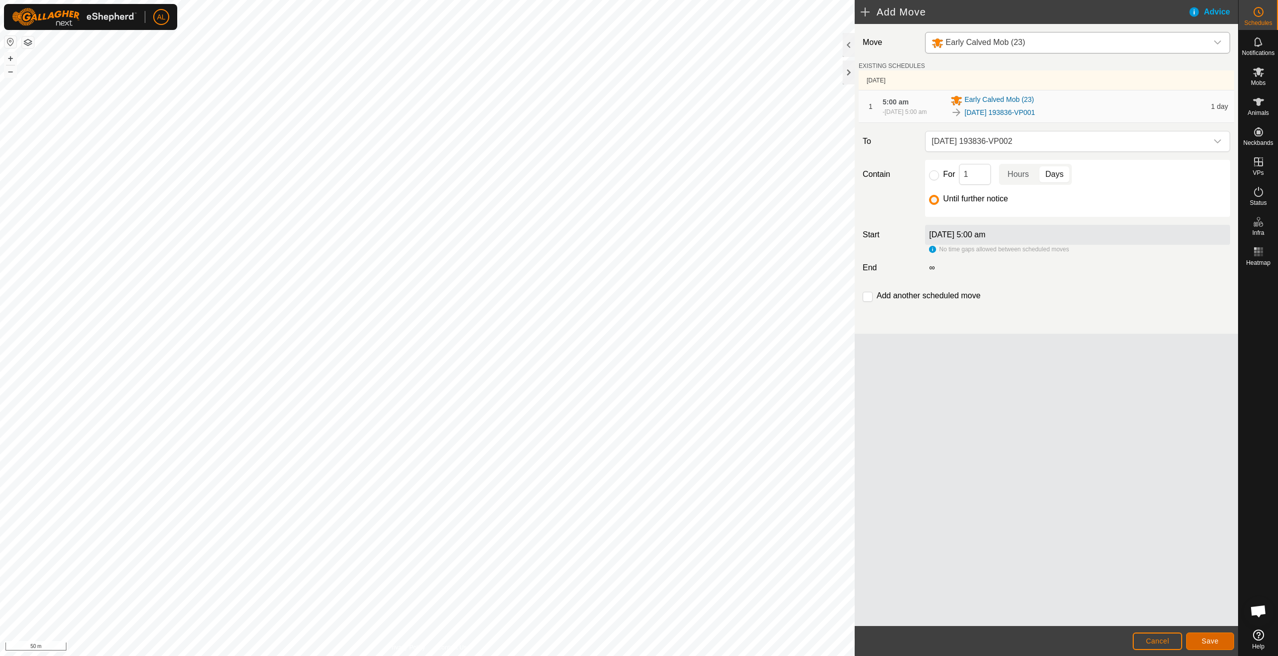
click at [1212, 644] on span "Save" at bounding box center [1210, 641] width 17 height 8
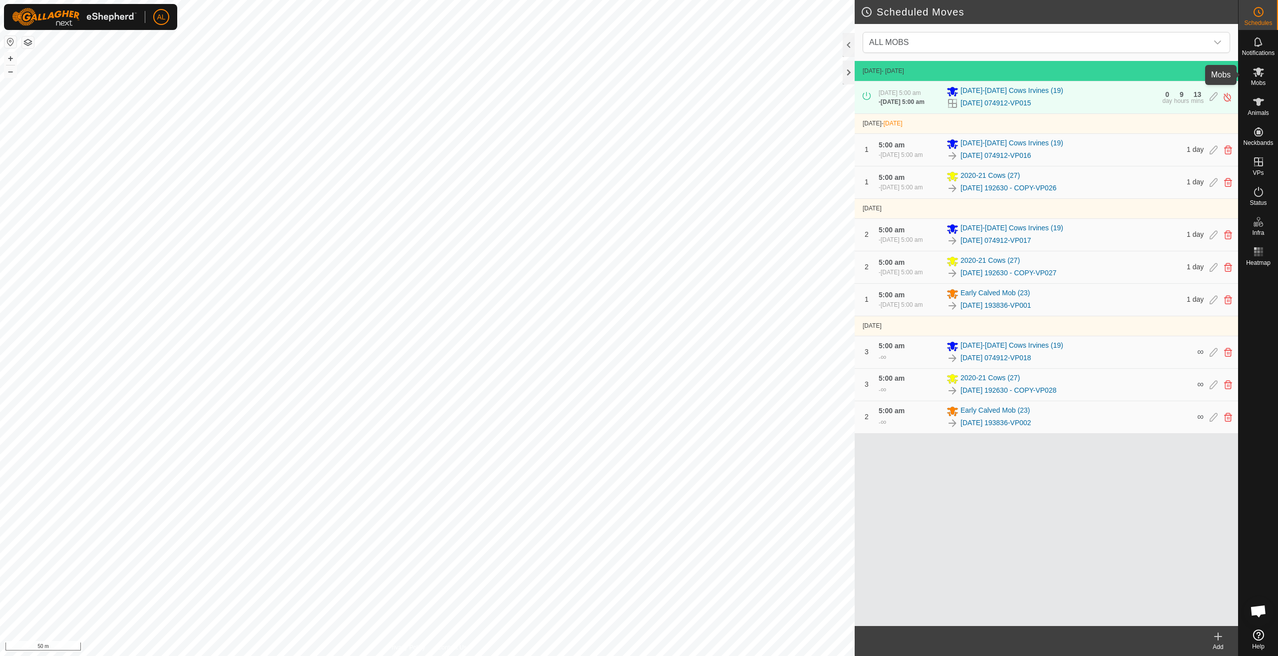
click at [1256, 71] on icon at bounding box center [1259, 72] width 12 height 12
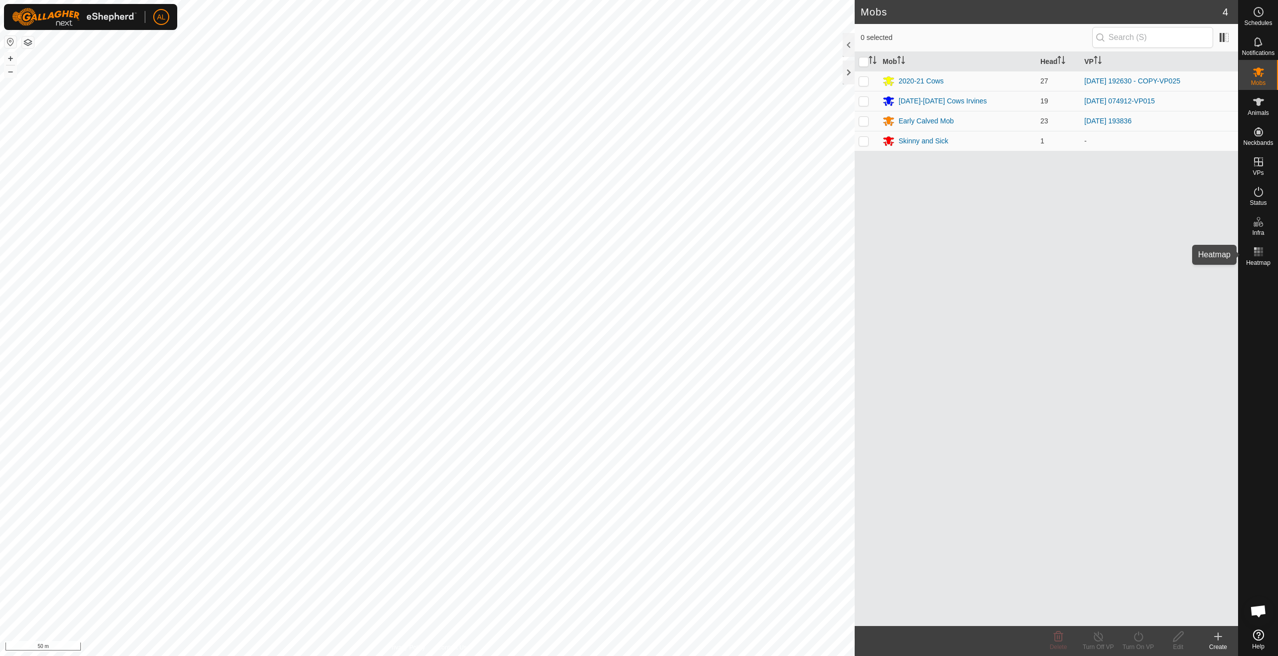
click at [1253, 249] on icon at bounding box center [1259, 252] width 12 height 12
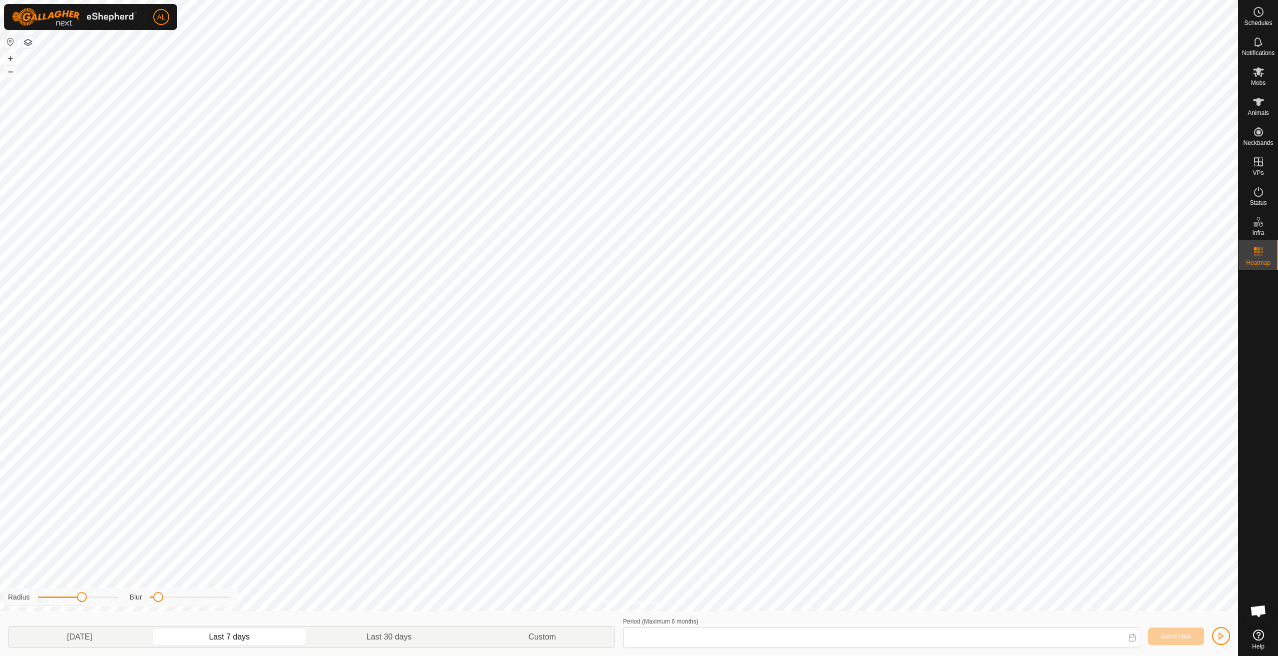
type input "[DATE] - [DATE]"
click at [1257, 193] on icon at bounding box center [1259, 192] width 12 height 12
